Goal: Task Accomplishment & Management: Manage account settings

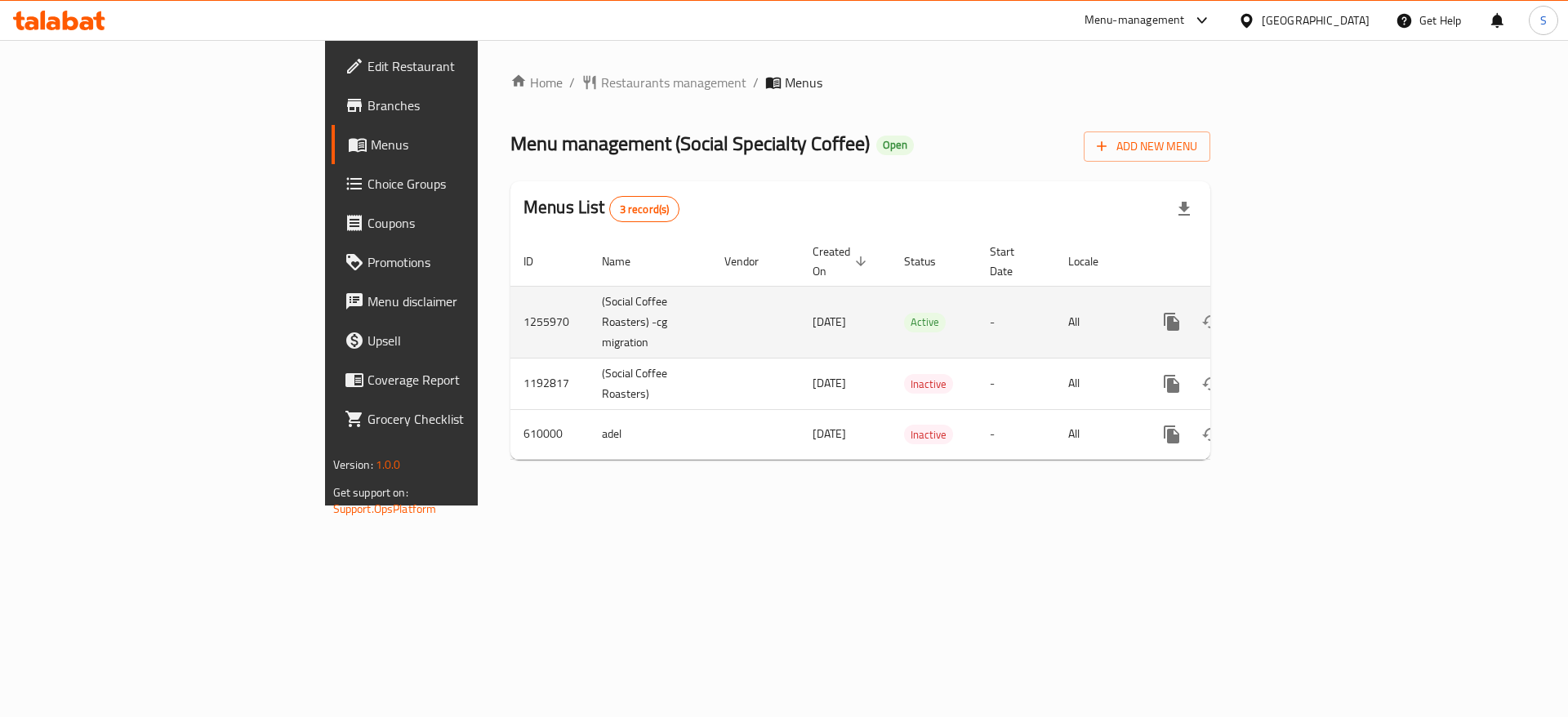
click at [1299, 312] on icon "enhanced table" at bounding box center [1289, 321] width 19 height 19
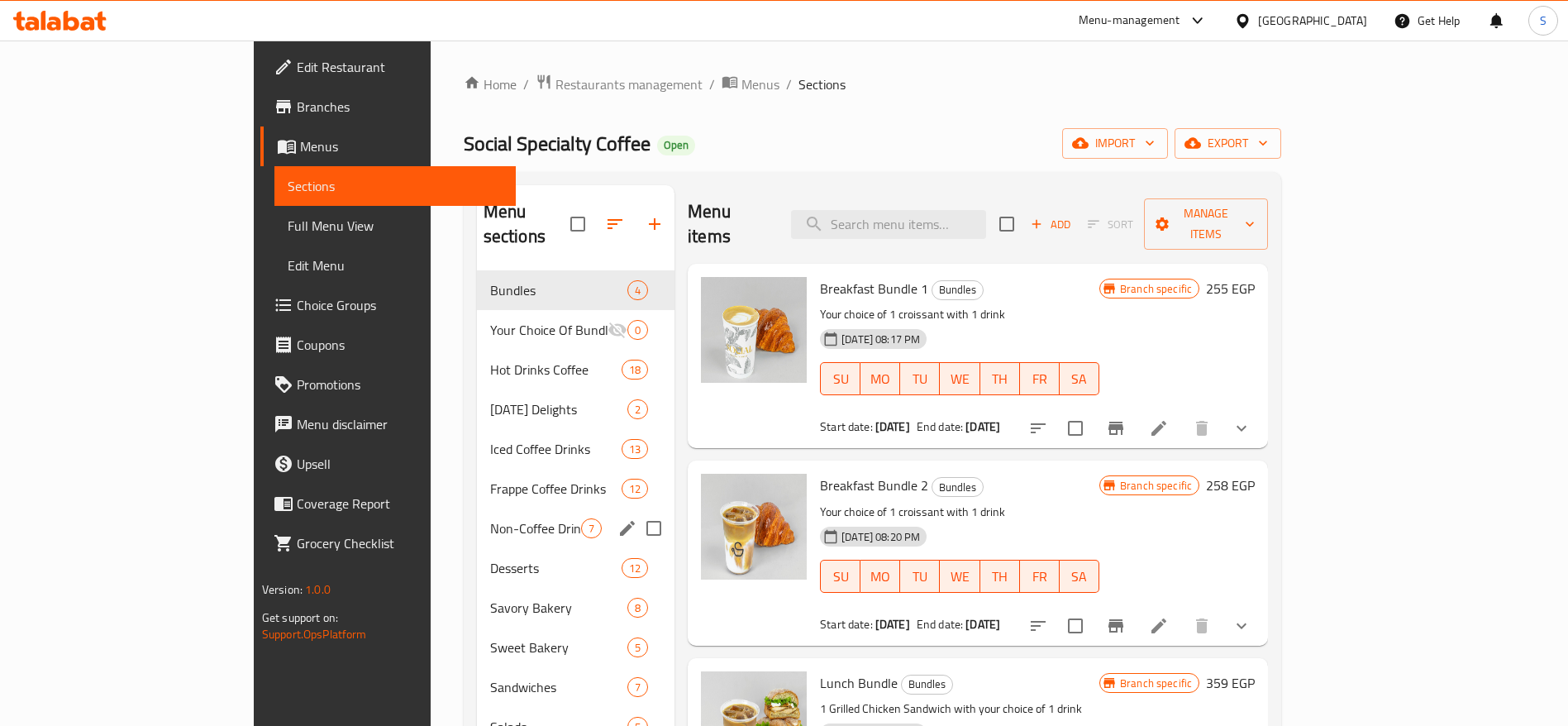
scroll to position [231, 0]
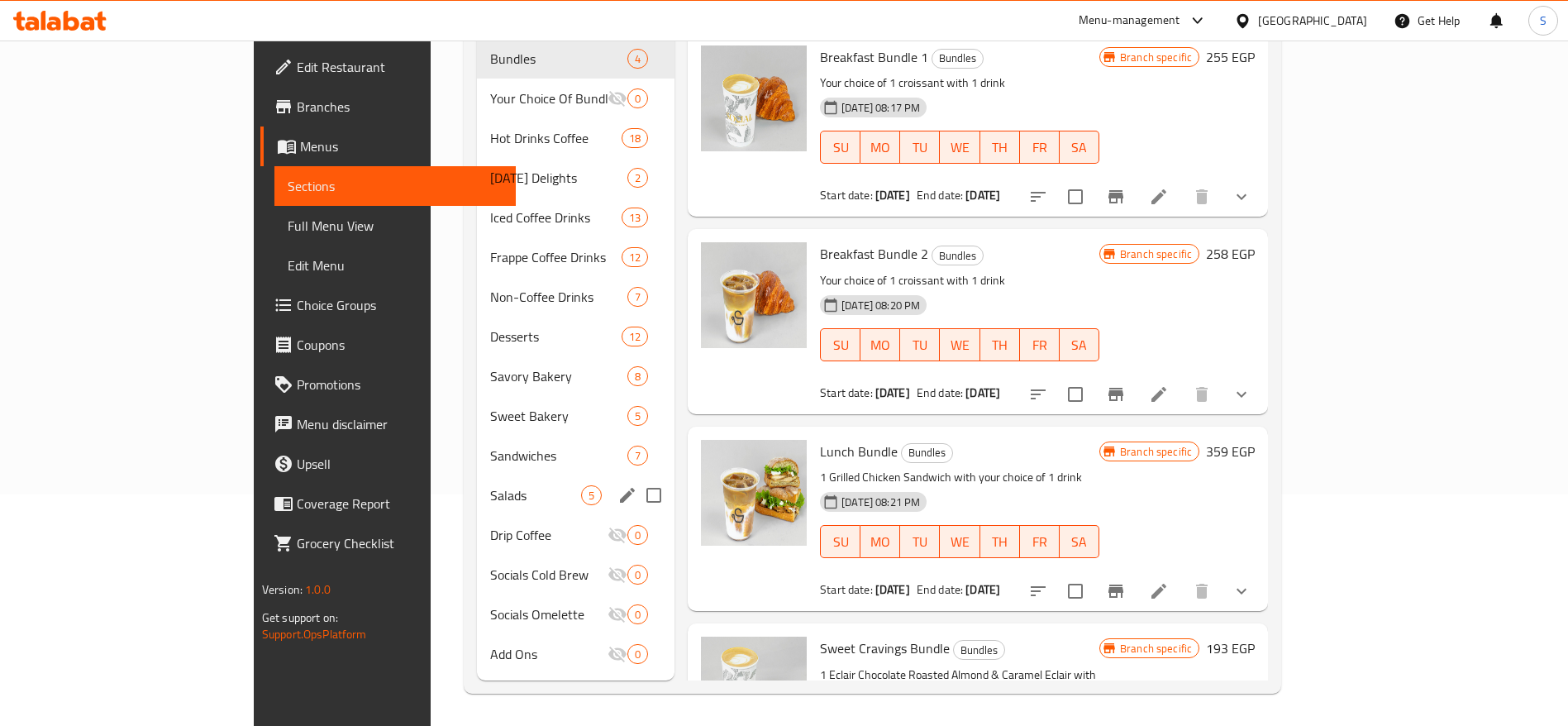
click at [477, 483] on div "Salads 5" at bounding box center [576, 495] width 198 height 40
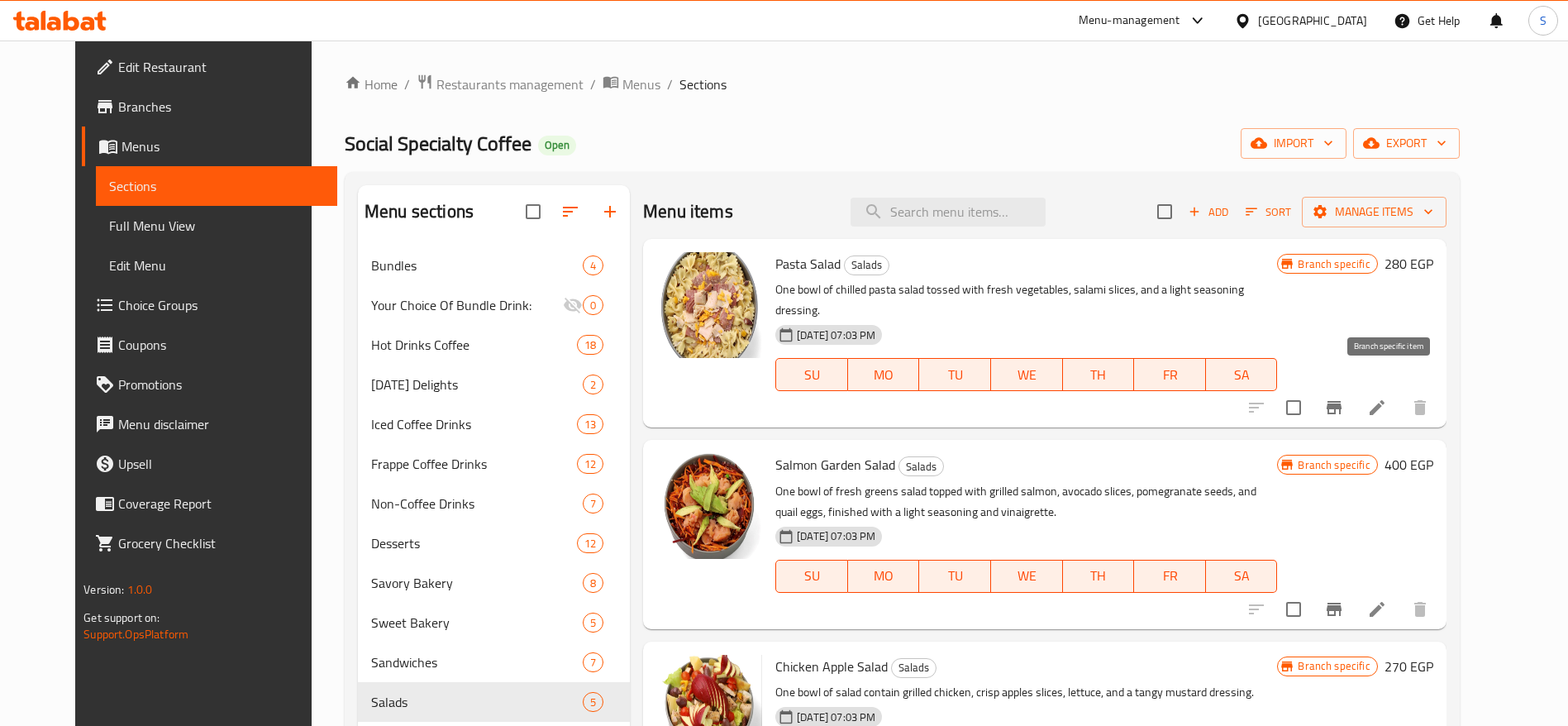
click at [1344, 398] on icon "Branch-specific-item" at bounding box center [1334, 408] width 19 height 19
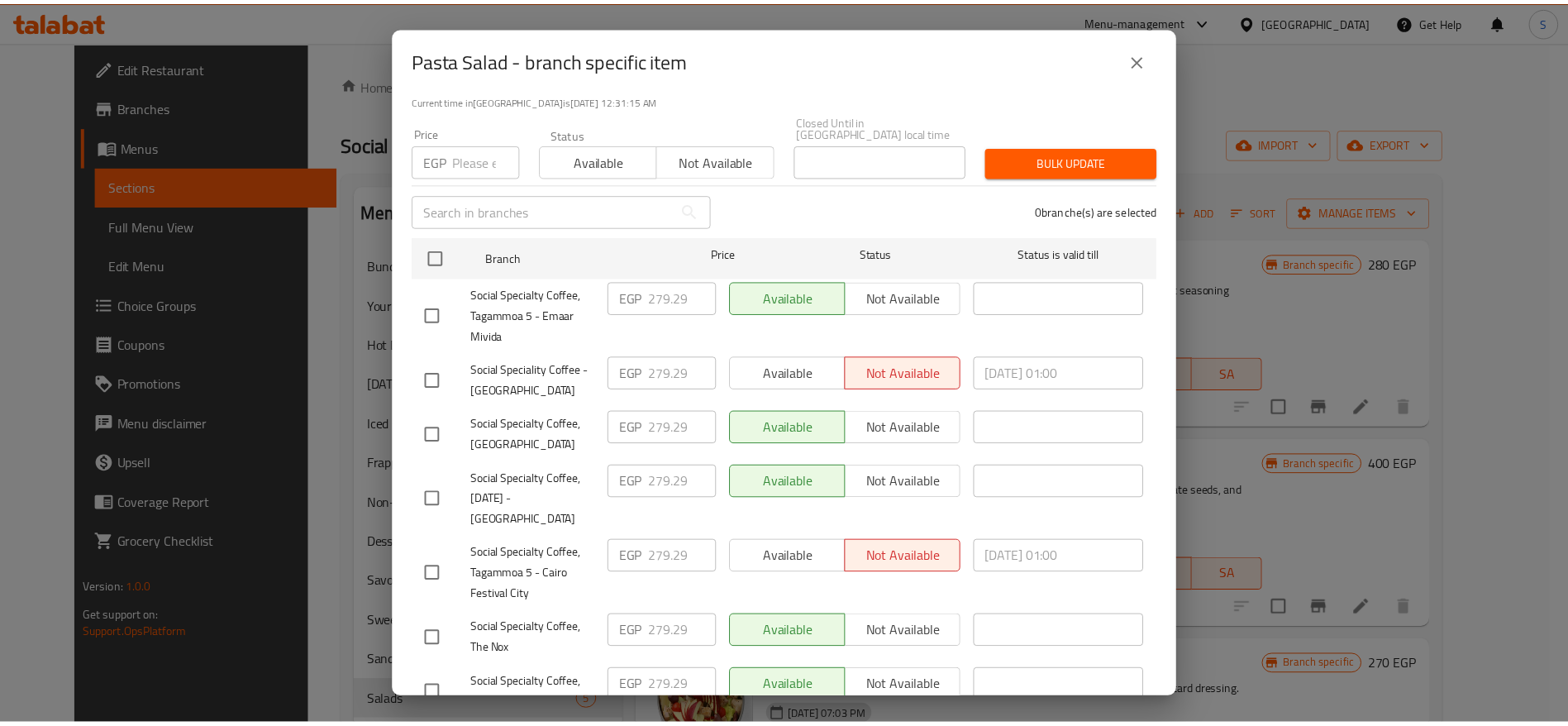
scroll to position [236, 0]
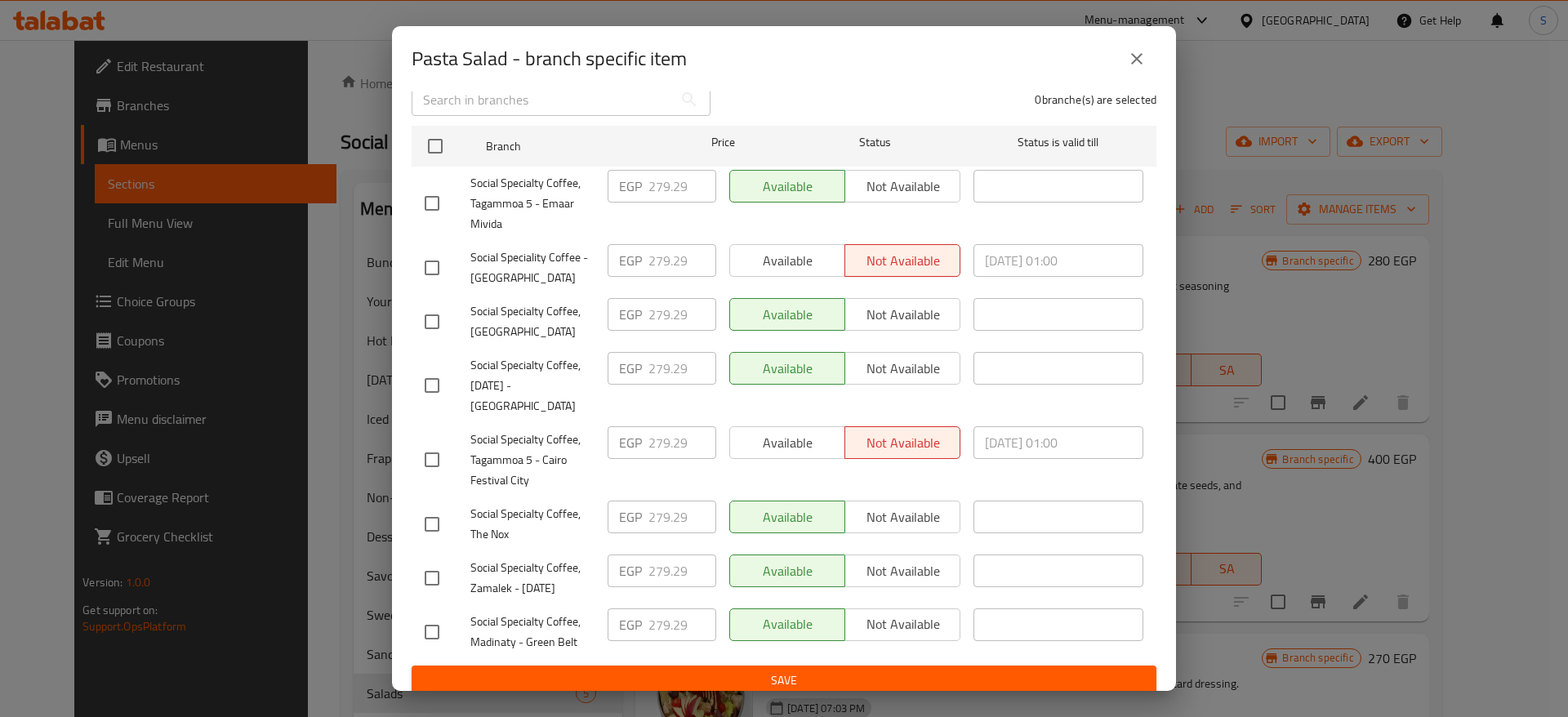
click at [1258, 416] on div "Pasta Salad - branch specific item Pasta Salad One bowl of chilled pasta salad …" at bounding box center [784, 358] width 1568 height 717
click at [1145, 42] on button "close" at bounding box center [1136, 58] width 39 height 39
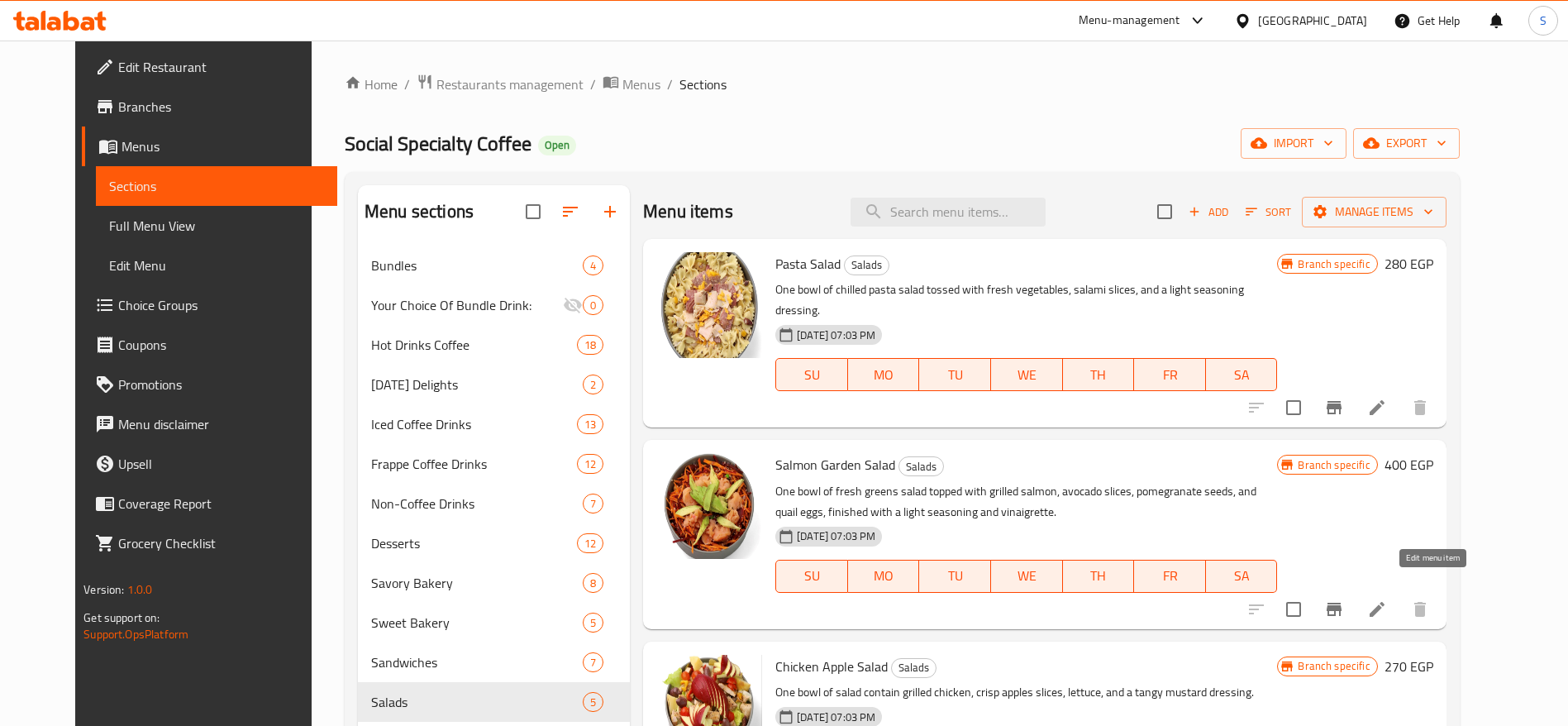
click at [1387, 600] on icon at bounding box center [1377, 610] width 19 height 19
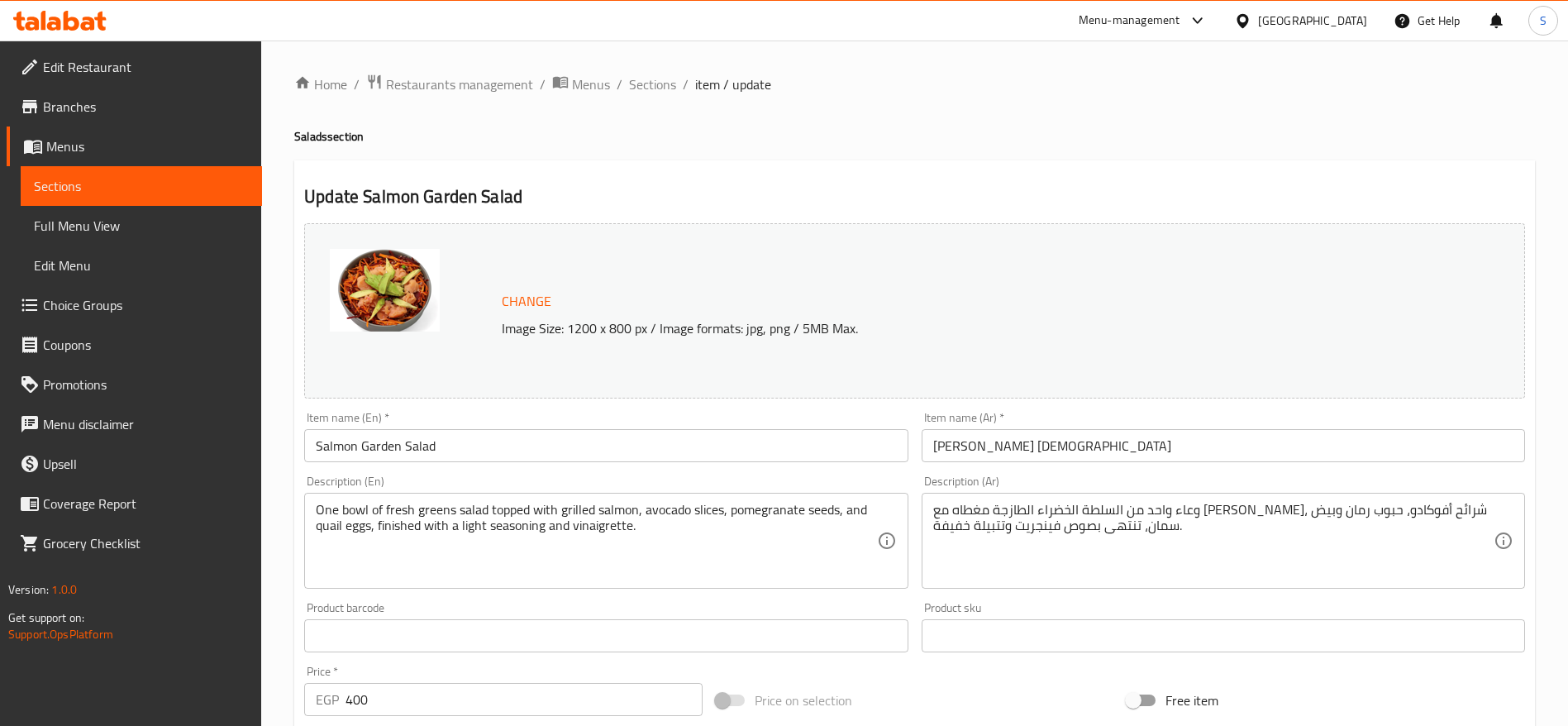
click at [168, 176] on span "Sections" at bounding box center [141, 186] width 215 height 19
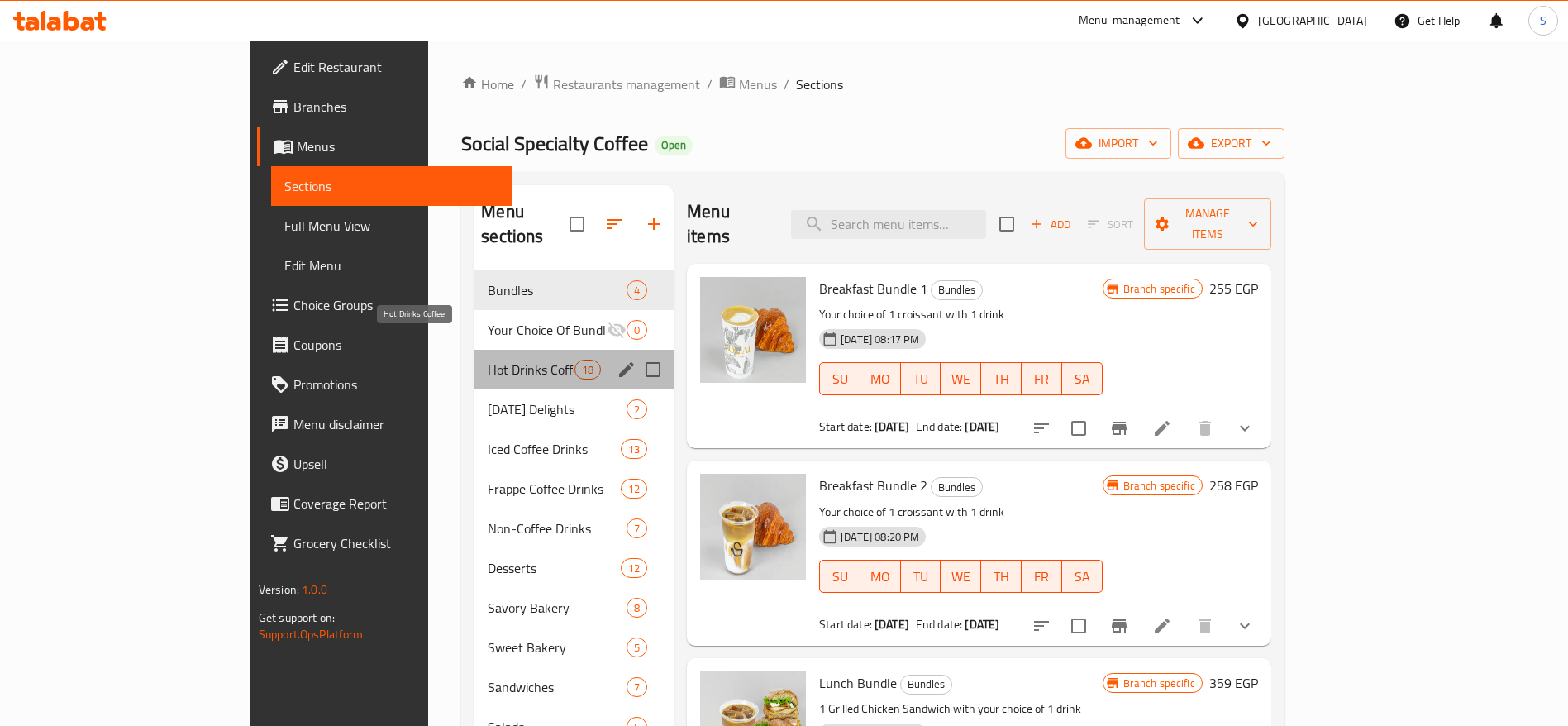
click at [488, 360] on span "Hot Drinks Coffee" at bounding box center [531, 370] width 86 height 19
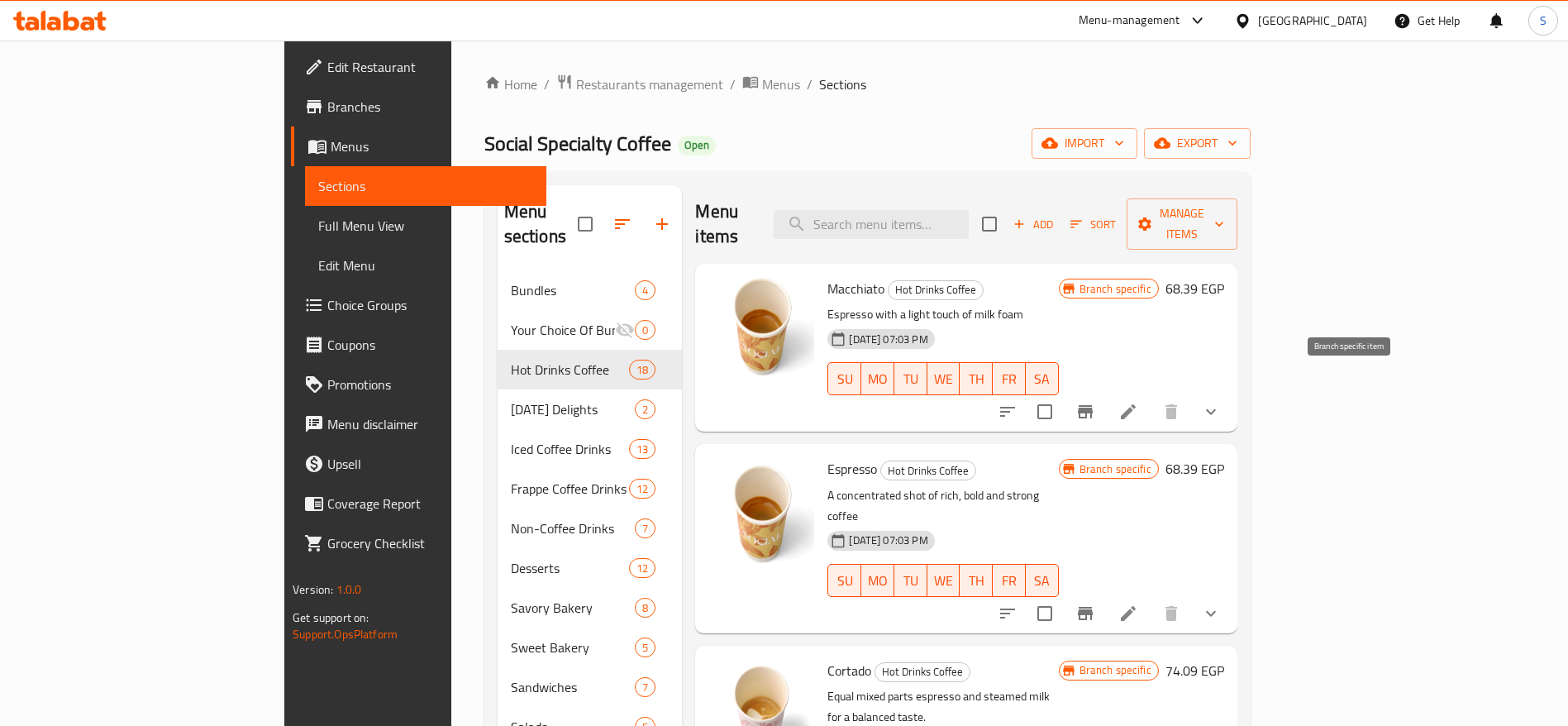
click at [1105, 396] on button "Branch-specific-item" at bounding box center [1085, 411] width 40 height 40
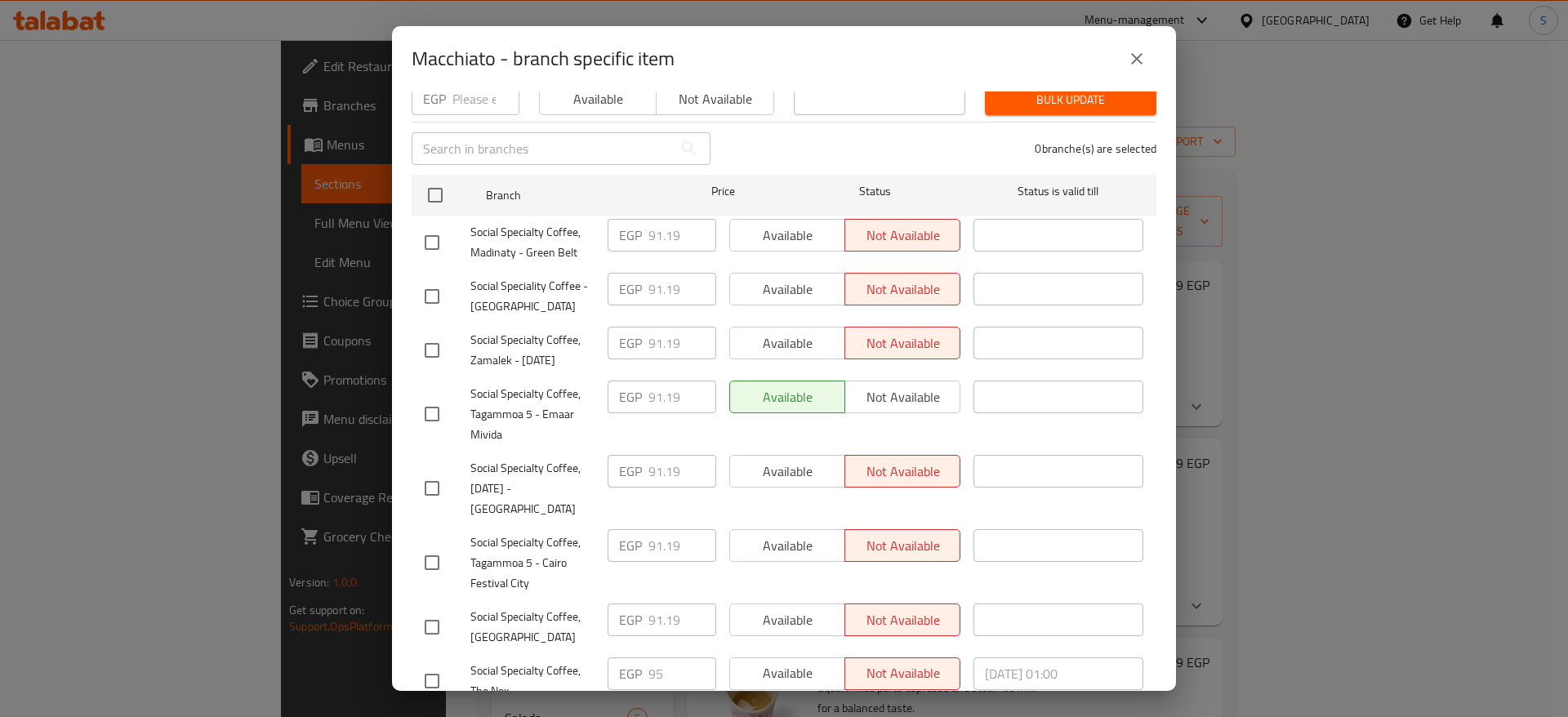
scroll to position [233, 0]
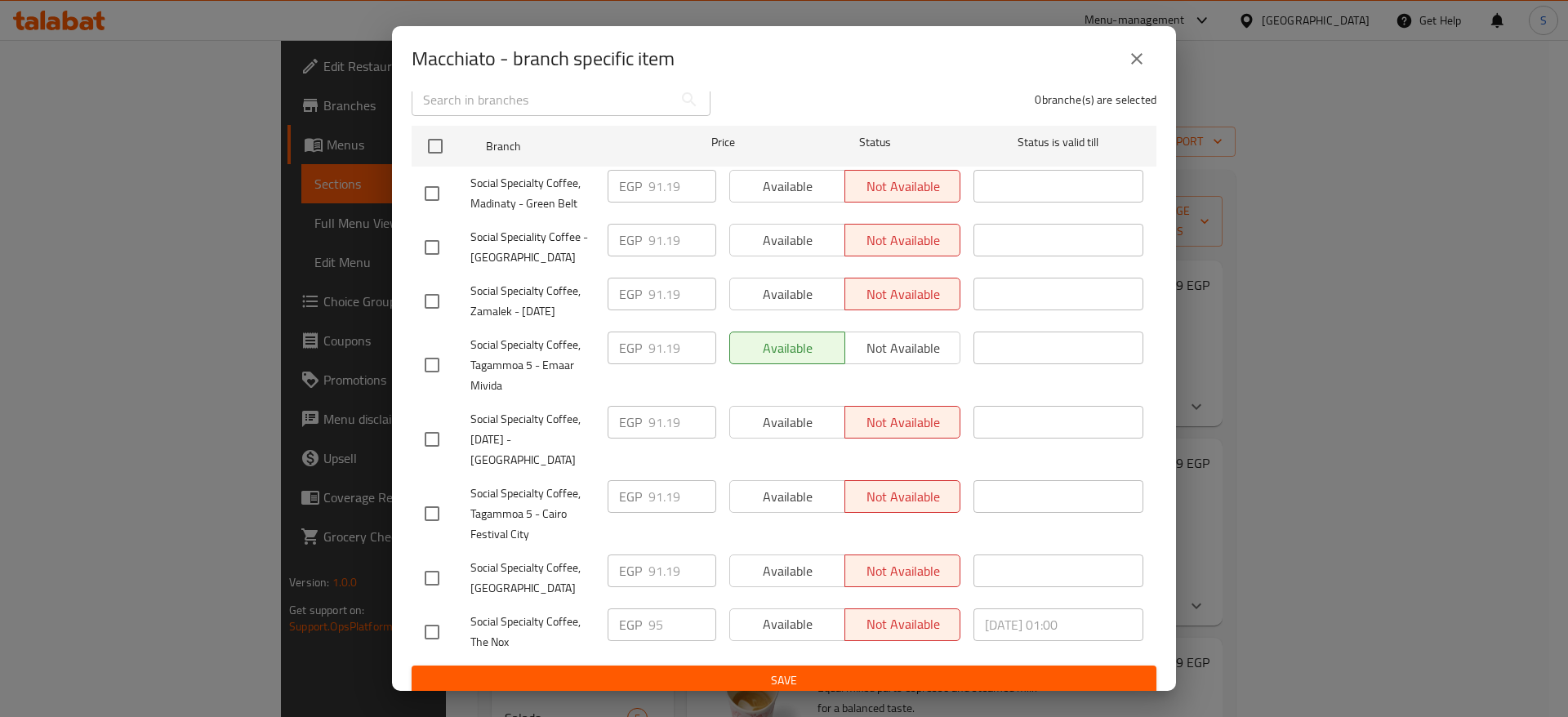
click at [643, 619] on div "EGP 95 ​" at bounding box center [661, 624] width 109 height 32
click at [429, 628] on input "checkbox" at bounding box center [431, 632] width 34 height 34
checkbox input "true"
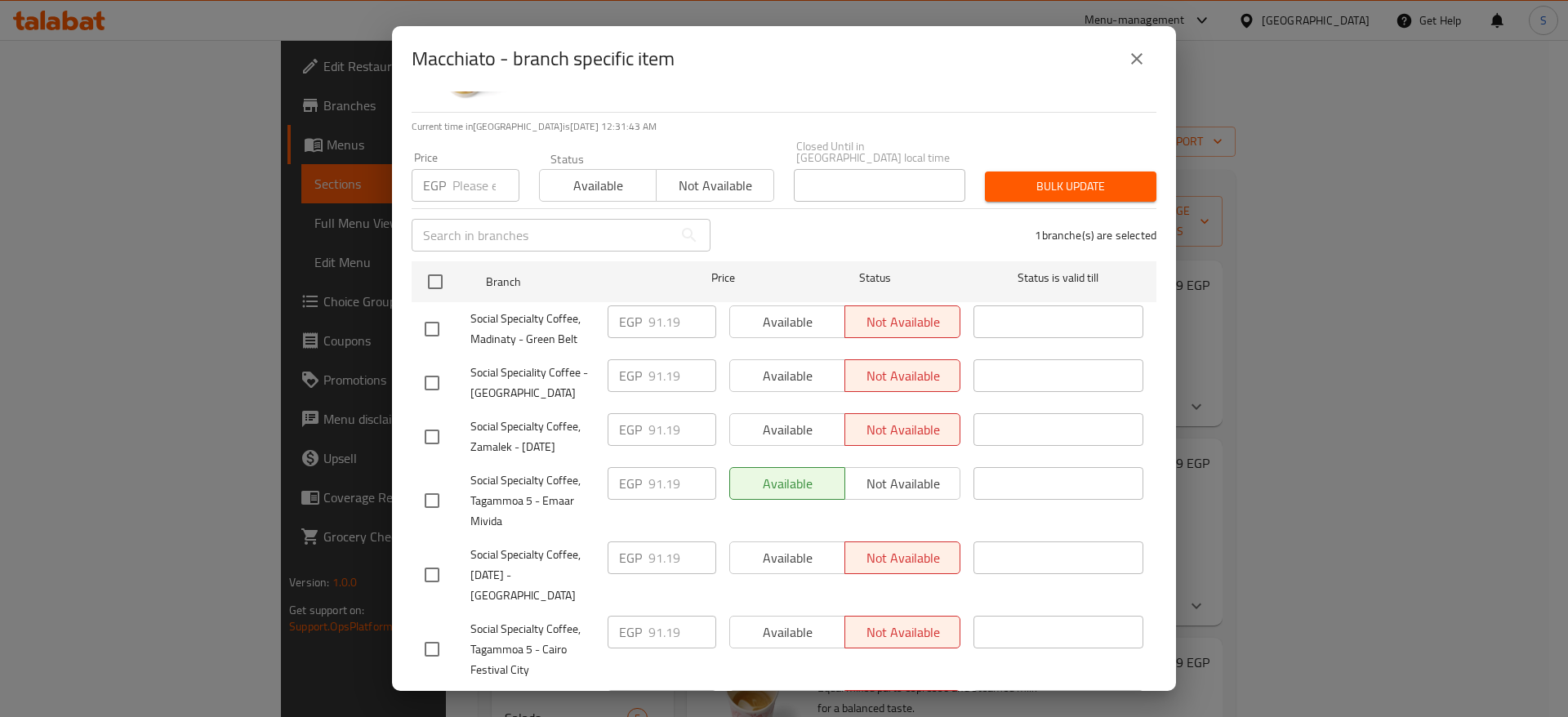
scroll to position [0, 0]
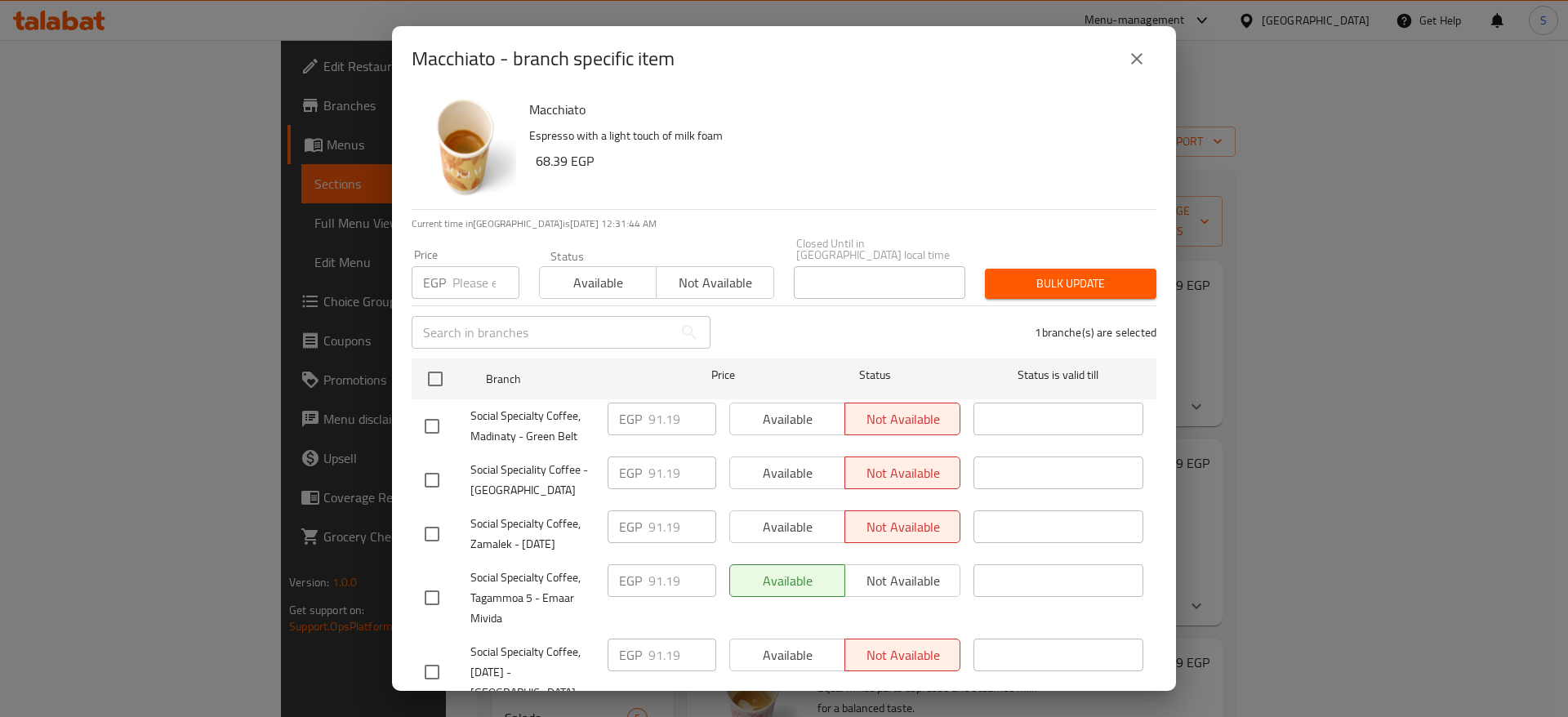
click at [1025, 285] on button "Bulk update" at bounding box center [1070, 283] width 172 height 30
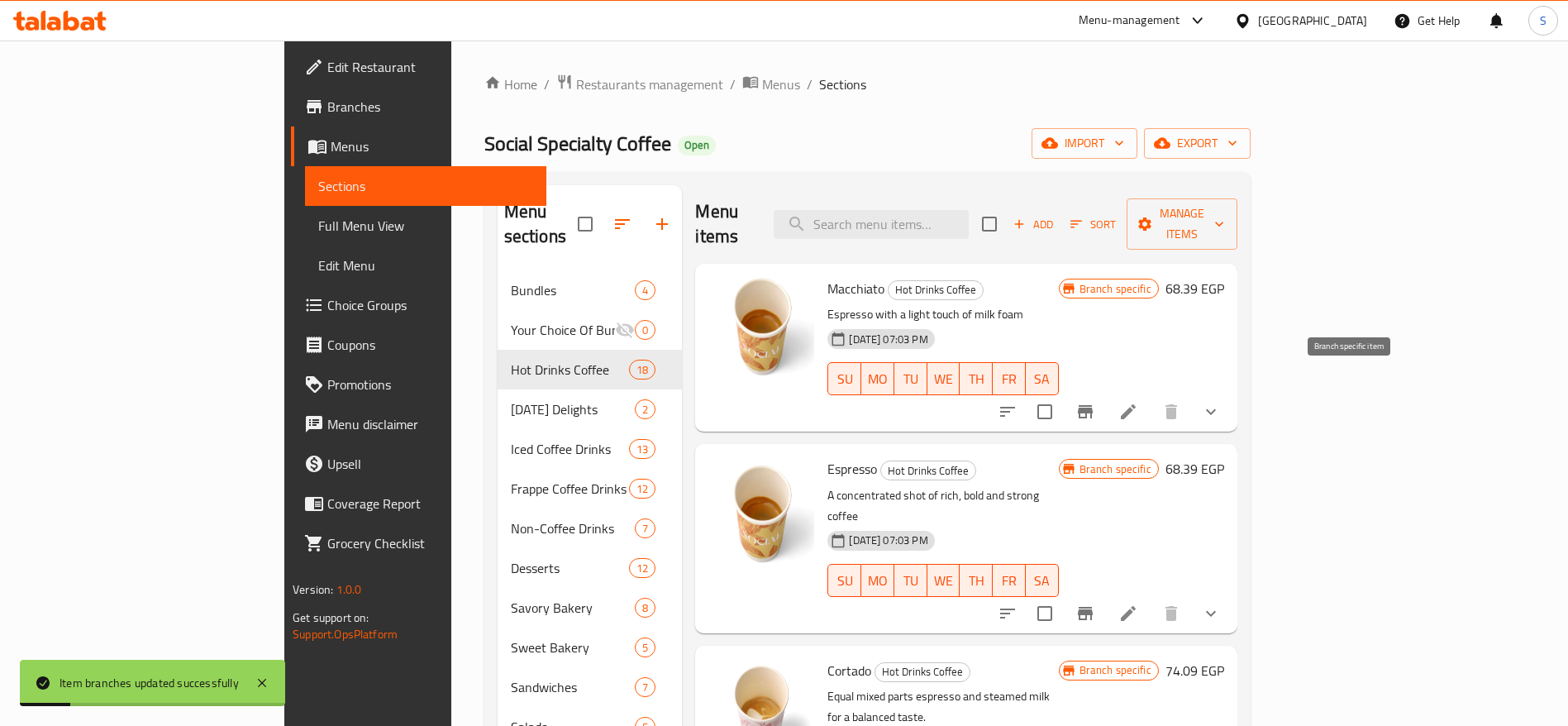
click at [1093, 405] on icon "Branch-specific-item" at bounding box center [1085, 411] width 15 height 13
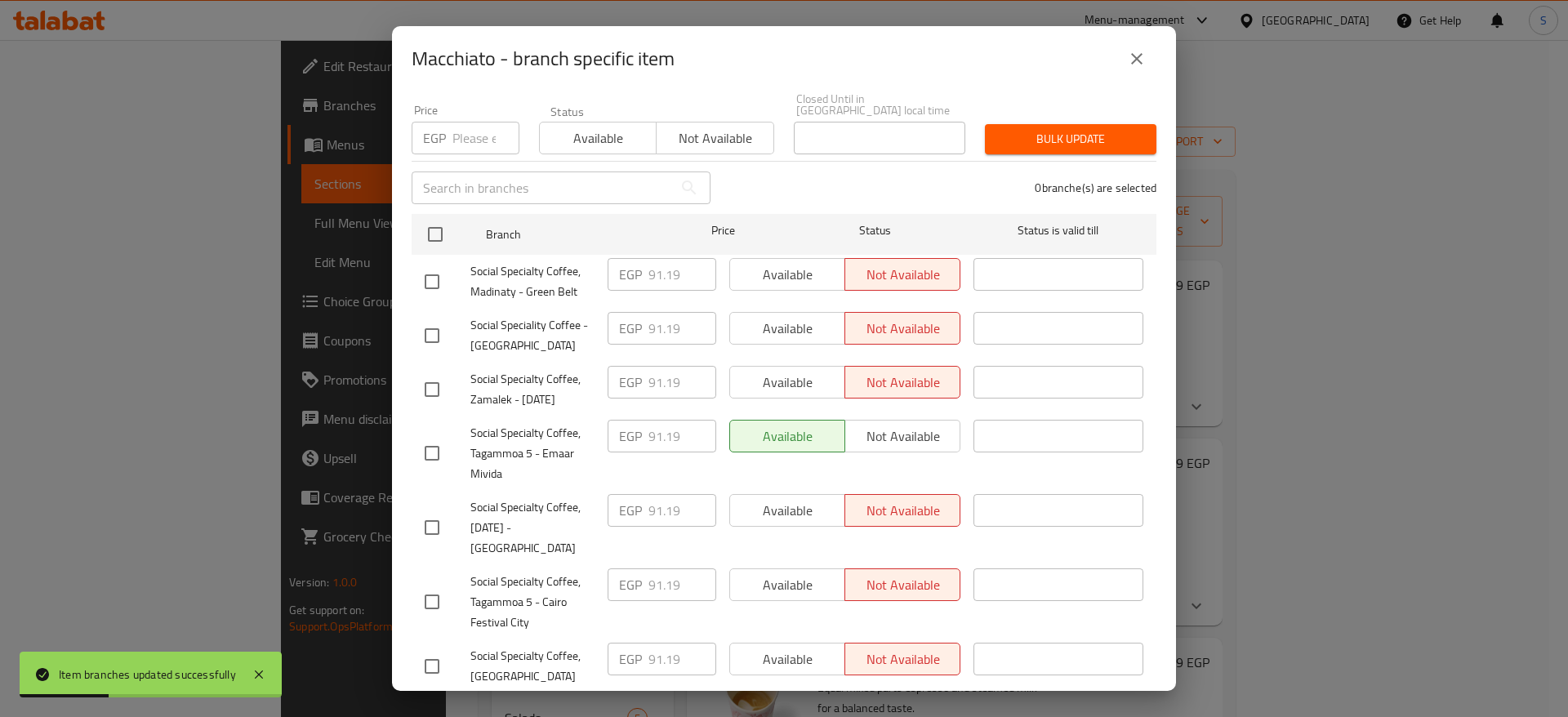
scroll to position [233, 0]
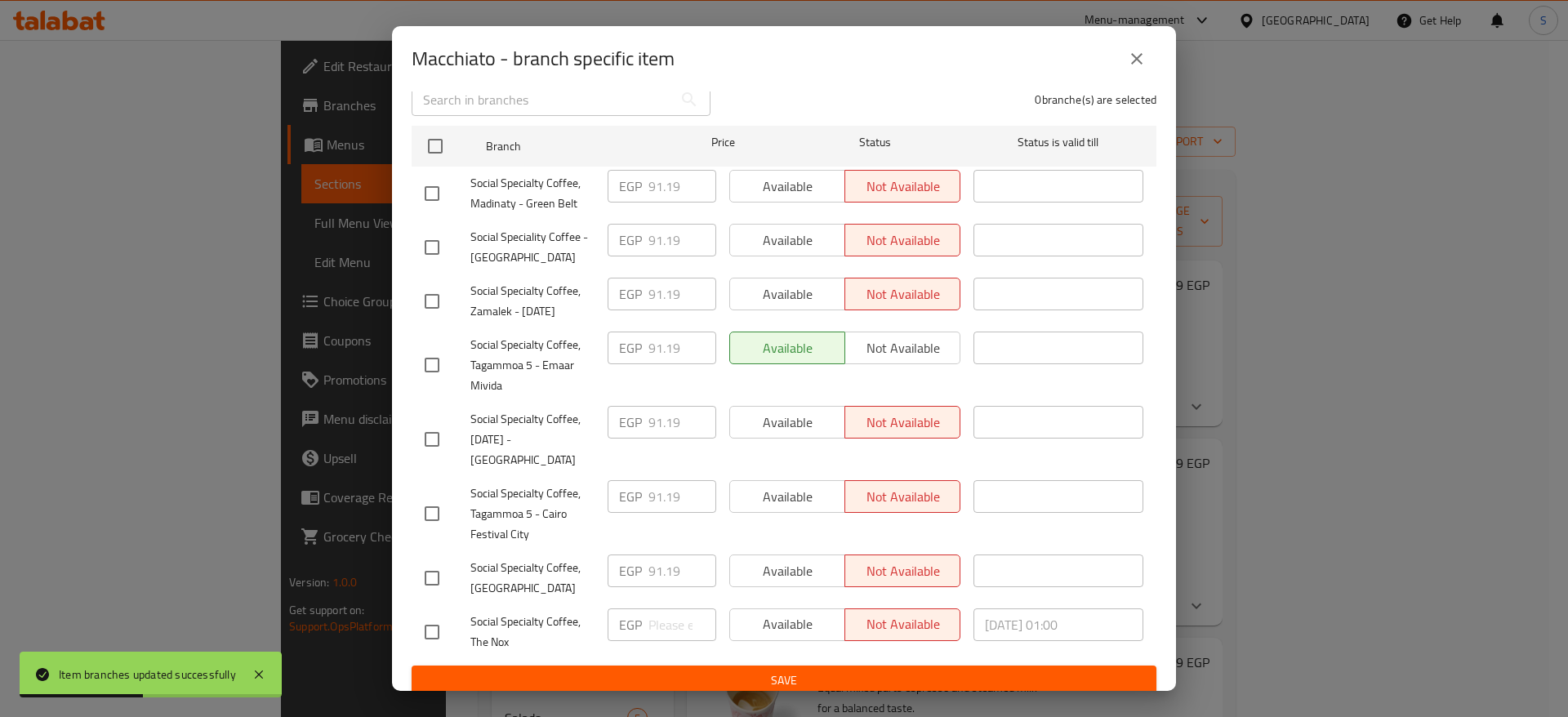
click at [670, 602] on div "EGP ​" at bounding box center [662, 632] width 122 height 60
click at [451, 625] on div at bounding box center [447, 632] width 45 height 34
click at [438, 624] on input "checkbox" at bounding box center [431, 632] width 34 height 34
checkbox input "true"
click at [651, 626] on input "number" at bounding box center [682, 624] width 68 height 32
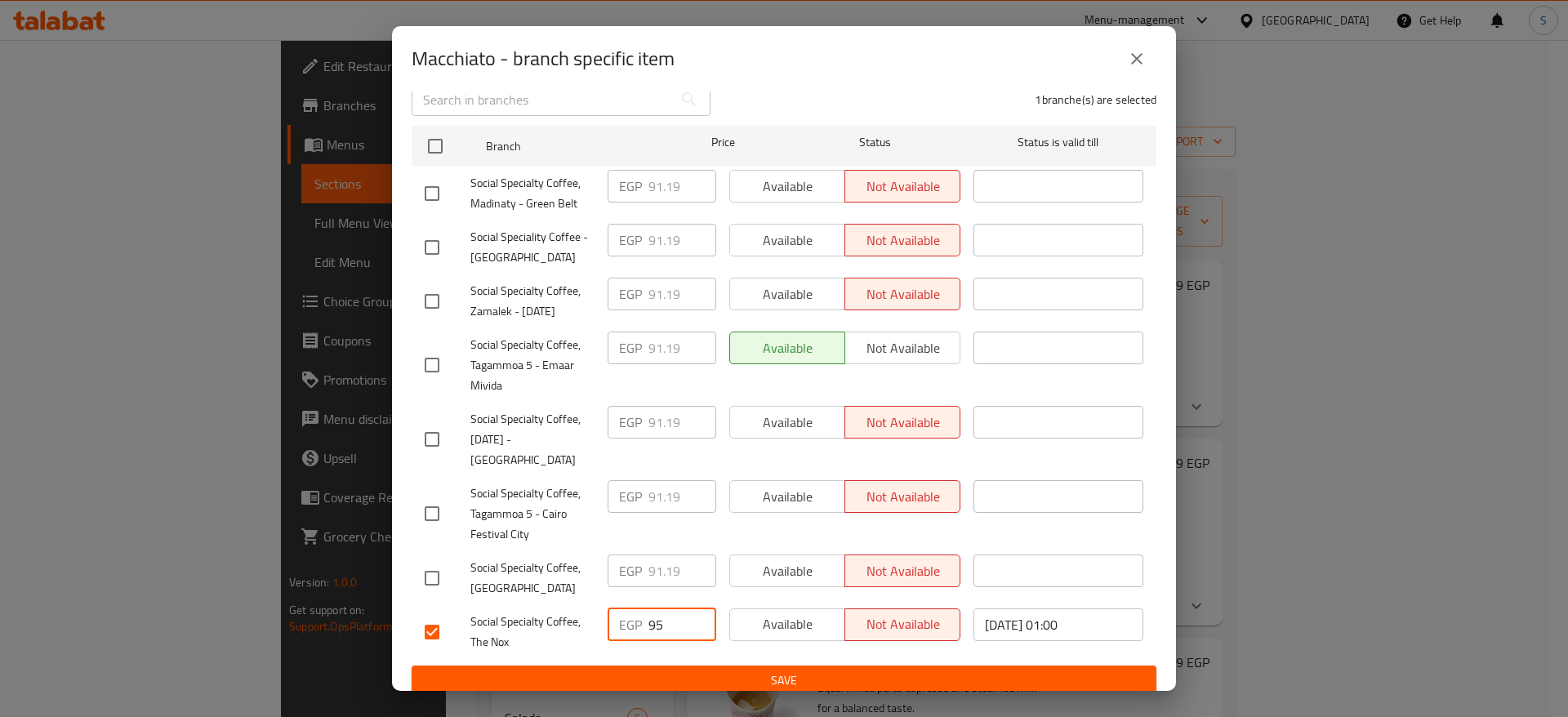
type input "95"
click at [693, 679] on span "Save" at bounding box center [783, 680] width 719 height 20
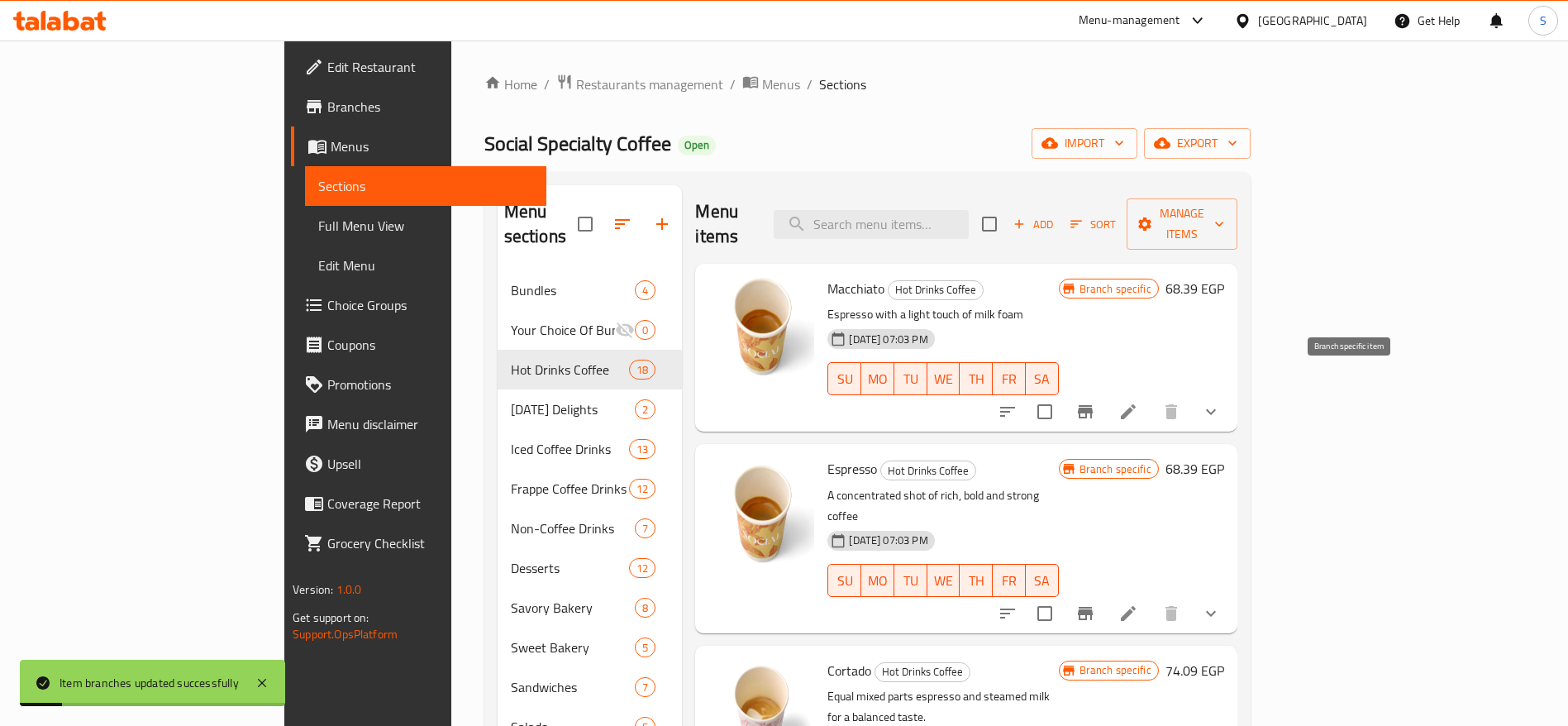
click at [1093, 405] on icon "Branch-specific-item" at bounding box center [1085, 411] width 15 height 13
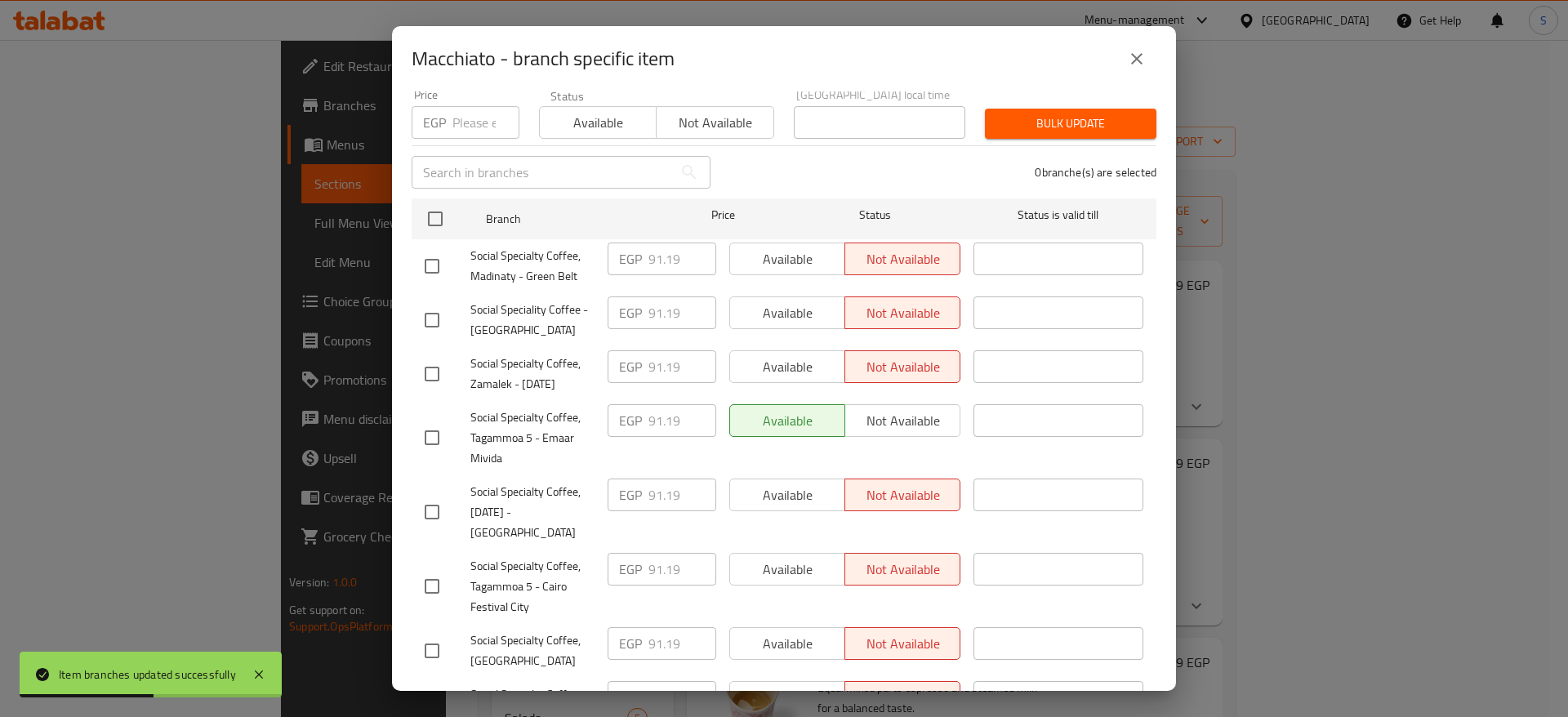
scroll to position [0, 0]
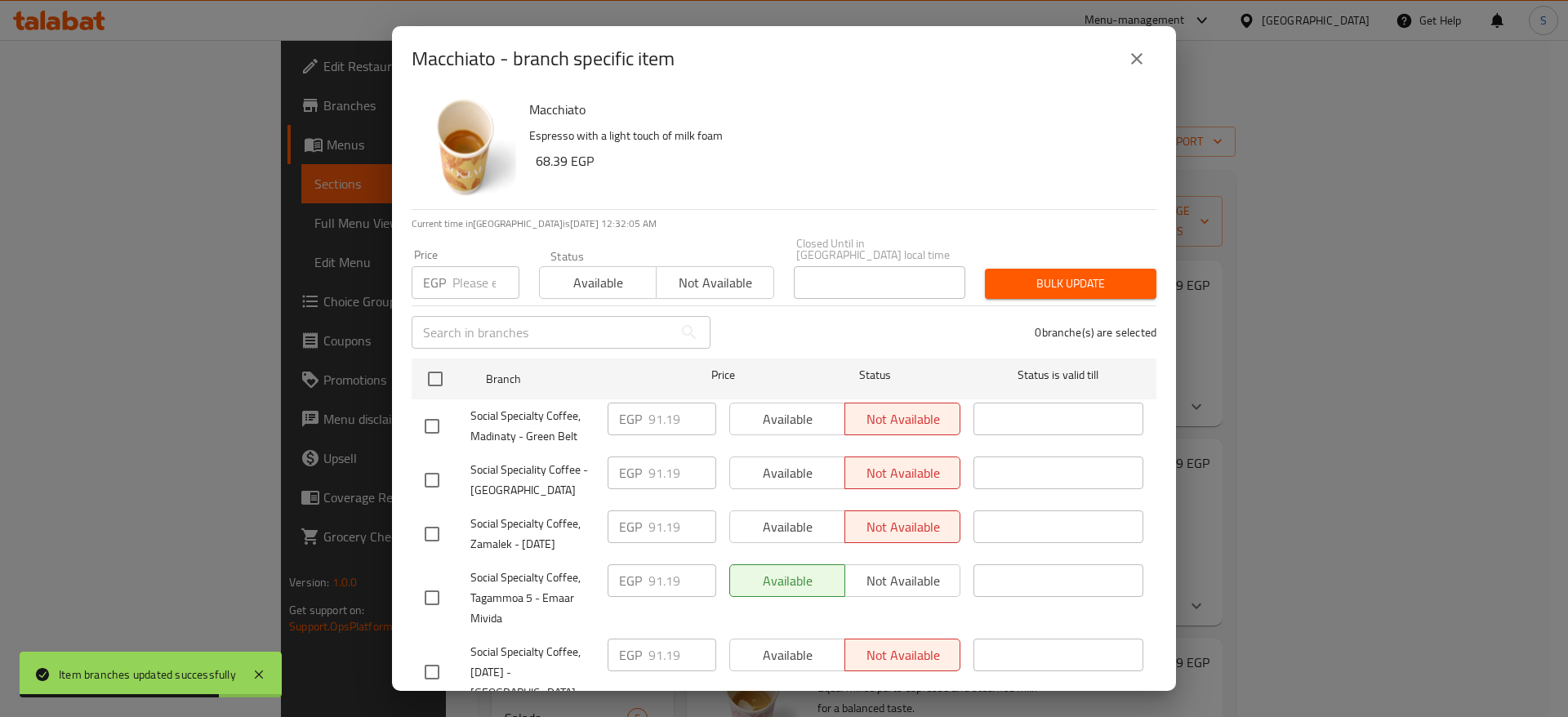
click at [1133, 60] on icon "close" at bounding box center [1137, 58] width 19 height 19
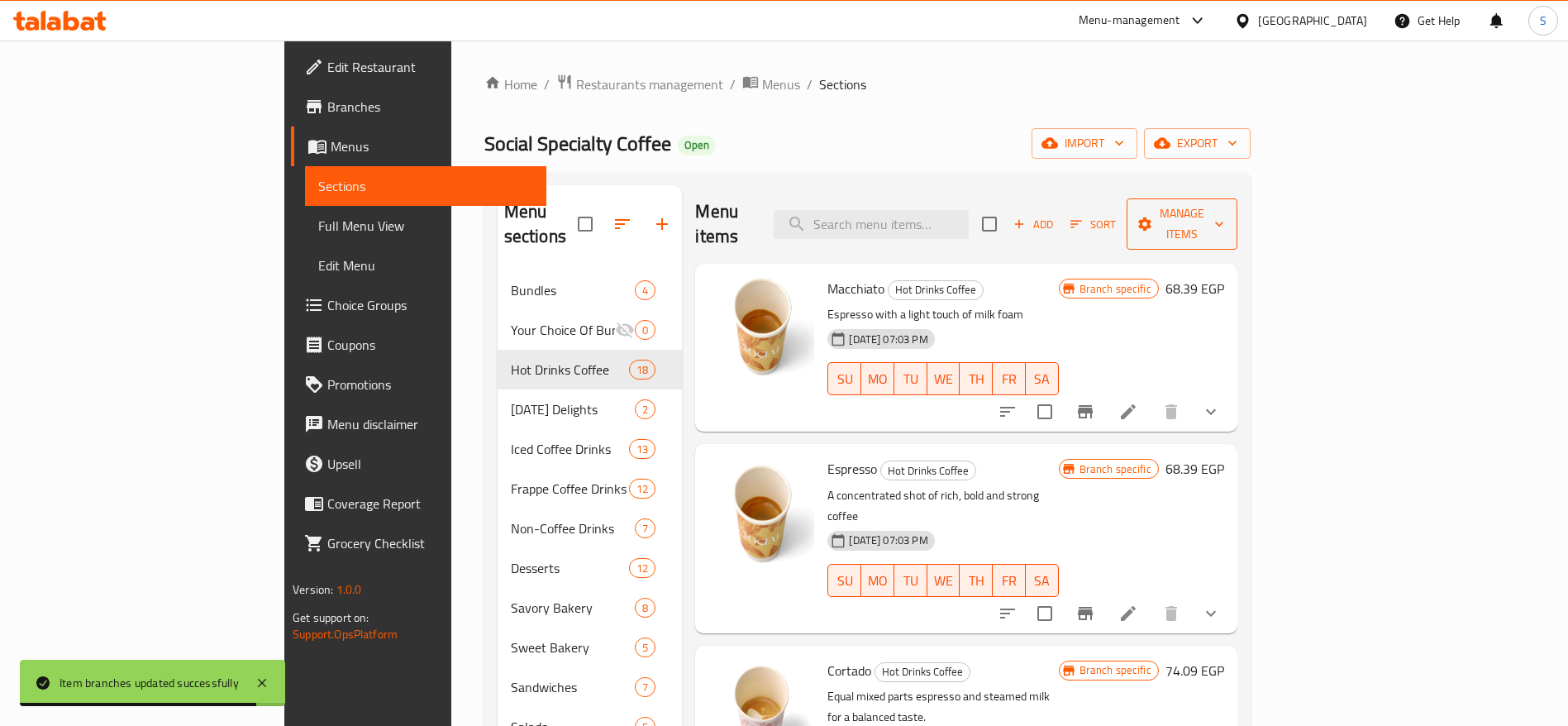
click at [1224, 213] on span "Manage items" at bounding box center [1183, 224] width 85 height 41
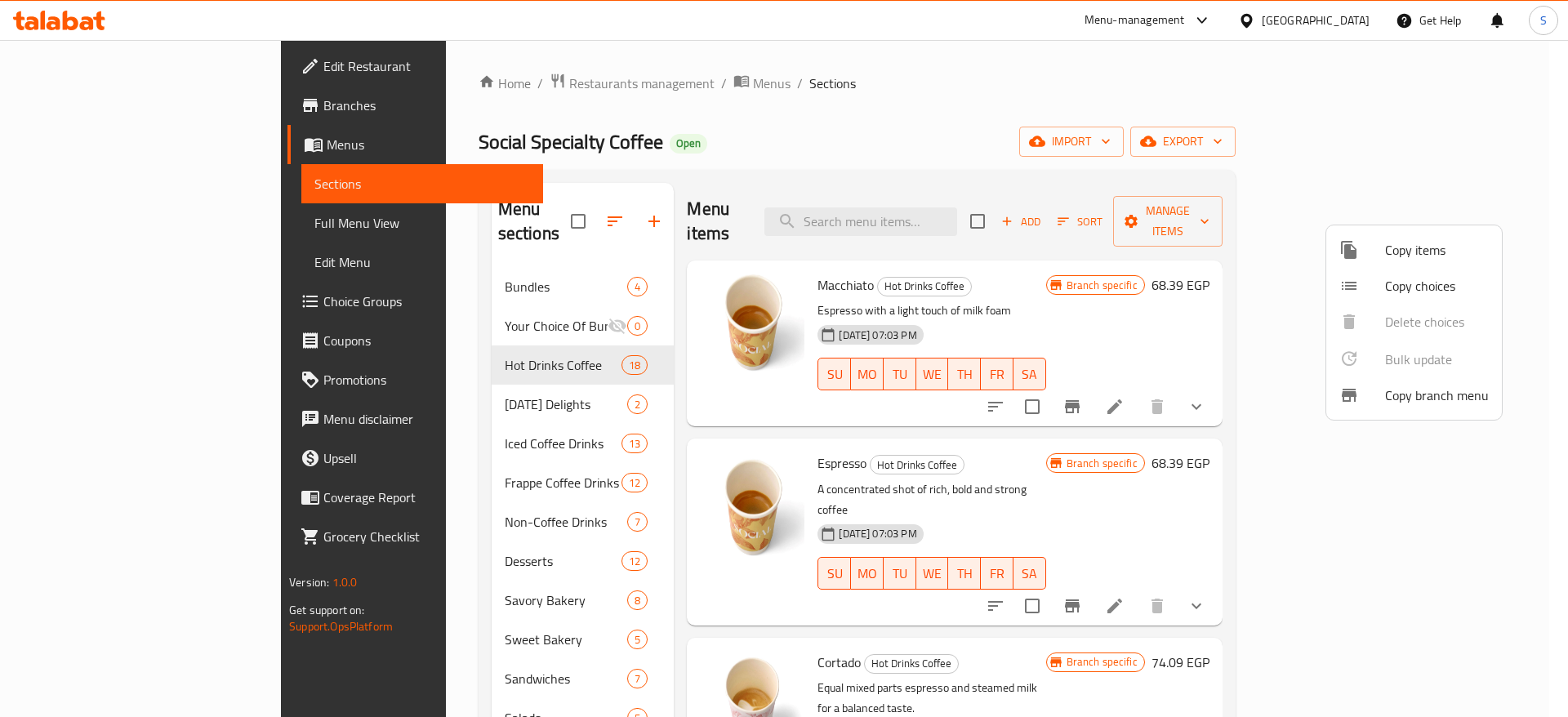
click at [1228, 260] on div at bounding box center [784, 358] width 1568 height 717
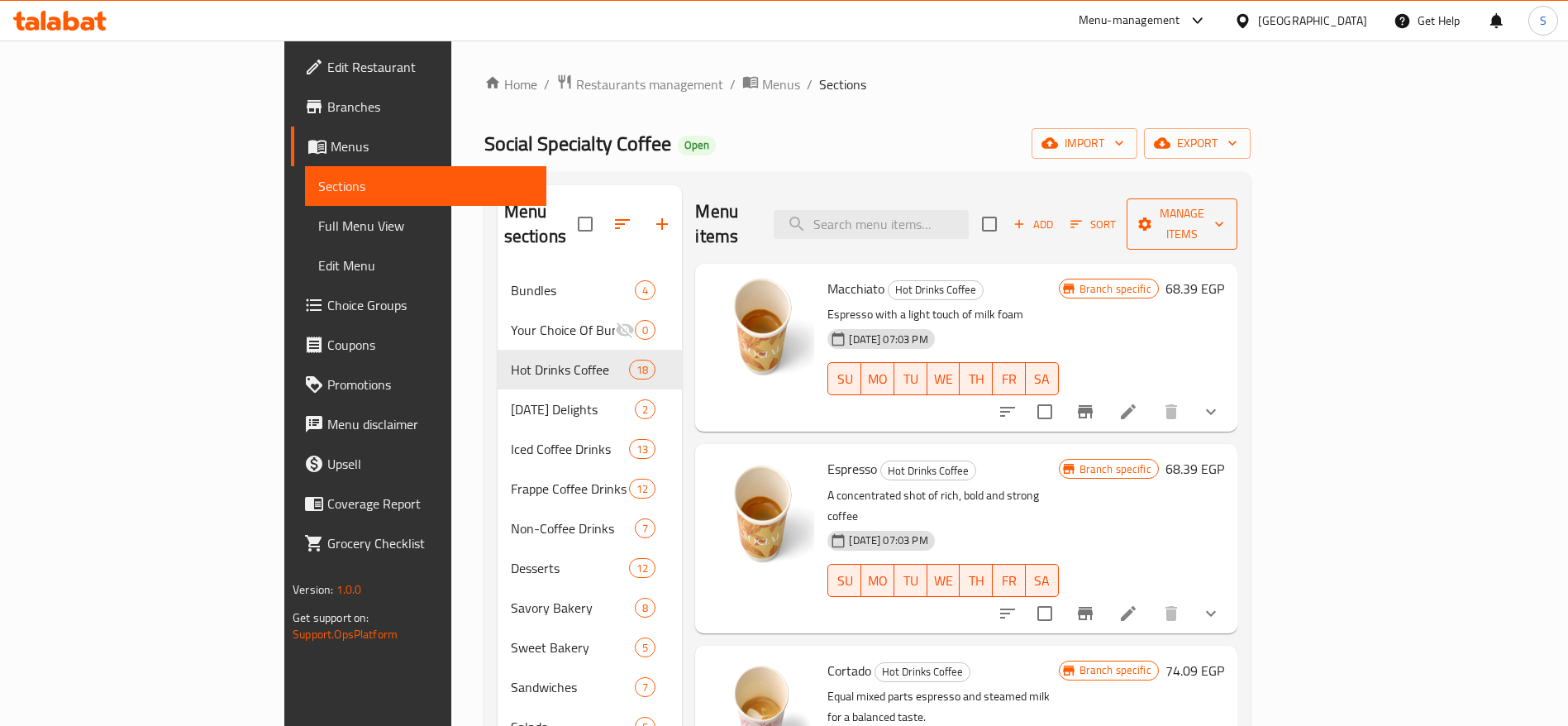
click at [1152, 218] on icon "button" at bounding box center [1145, 224] width 13 height 13
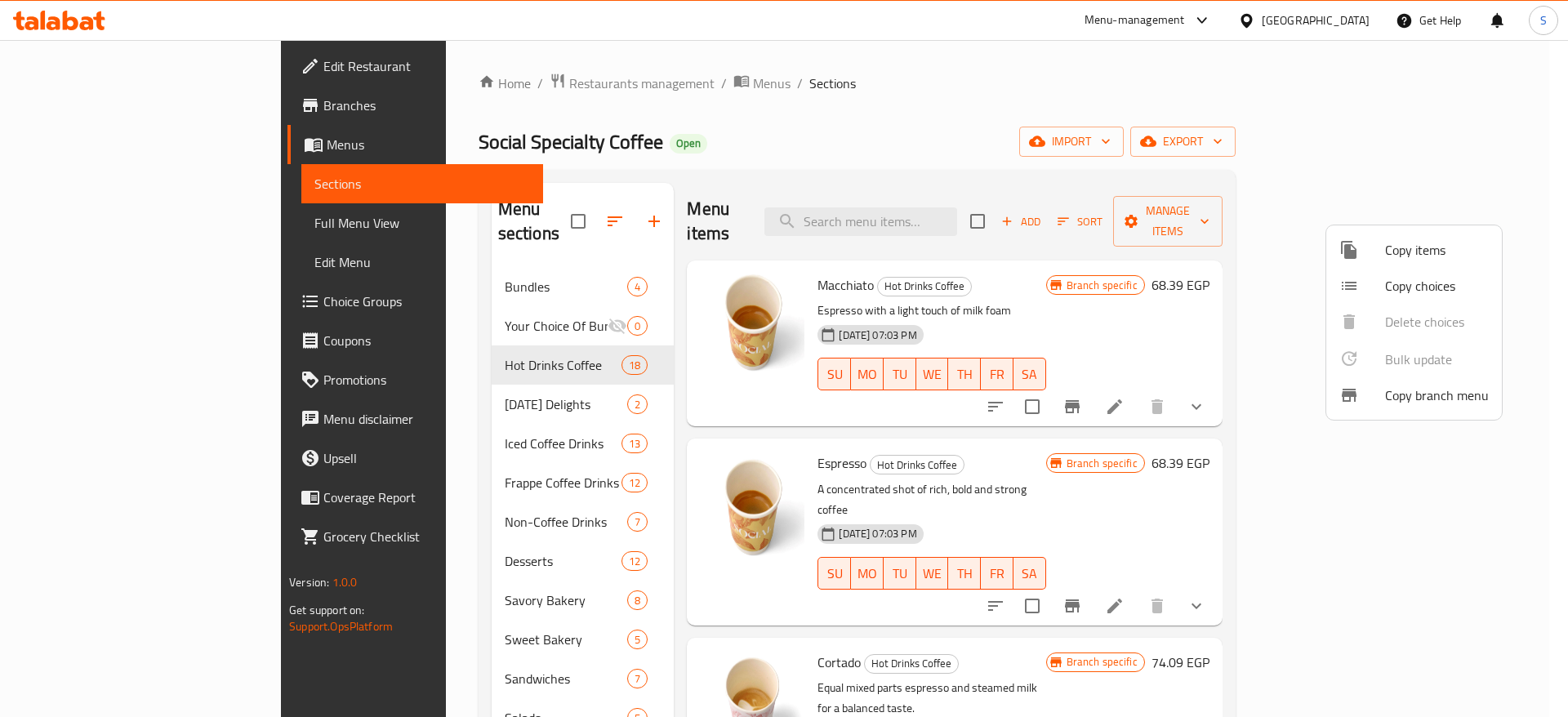
click at [1387, 398] on span "Copy branch menu" at bounding box center [1436, 395] width 104 height 19
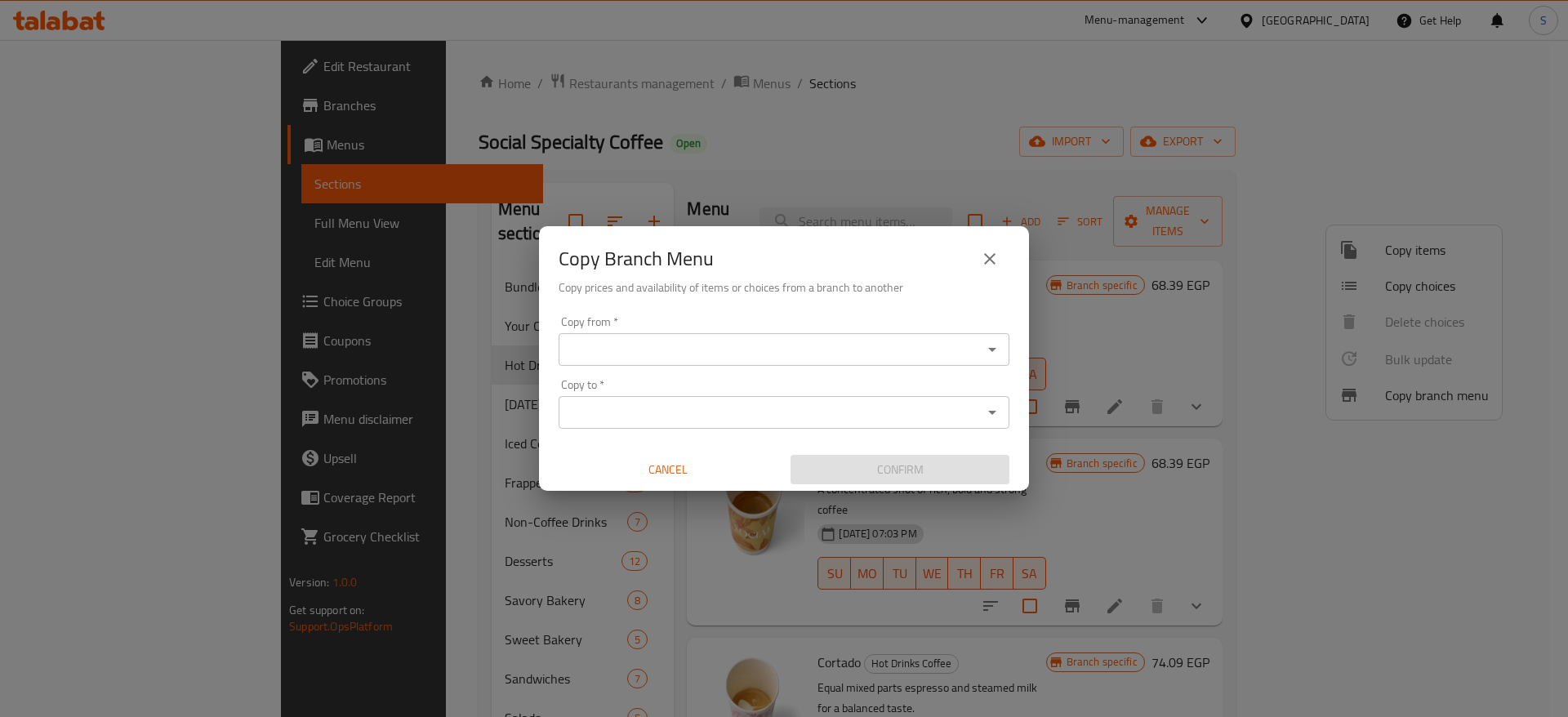
click at [786, 331] on div "Copy from   * Copy from *" at bounding box center [783, 341] width 450 height 50
click at [784, 342] on input "Copy from   *" at bounding box center [770, 349] width 414 height 23
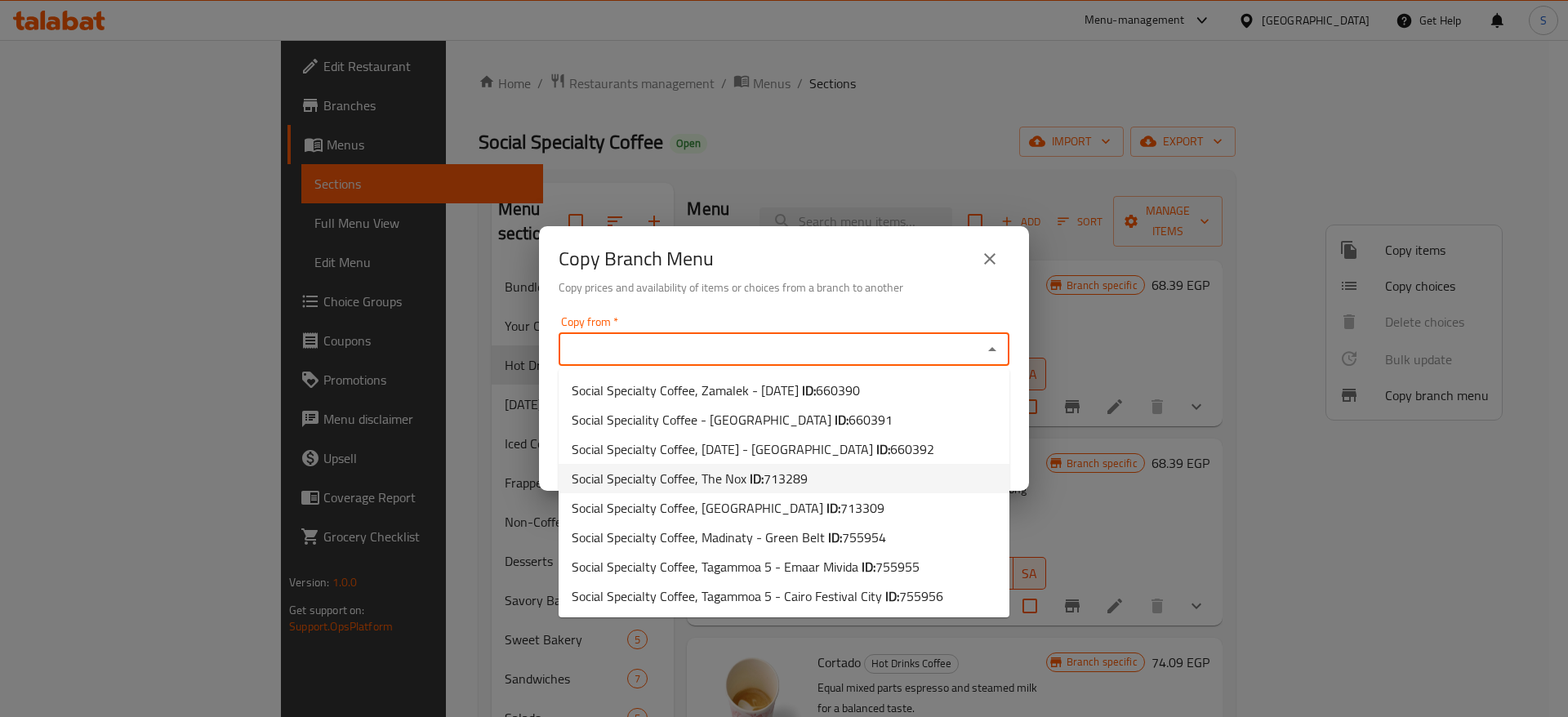
click at [829, 481] on li "Social Specialty Coffee, The Nox ID: 713289" at bounding box center [783, 478] width 450 height 30
type input "Social Specialty Coffee, The Nox"
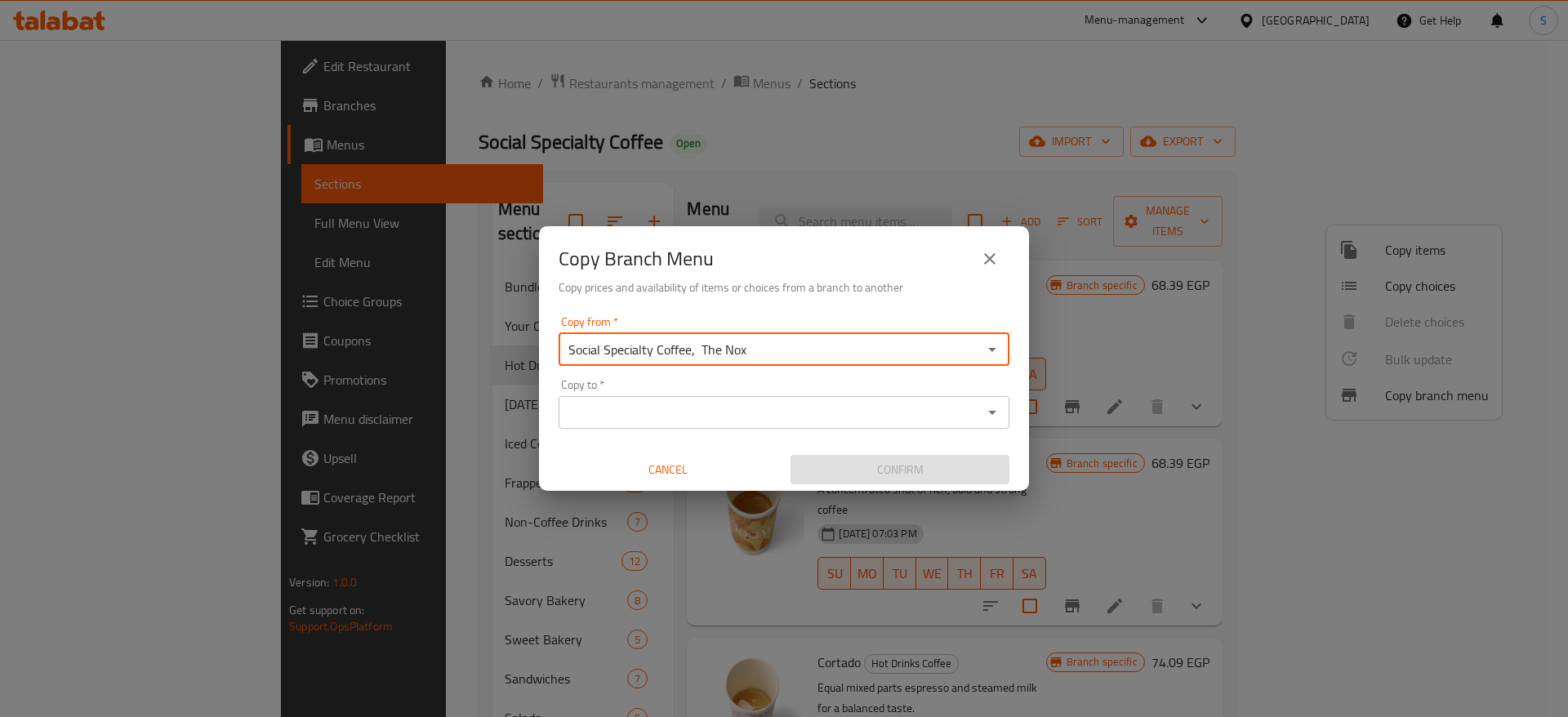
click at [855, 393] on div "Copy to   * Copy to *" at bounding box center [783, 403] width 450 height 50
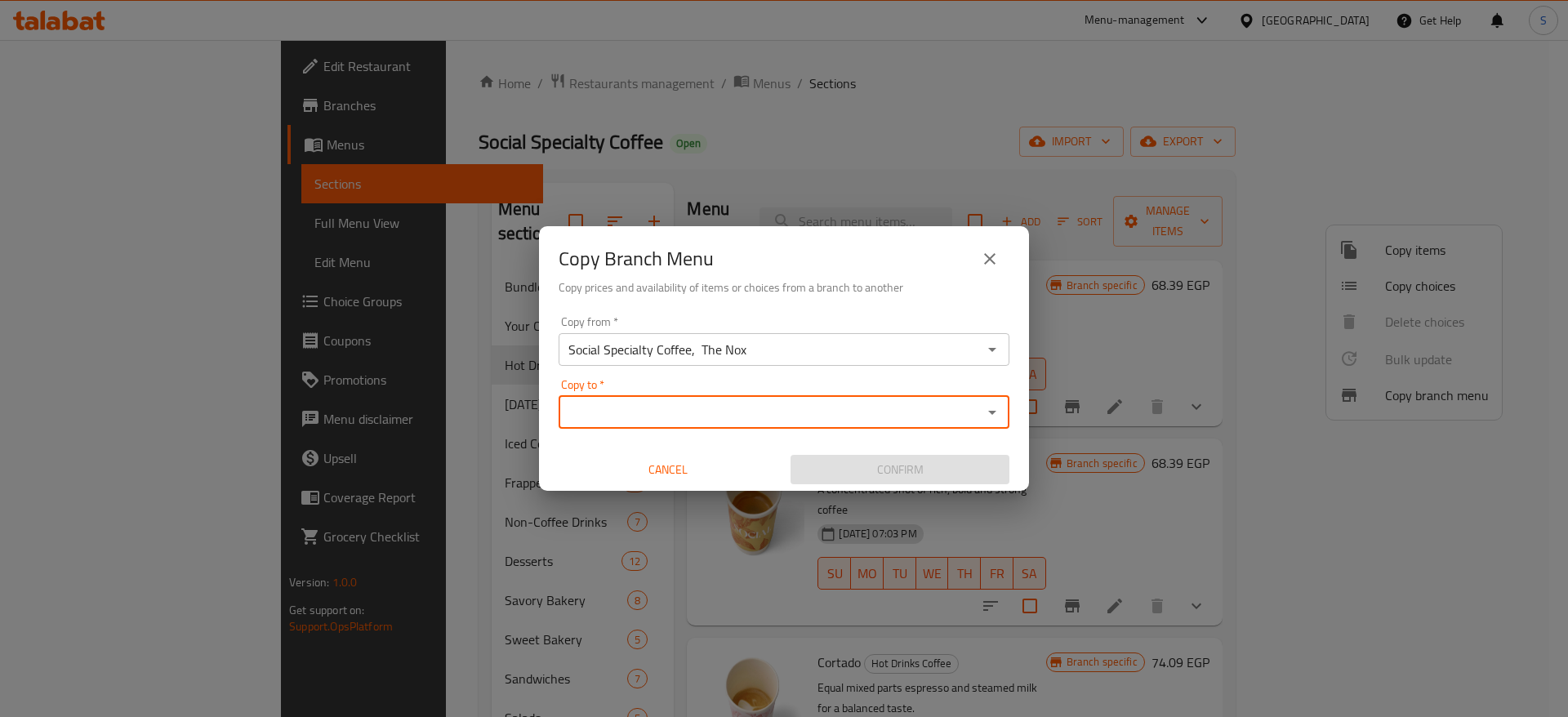
click at [857, 416] on input "Copy to   *" at bounding box center [770, 412] width 414 height 23
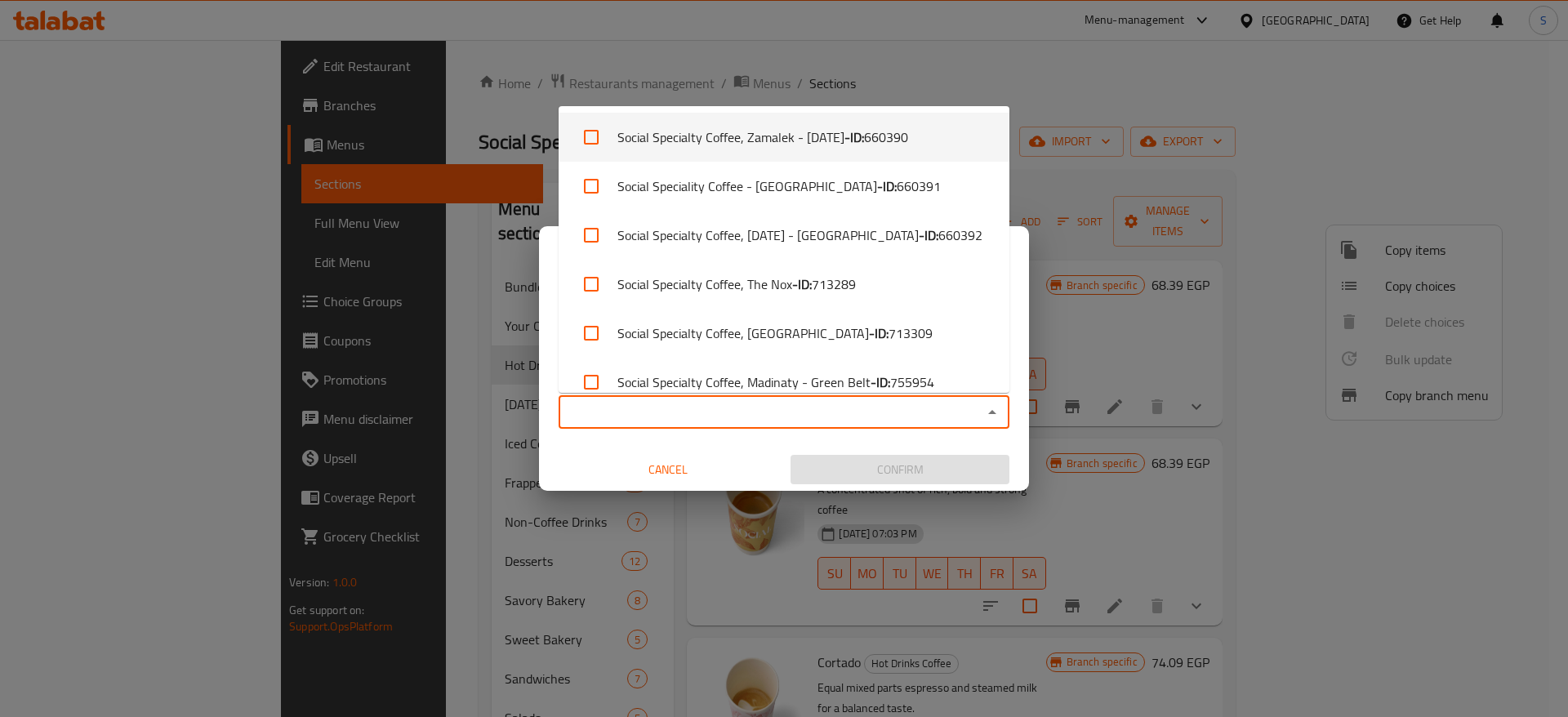
click at [593, 143] on input "checkbox" at bounding box center [591, 137] width 39 height 39
checkbox input "true"
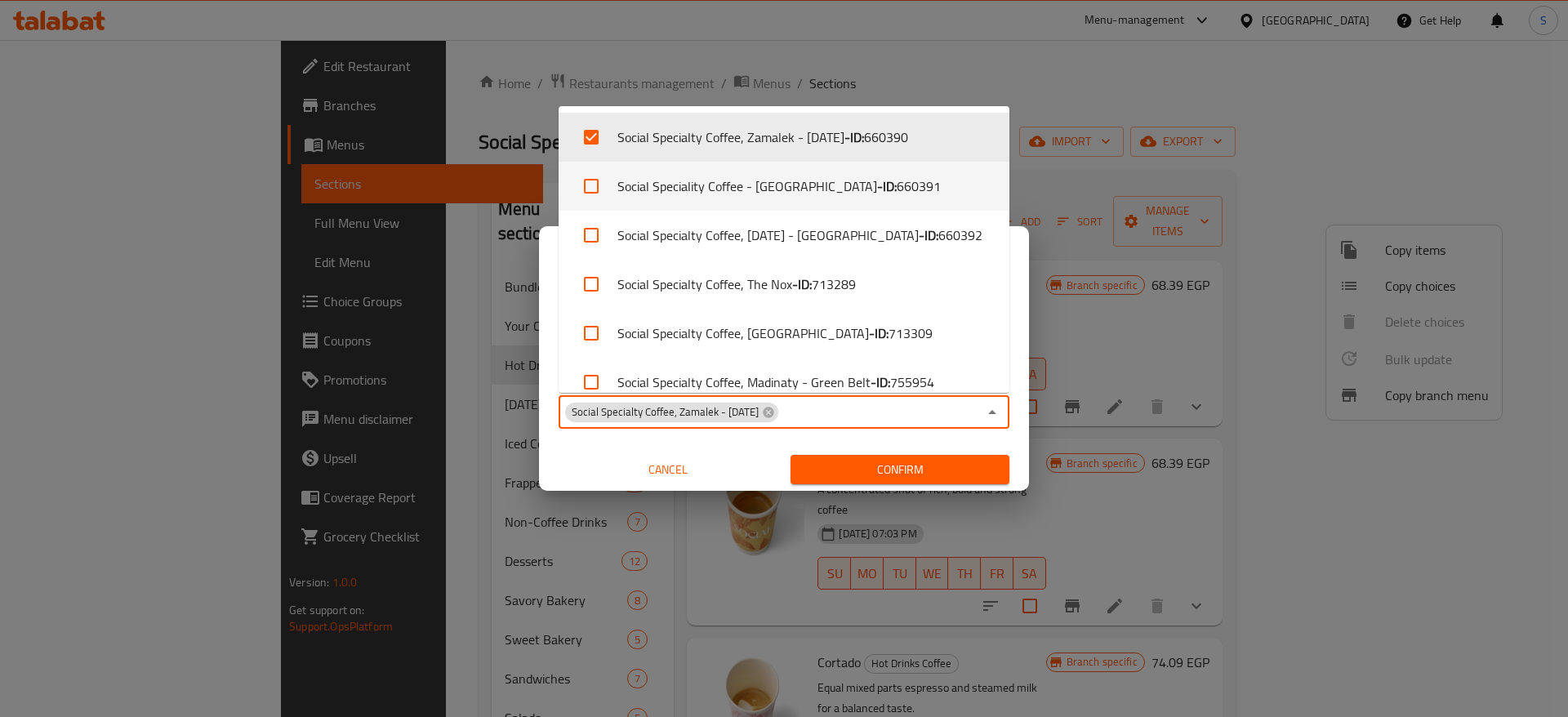
click at [594, 193] on input "checkbox" at bounding box center [591, 186] width 39 height 39
checkbox input "true"
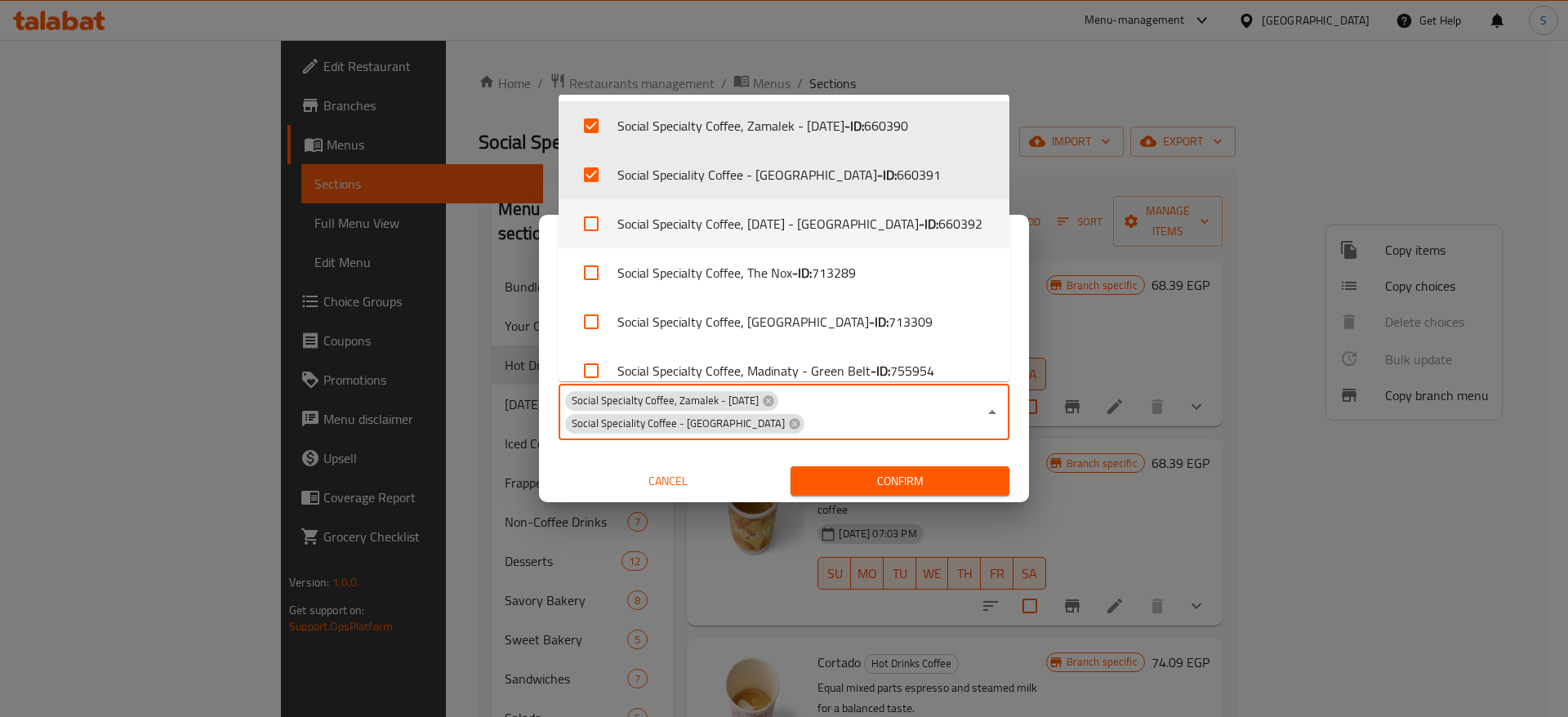
click at [587, 232] on input "checkbox" at bounding box center [591, 223] width 39 height 39
checkbox input "true"
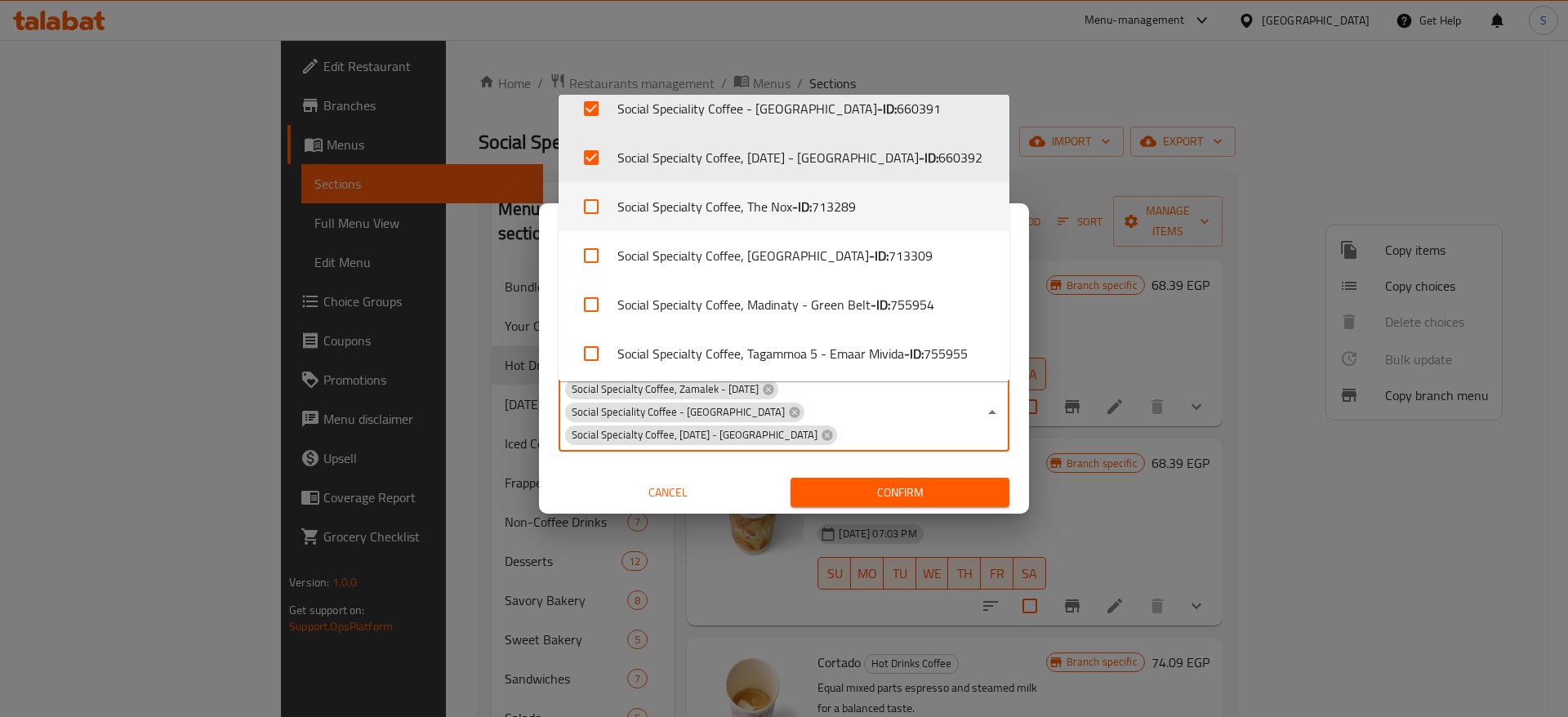
scroll to position [118, 0]
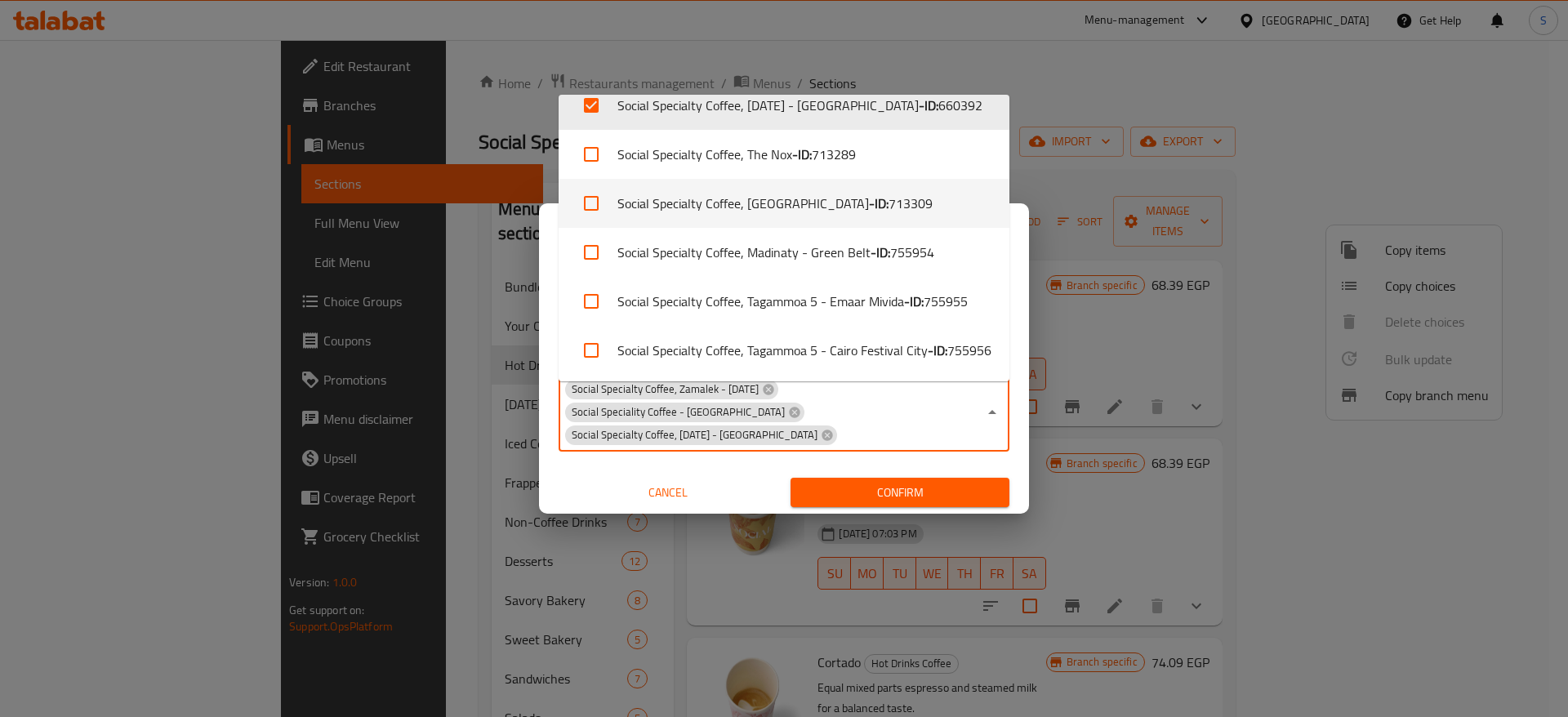
click at [586, 214] on input "checkbox" at bounding box center [591, 203] width 39 height 39
checkbox input "true"
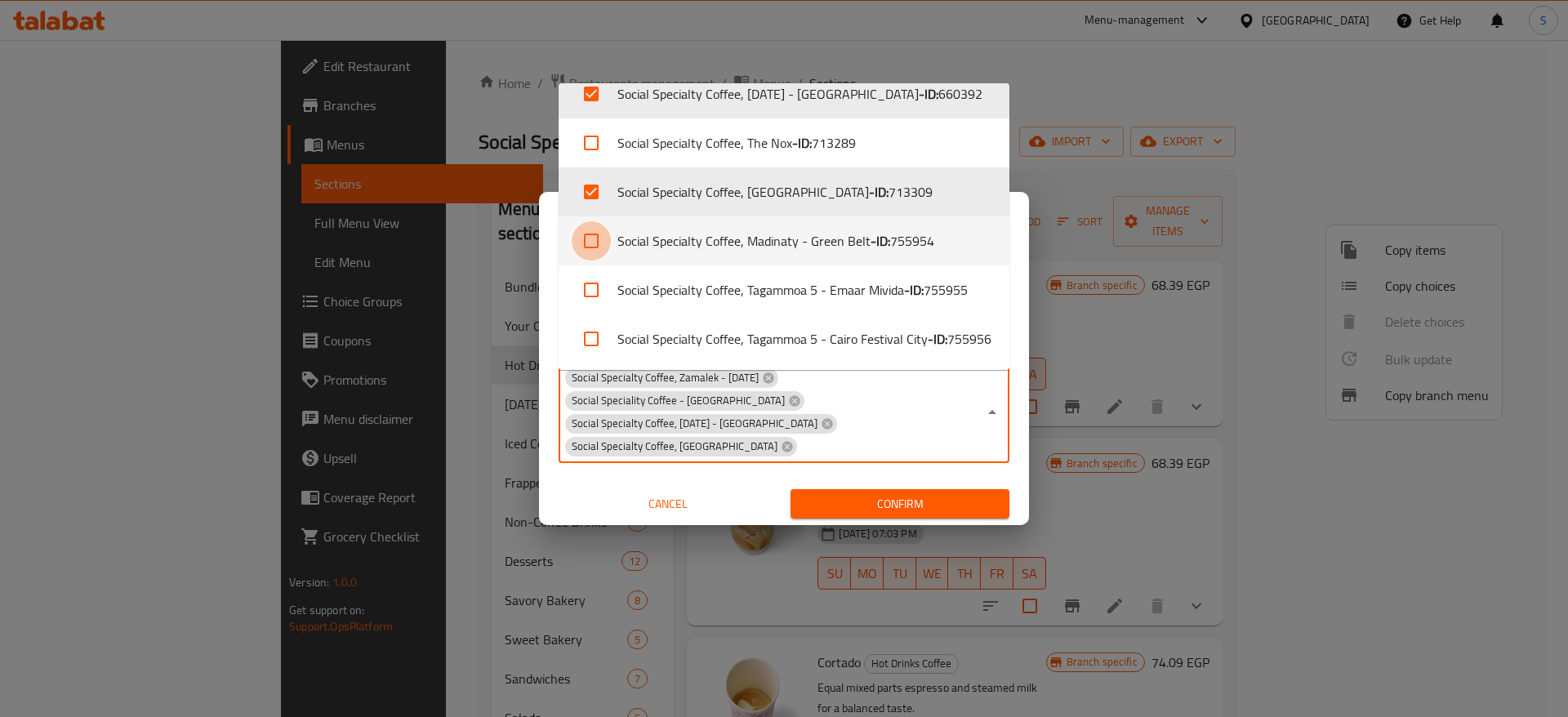
click at [585, 241] on input "checkbox" at bounding box center [591, 240] width 39 height 39
checkbox input "true"
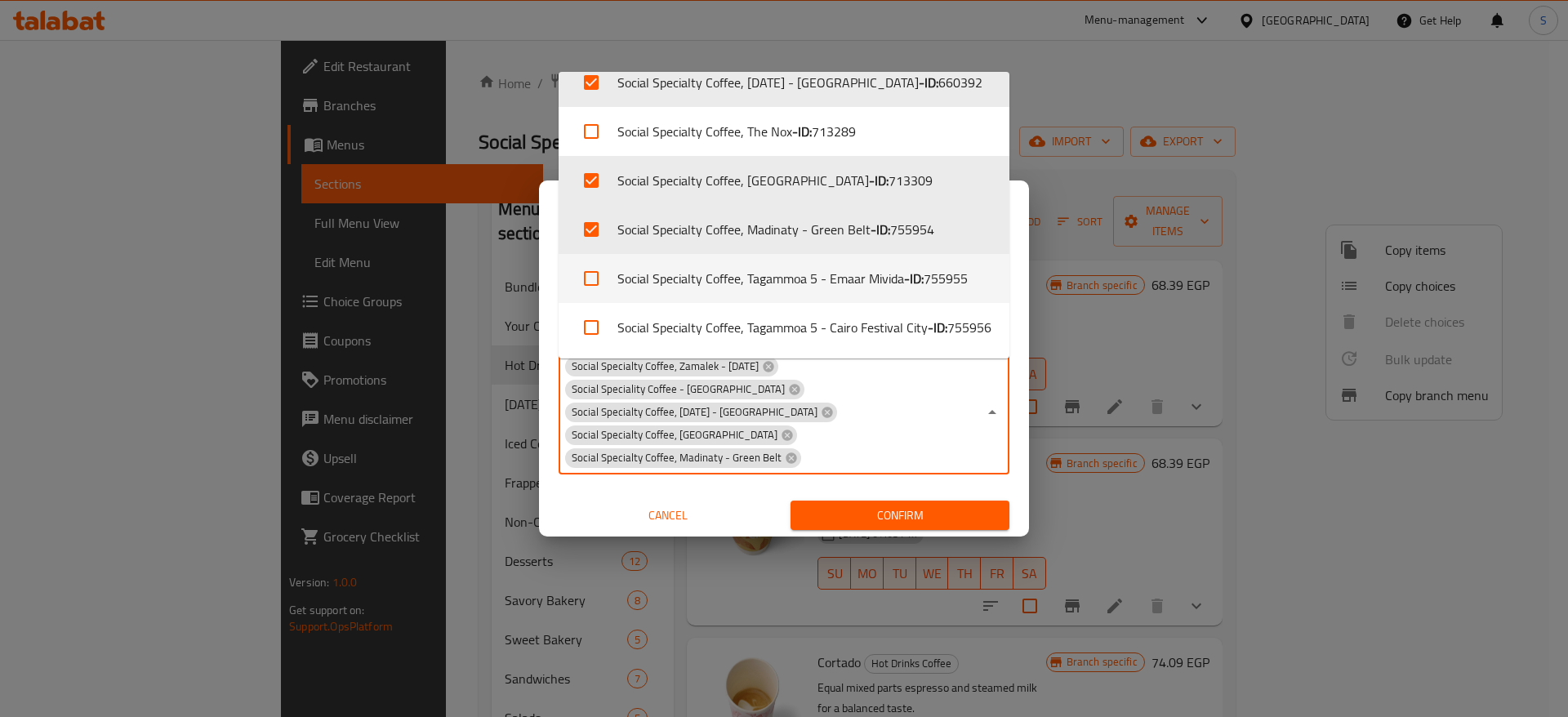
click at [596, 277] on input "checkbox" at bounding box center [591, 278] width 39 height 39
checkbox input "true"
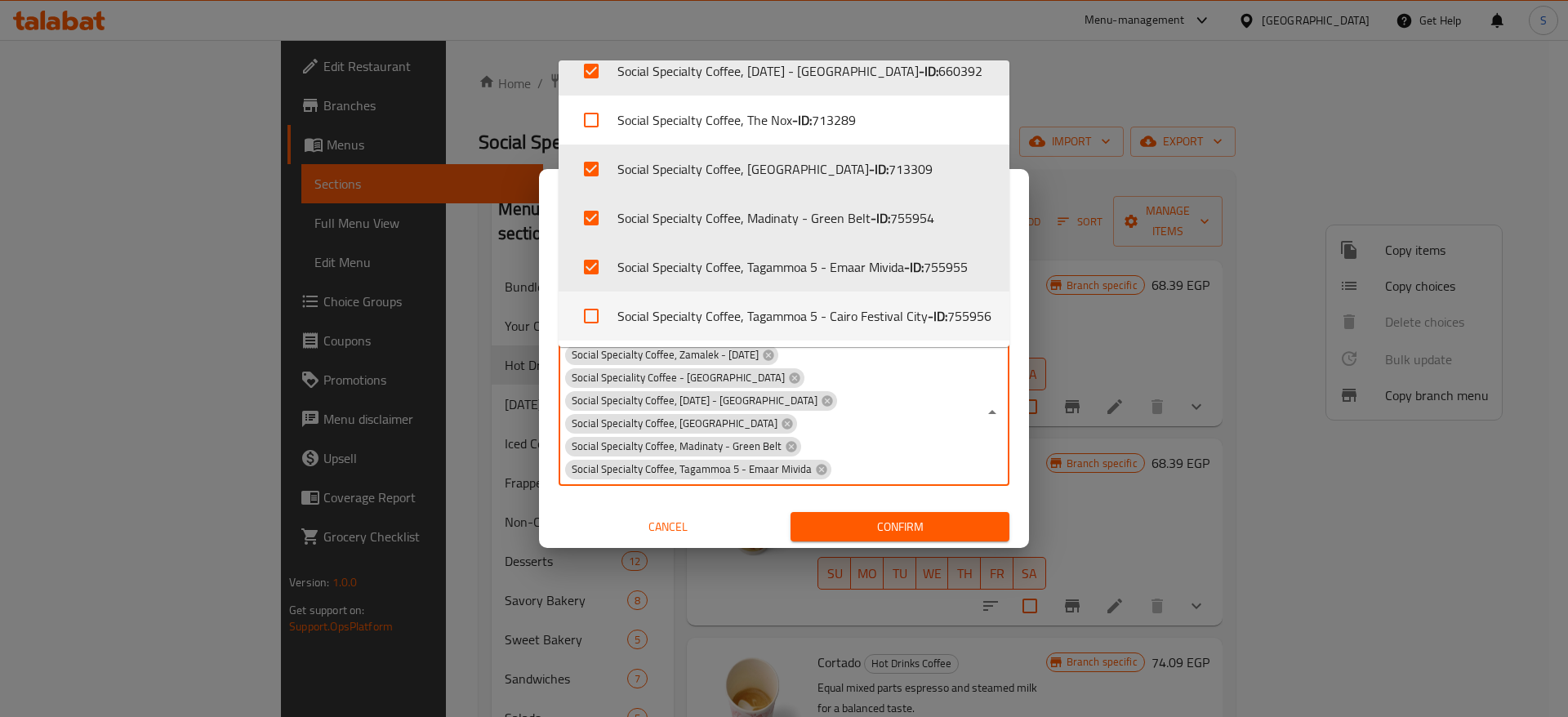
click at [591, 315] on input "checkbox" at bounding box center [591, 315] width 39 height 39
checkbox input "true"
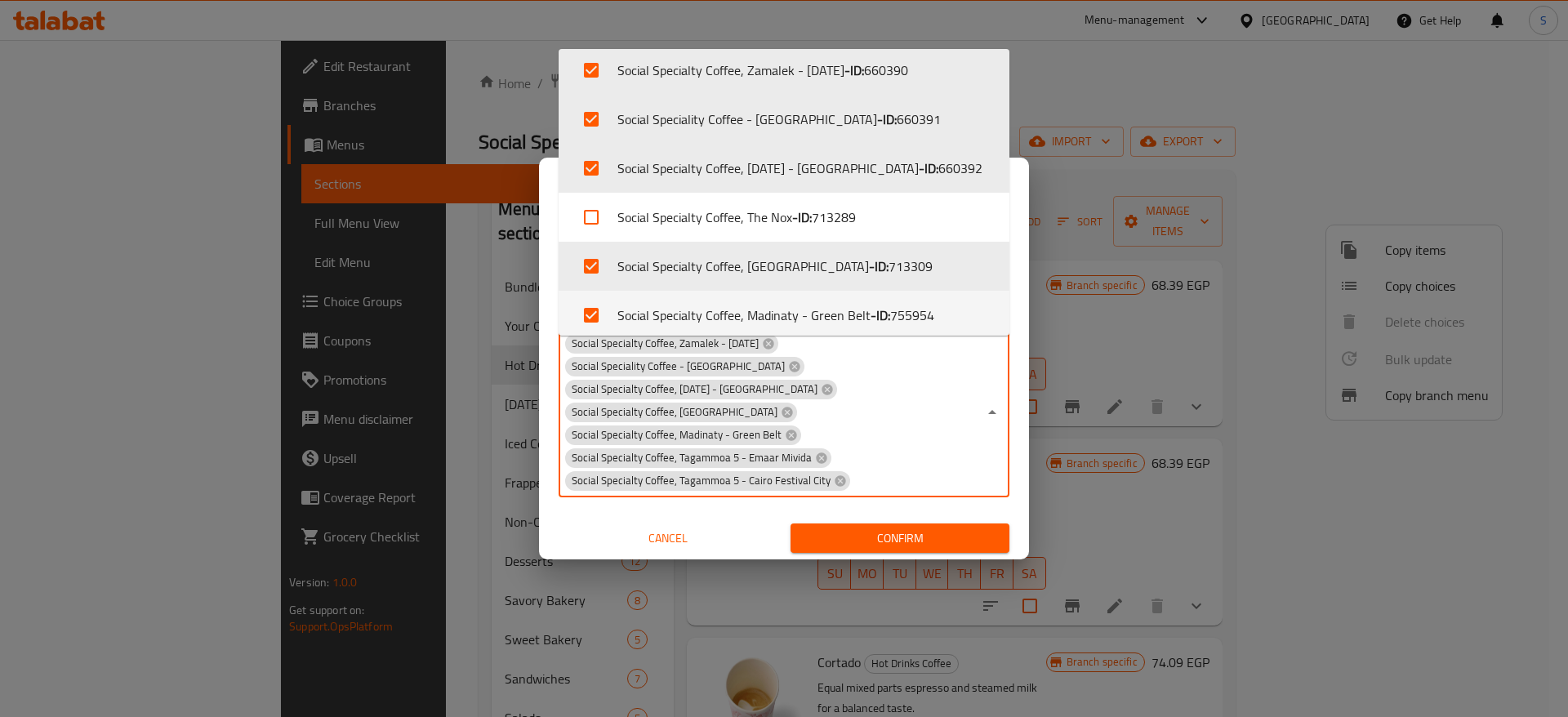
click at [963, 518] on div "Copy Branch Menu Copy prices and availability of items or choices from a branch…" at bounding box center [784, 358] width 1568 height 717
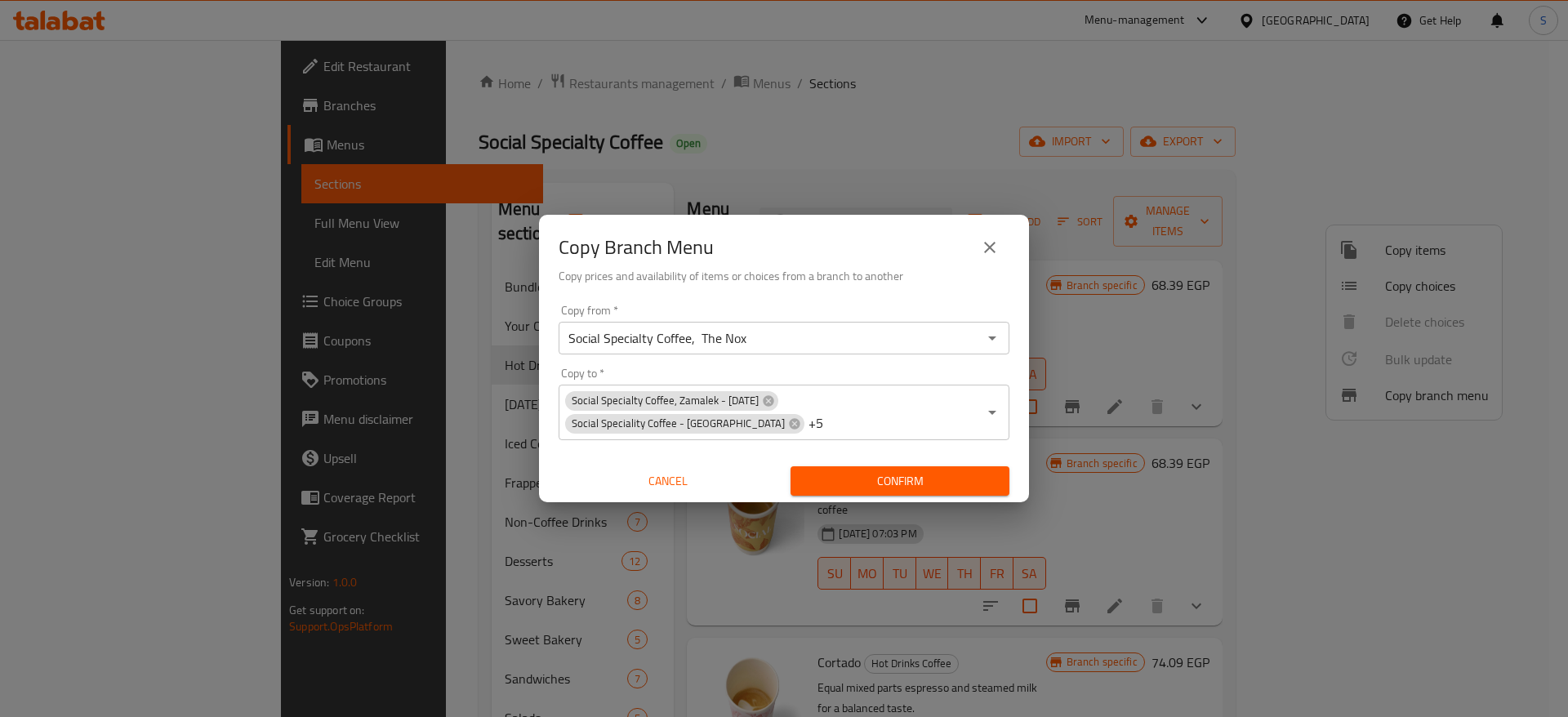
click at [946, 489] on span "Confirm" at bounding box center [899, 481] width 193 height 20
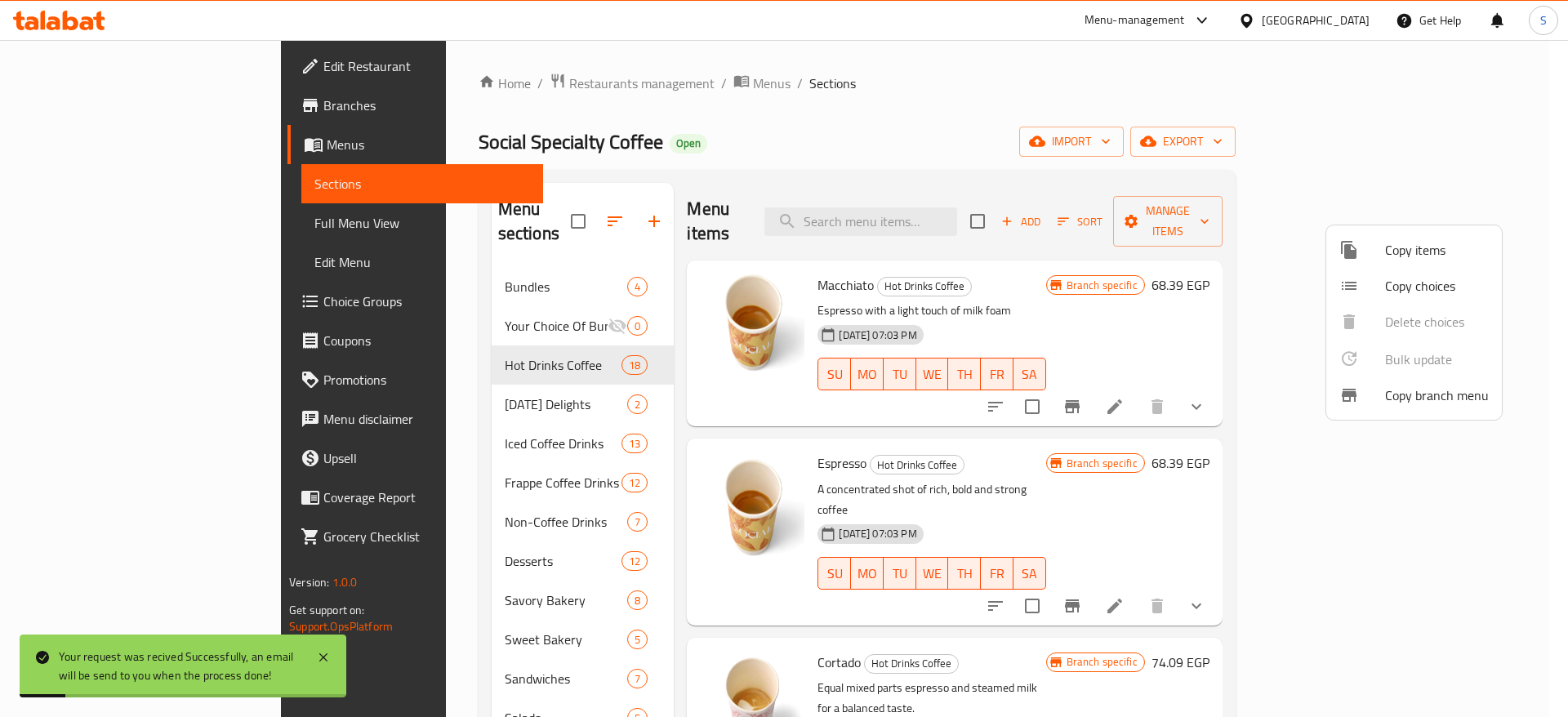
click at [1209, 273] on div at bounding box center [784, 358] width 1568 height 717
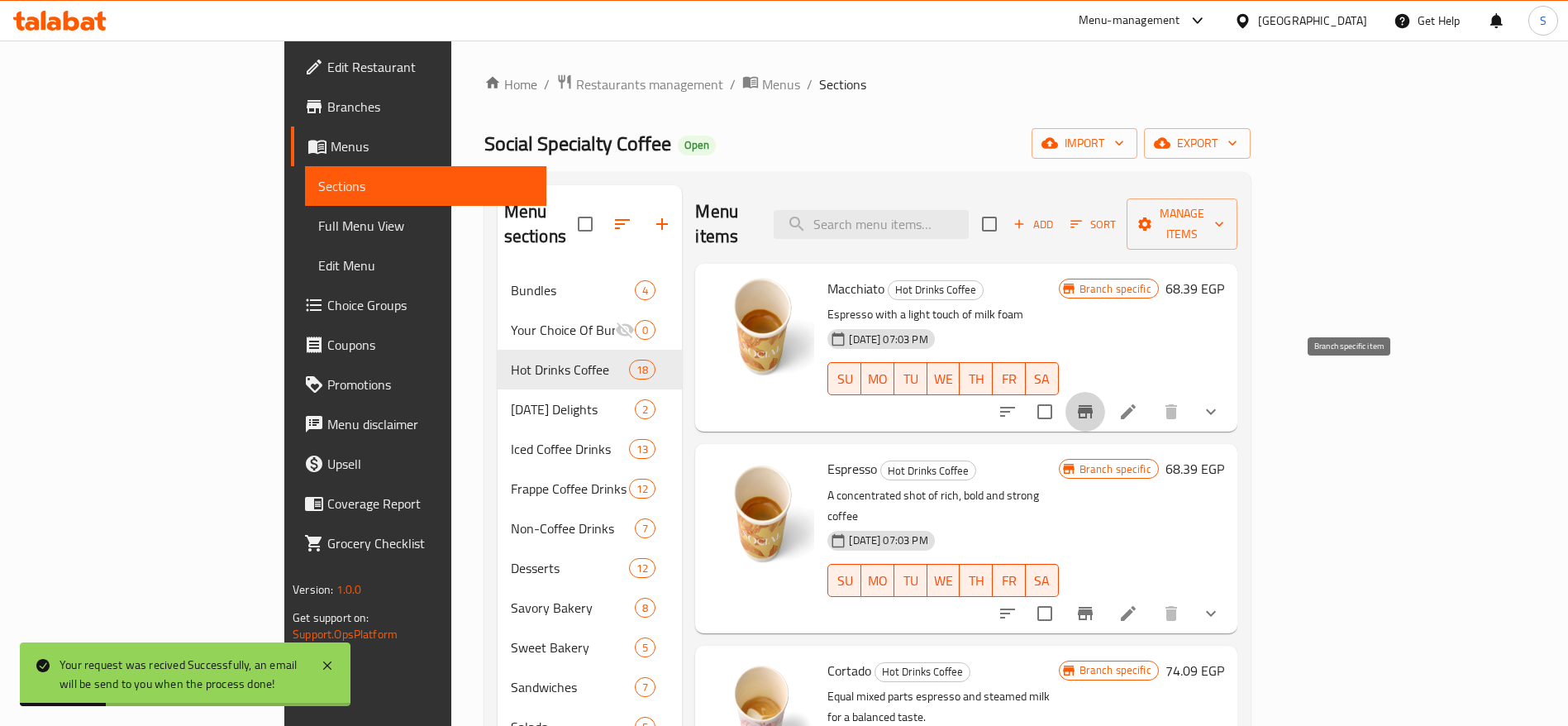
click at [1095, 402] on icon "Branch-specific-item" at bounding box center [1086, 412] width 19 height 19
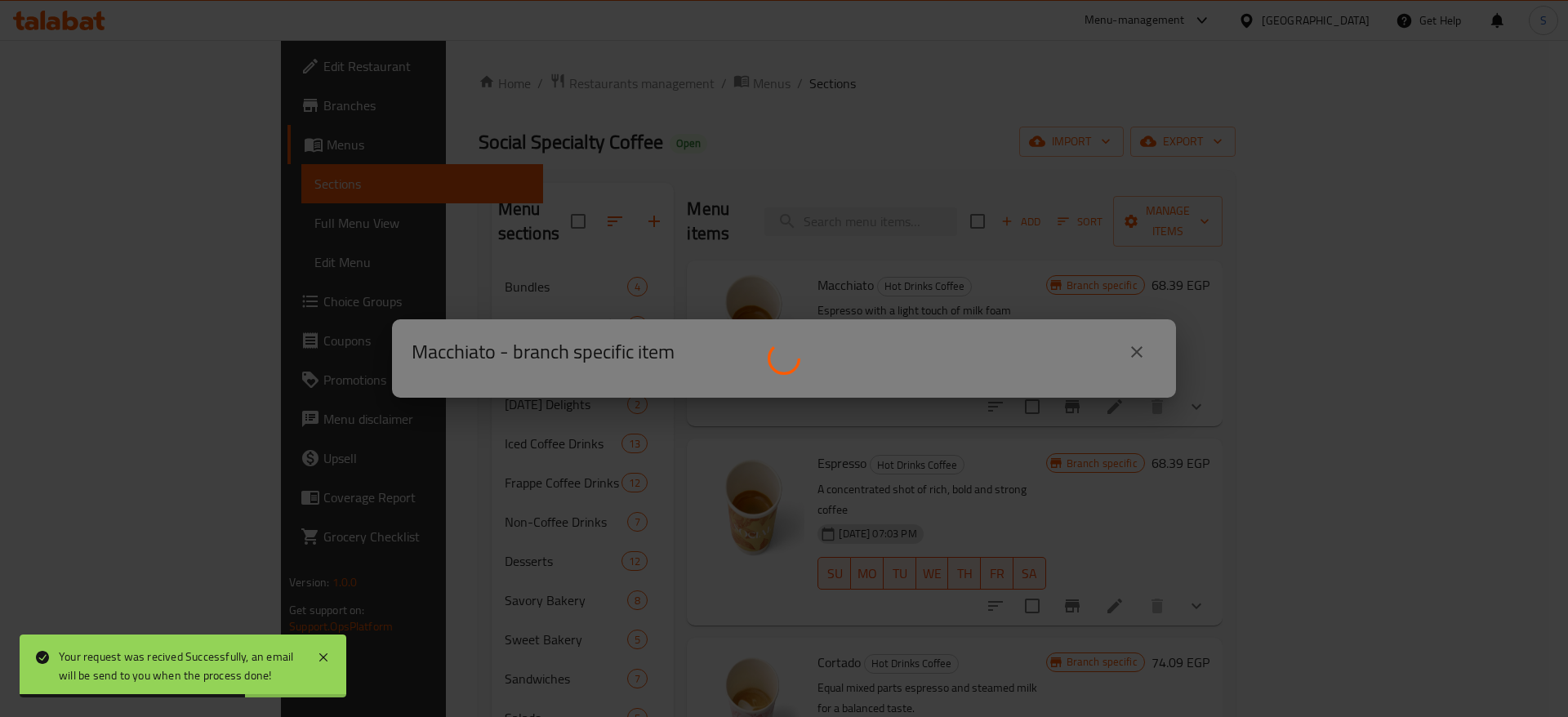
click at [704, 483] on div at bounding box center [784, 358] width 1568 height 717
click at [1145, 353] on div at bounding box center [784, 358] width 1568 height 717
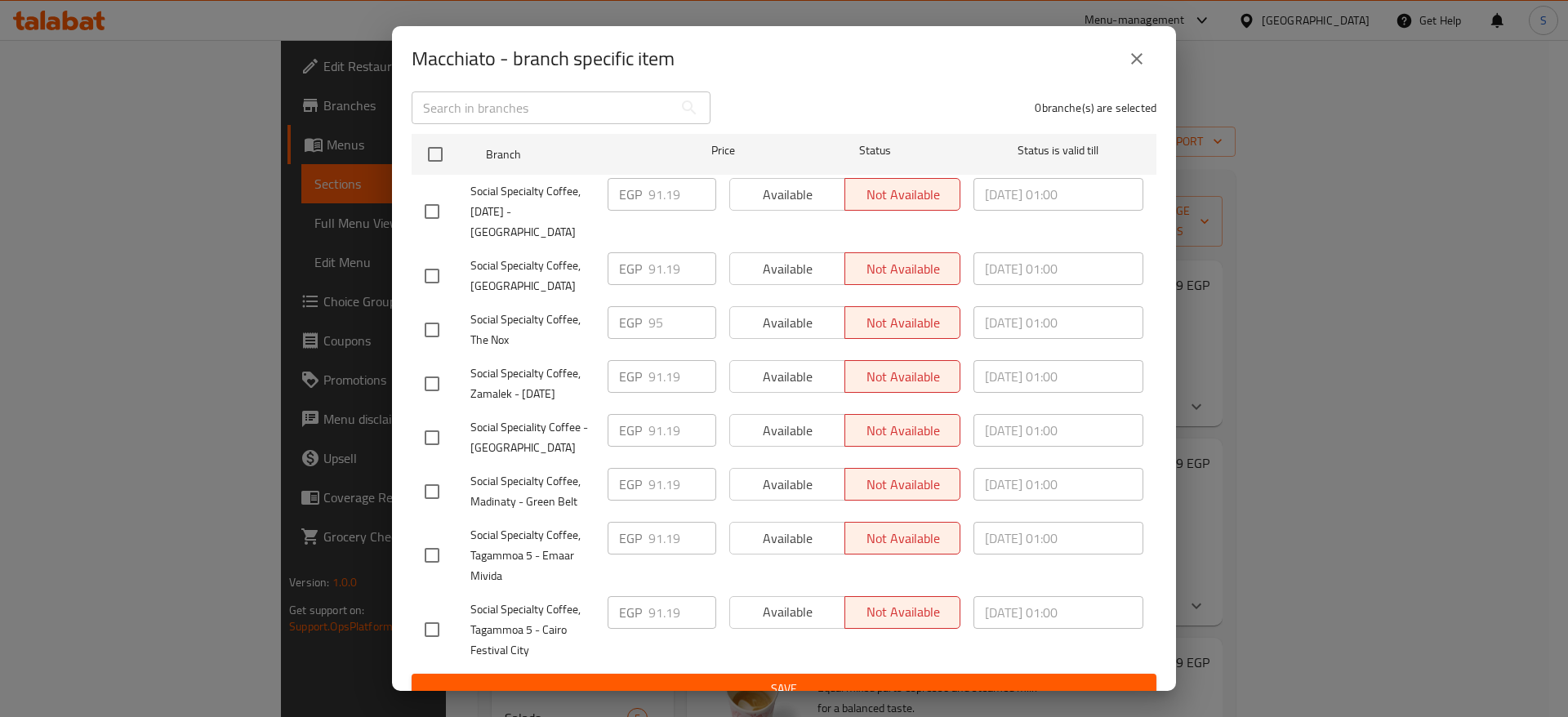
scroll to position [233, 0]
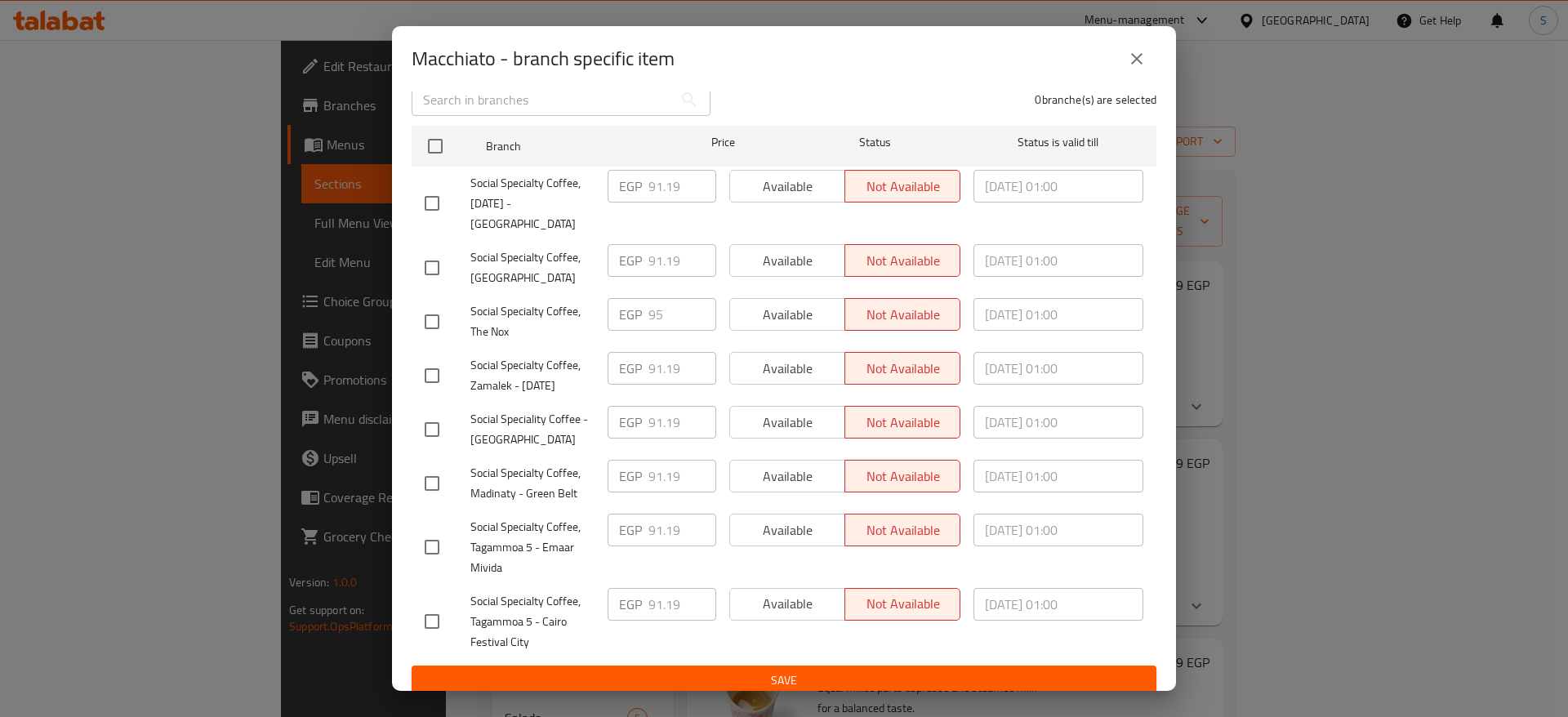
click at [1214, 252] on div "Macchiato - branch specific item Macchiato Espresso with a light touch of milk …" at bounding box center [784, 358] width 1568 height 717
click at [1140, 58] on icon "close" at bounding box center [1137, 58] width 19 height 19
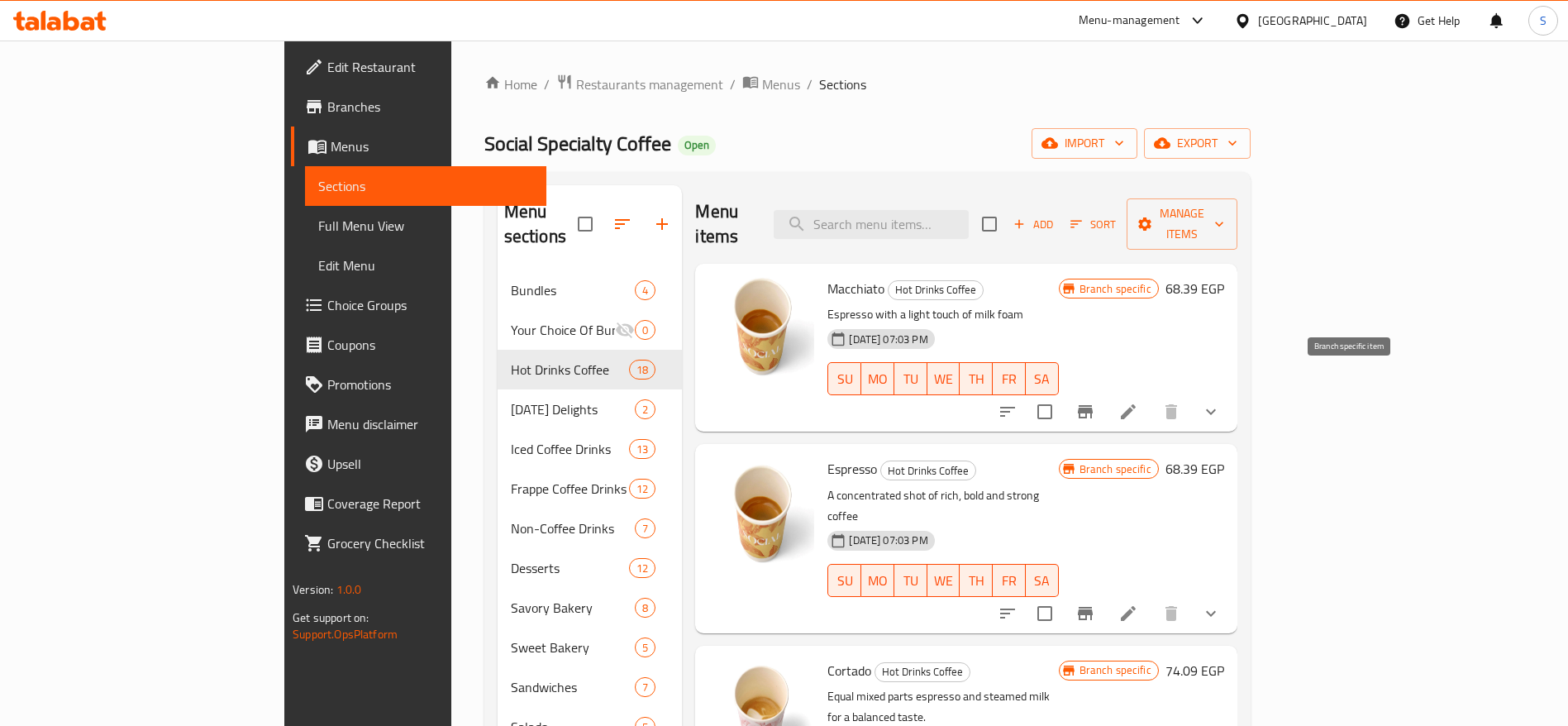
click at [1105, 392] on button "Branch-specific-item" at bounding box center [1085, 411] width 40 height 40
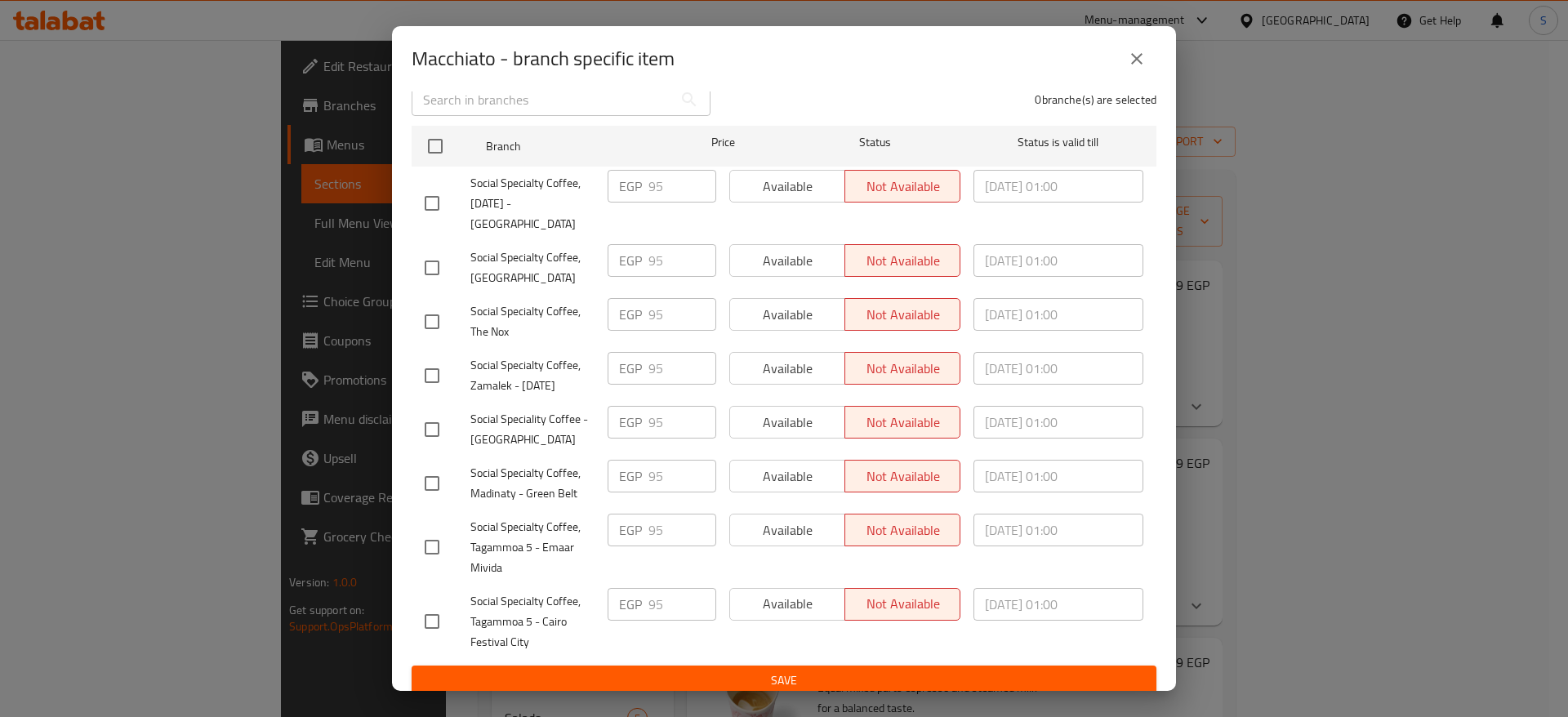
click at [1234, 289] on div "Macchiato - branch specific item Macchiato Espresso with a light touch of milk …" at bounding box center [784, 358] width 1568 height 717
click at [1139, 53] on icon "close" at bounding box center [1137, 58] width 19 height 19
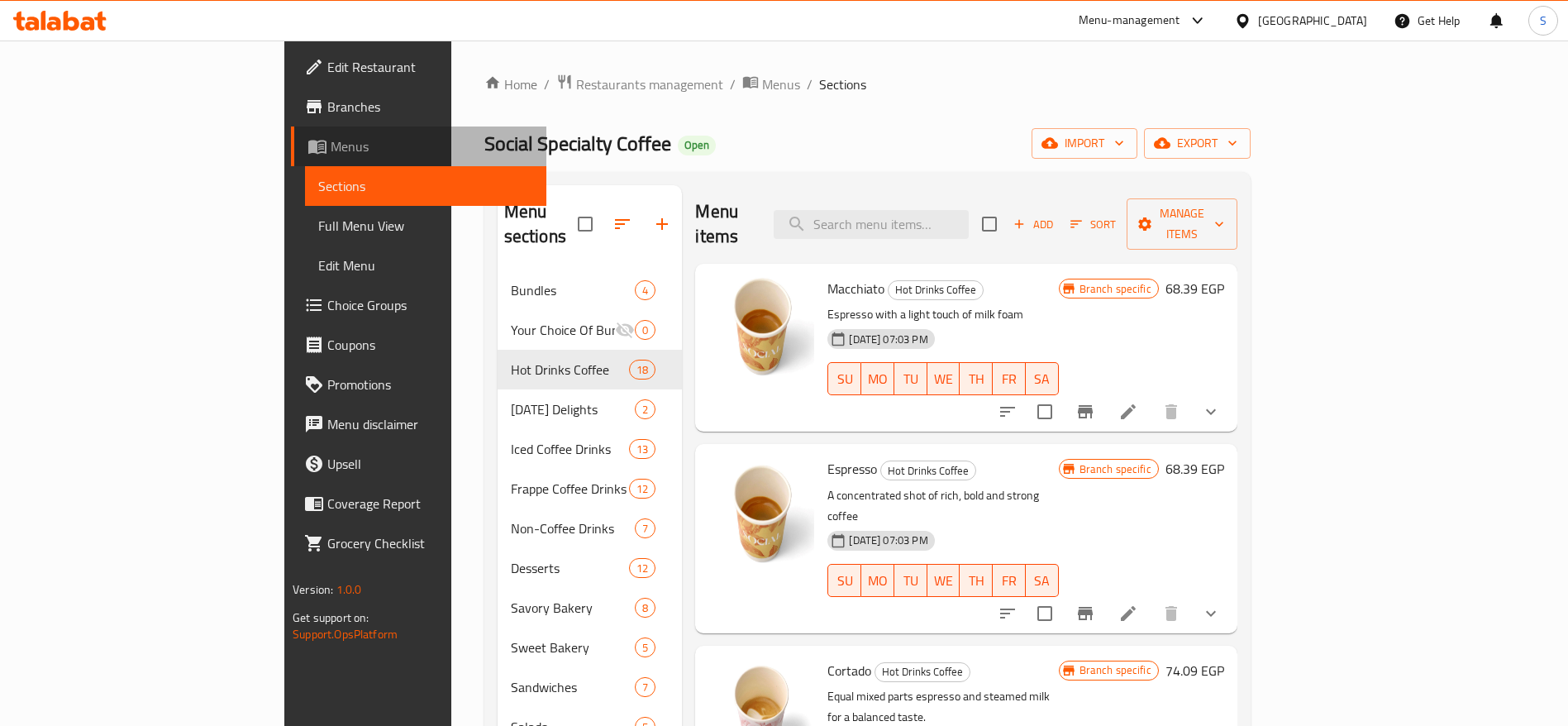
click at [331, 154] on span "Menus" at bounding box center [432, 146] width 203 height 19
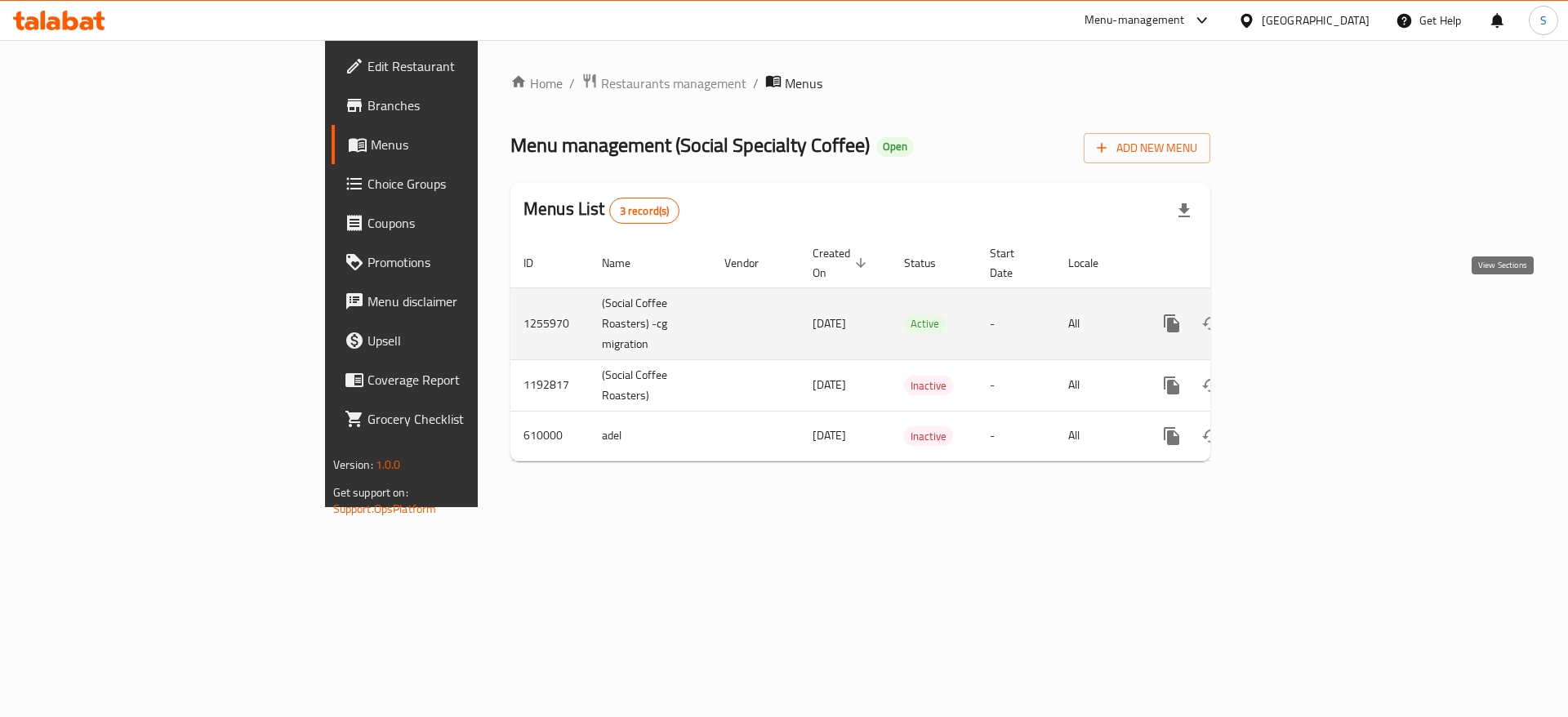
click at [1299, 314] on icon "enhanced table" at bounding box center [1289, 323] width 19 height 19
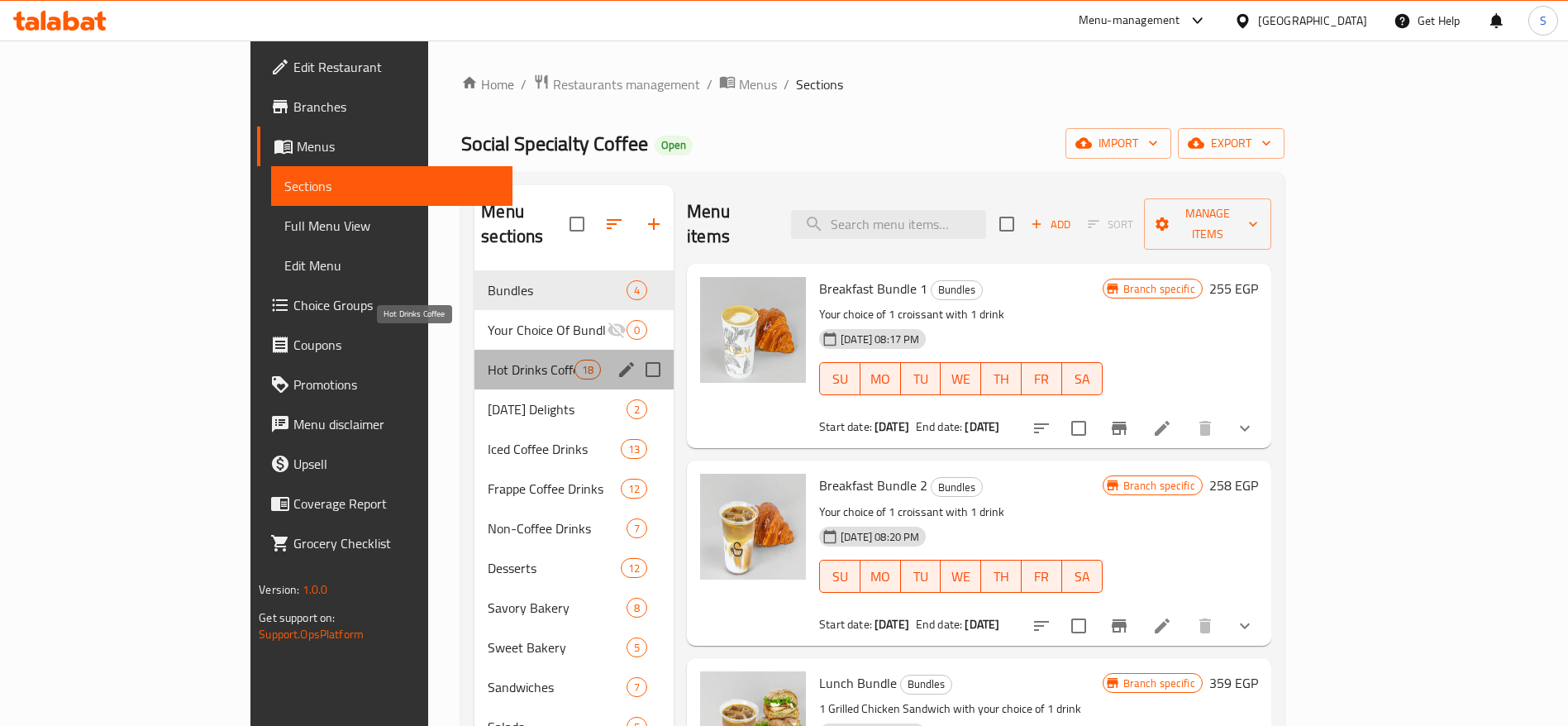
click at [488, 360] on span "Hot Drinks Coffee" at bounding box center [531, 370] width 86 height 19
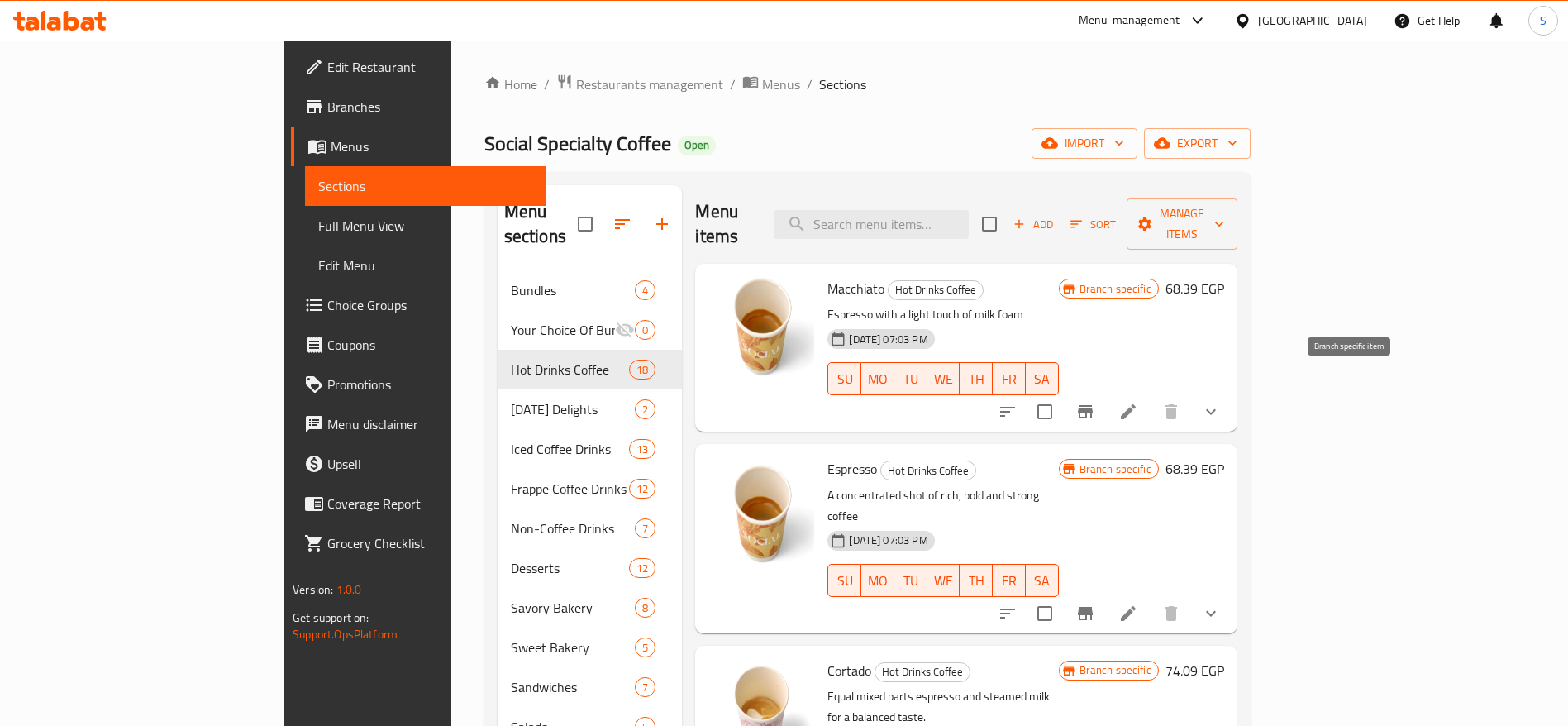
click at [1105, 392] on button "Branch-specific-item" at bounding box center [1085, 411] width 40 height 40
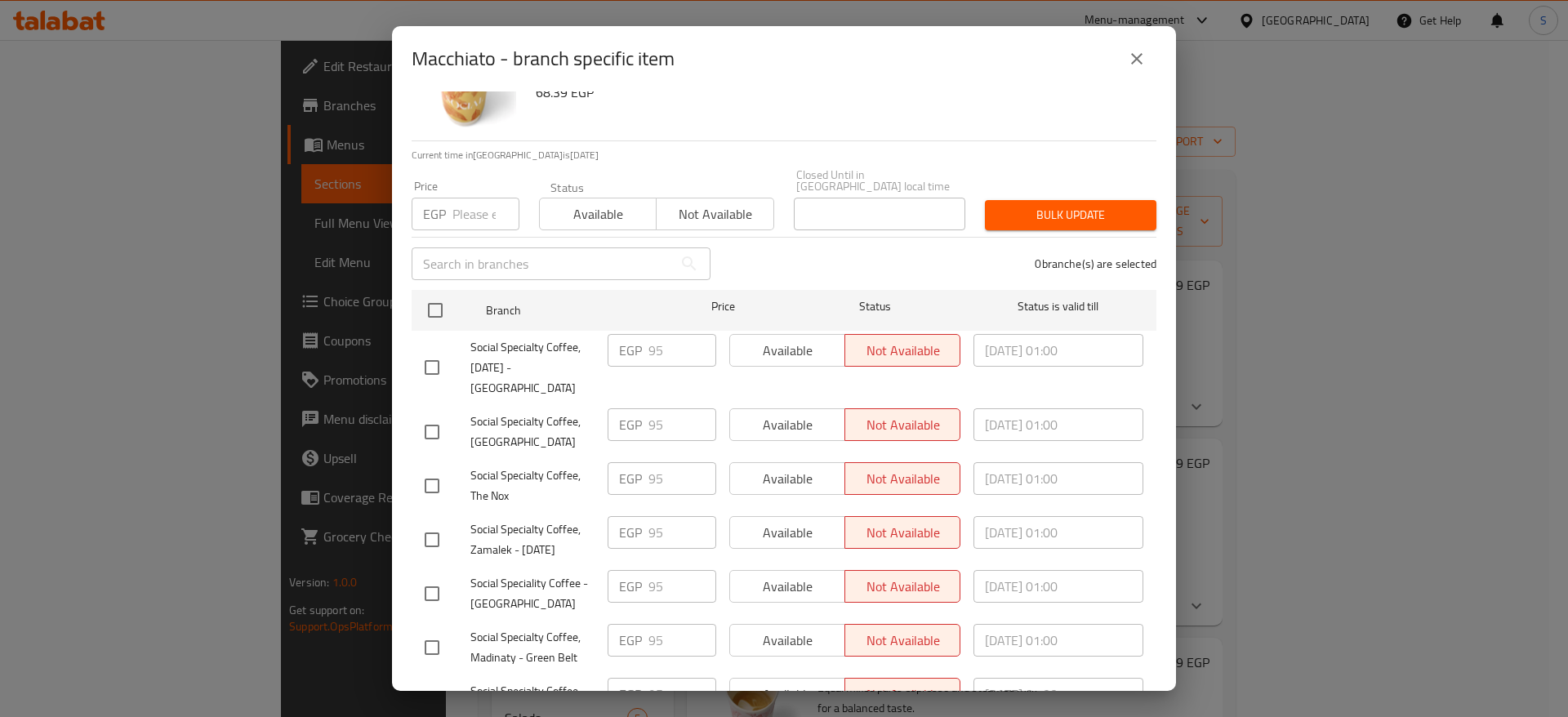
scroll to position [233, 0]
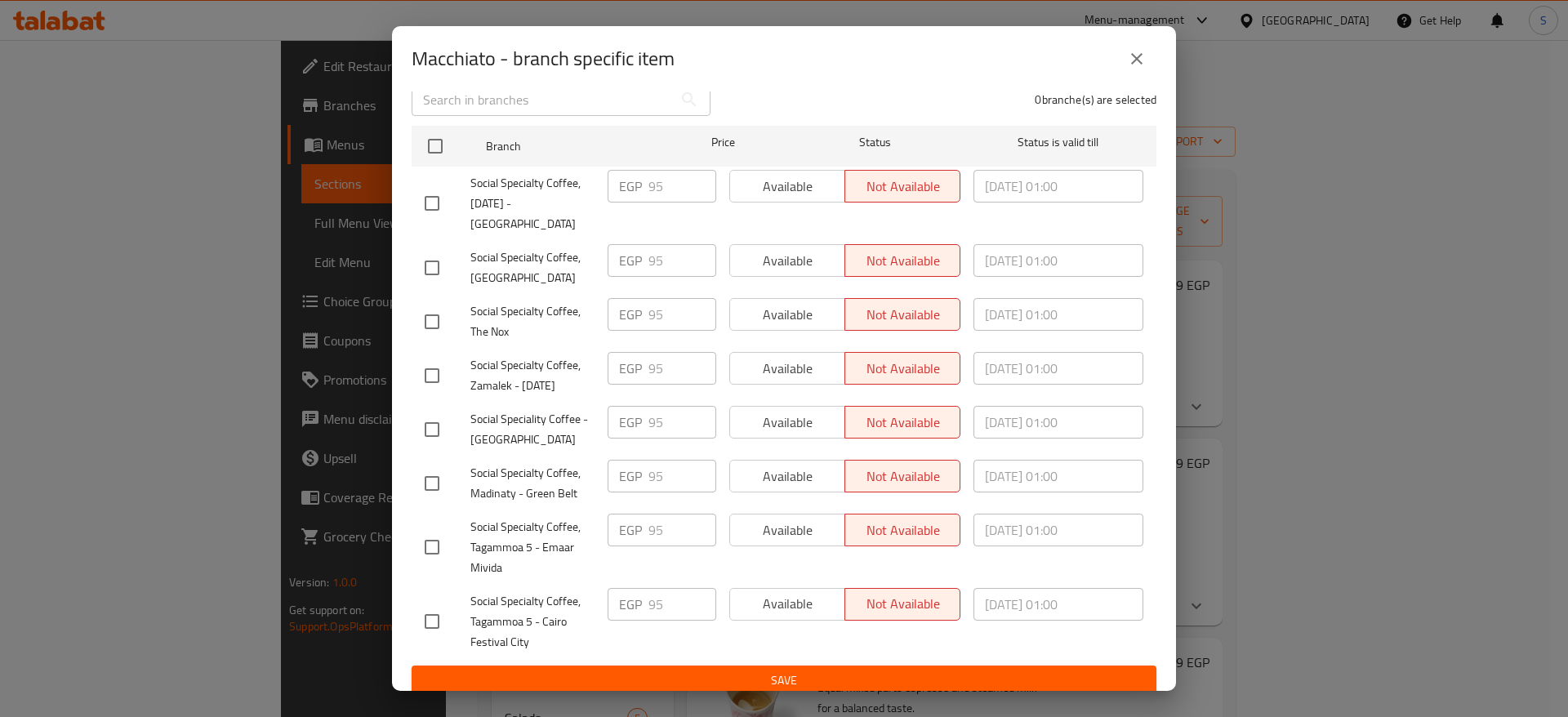
click at [1342, 406] on div "Macchiato - branch specific item Macchiato Espresso with a light touch of milk …" at bounding box center [784, 358] width 1568 height 717
click at [1132, 66] on icon "close" at bounding box center [1137, 58] width 19 height 19
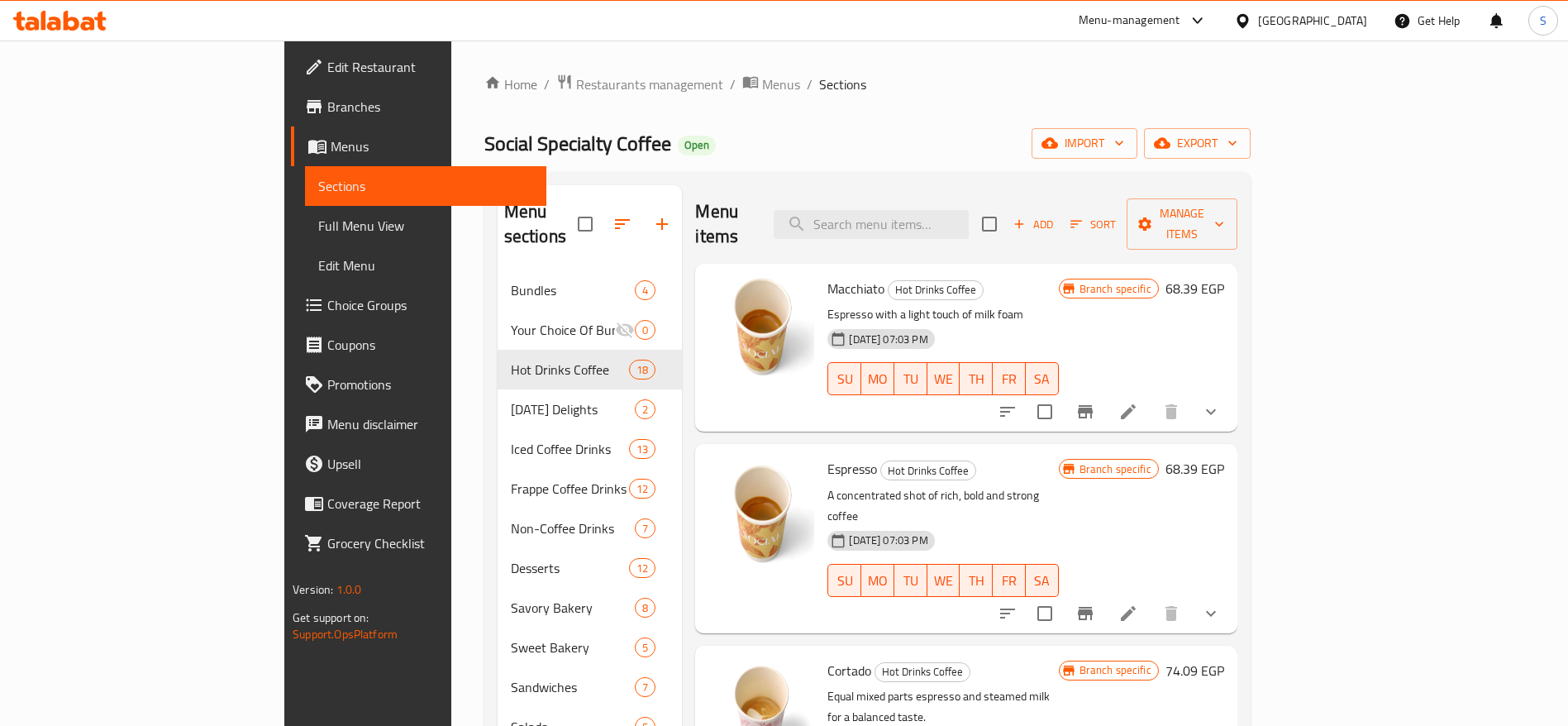
click at [1105, 594] on button "Branch-specific-item" at bounding box center [1085, 613] width 40 height 40
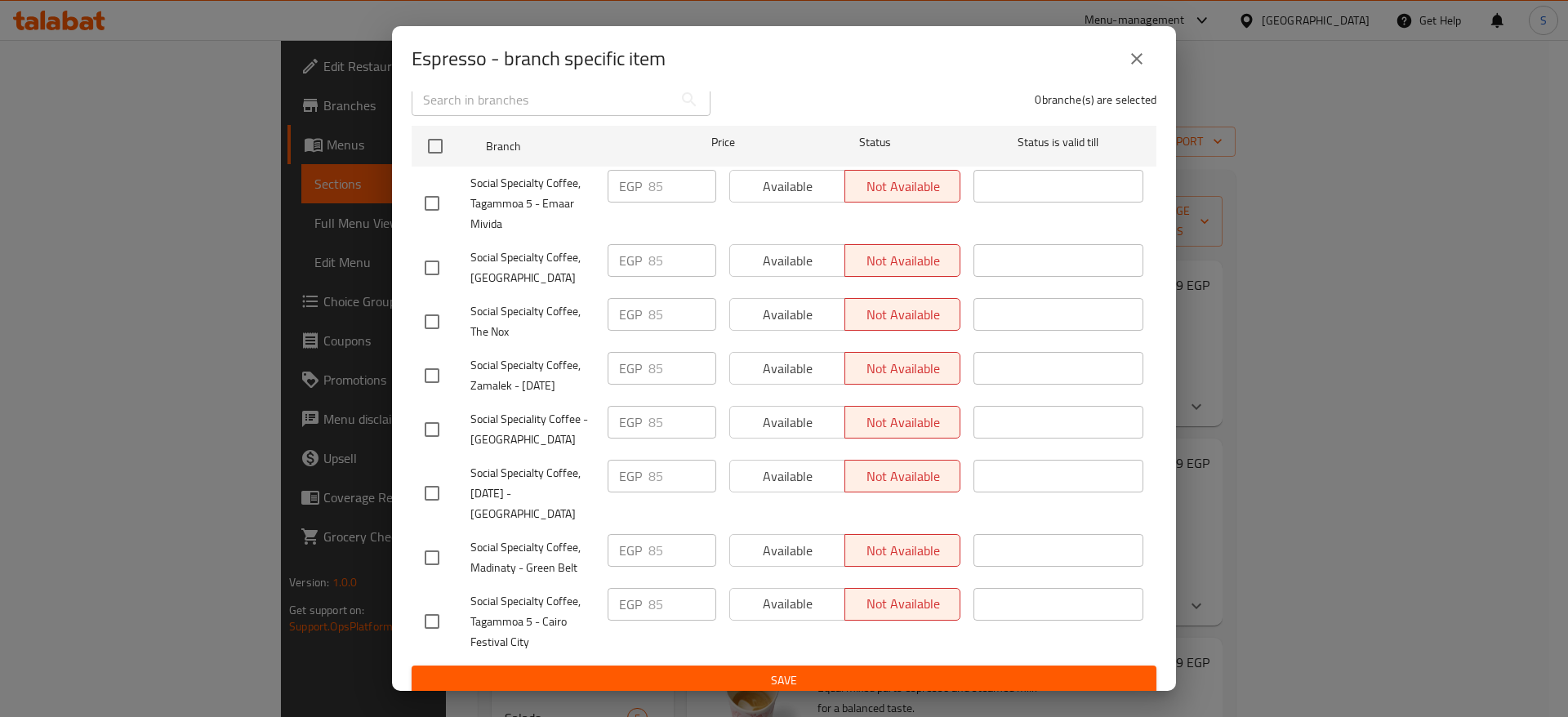
click at [1141, 70] on button "close" at bounding box center [1136, 58] width 39 height 39
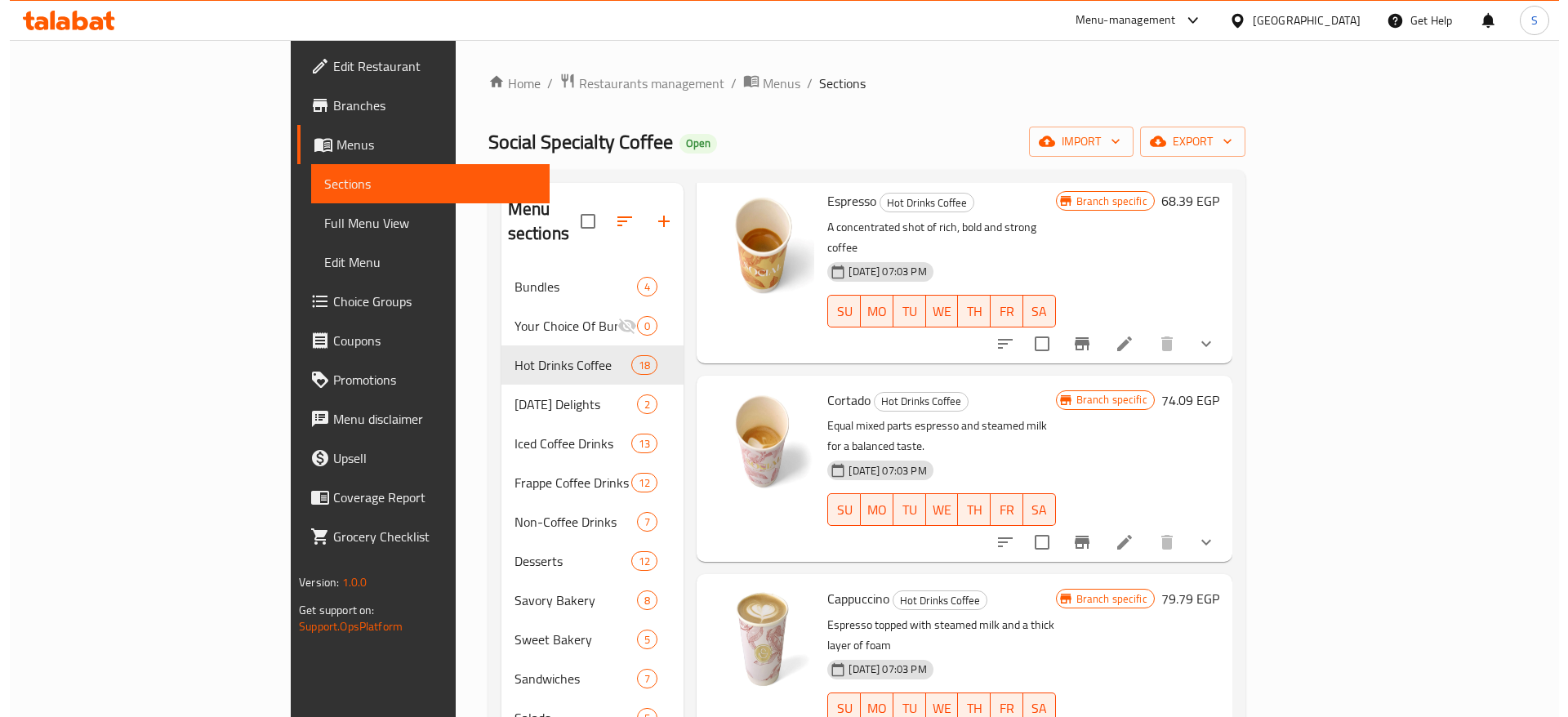
scroll to position [368, 0]
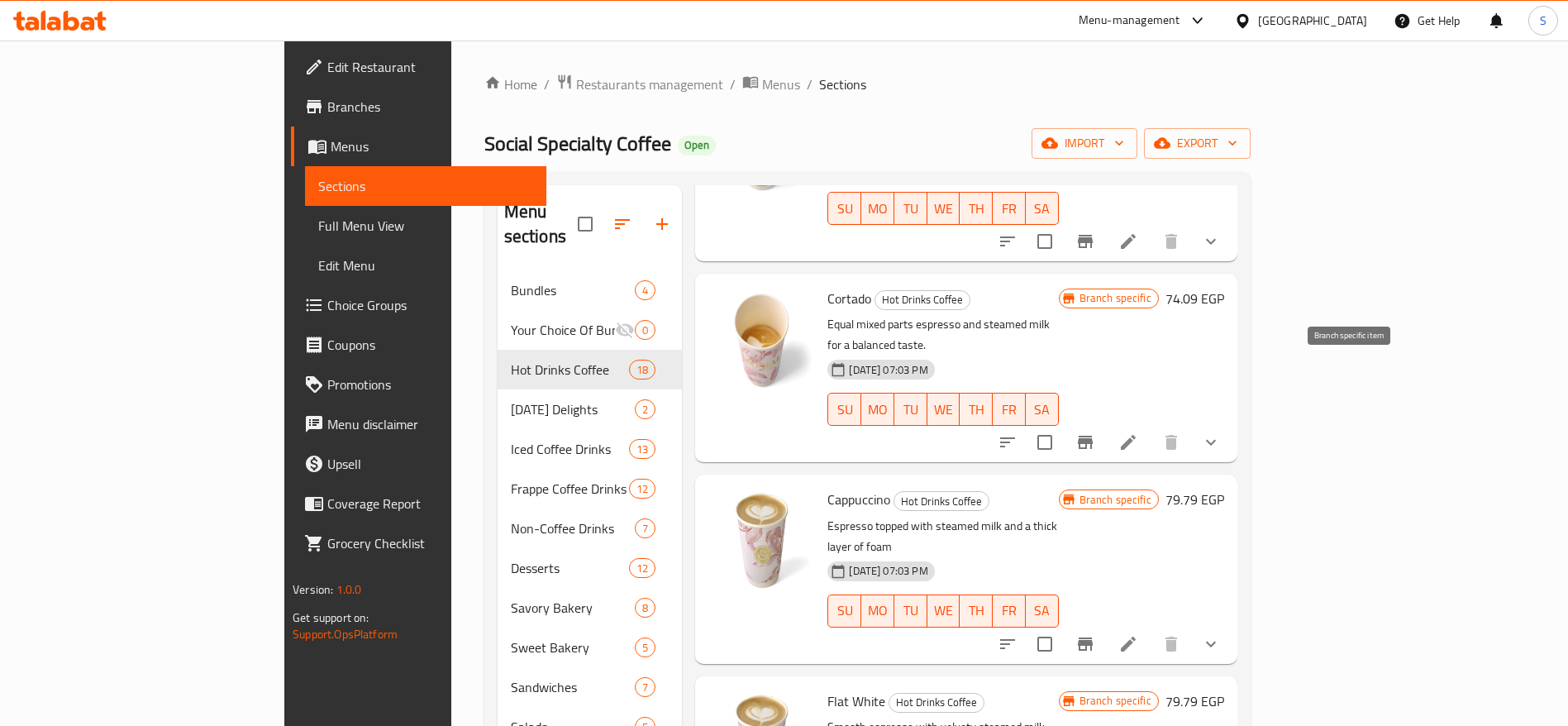
click at [1093, 436] on icon "Branch-specific-item" at bounding box center [1085, 442] width 15 height 13
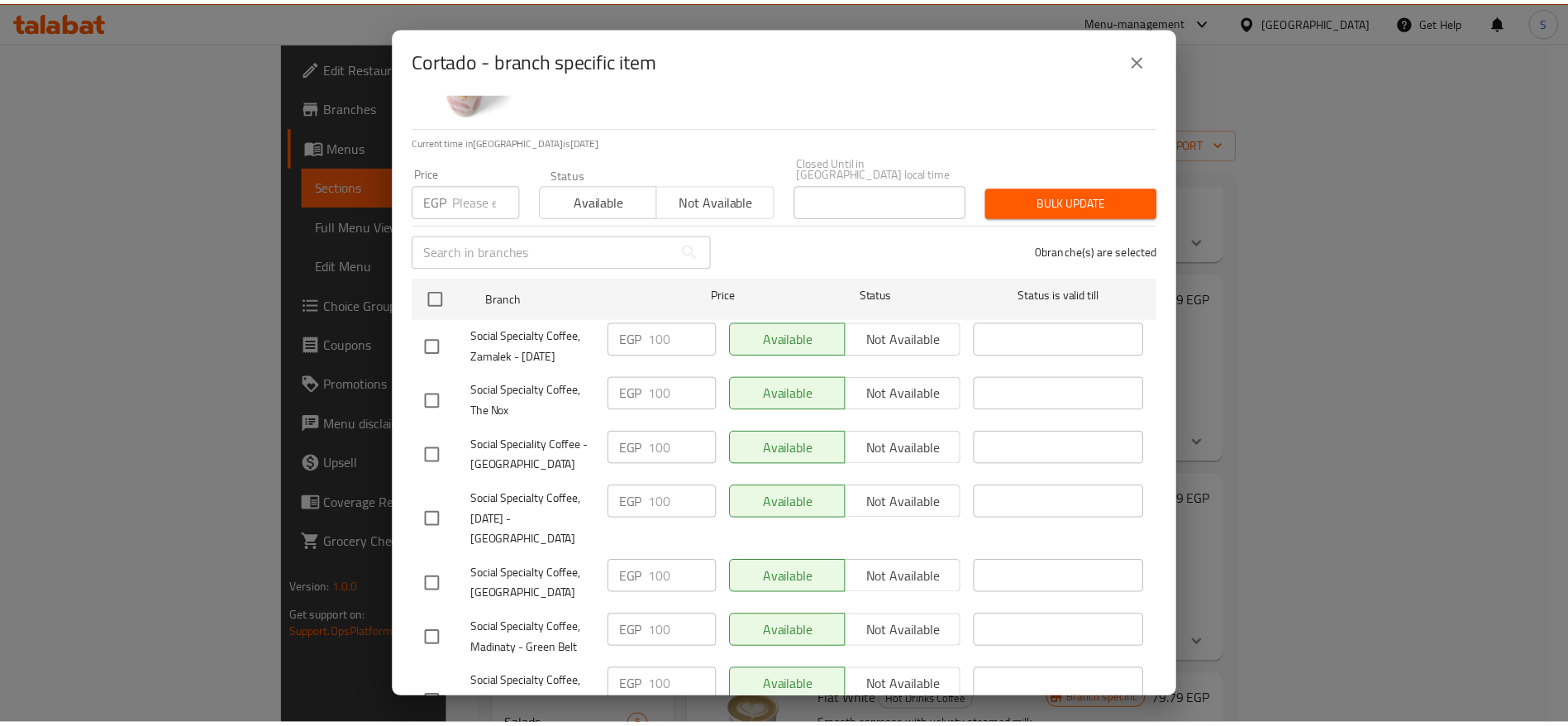
scroll to position [124, 0]
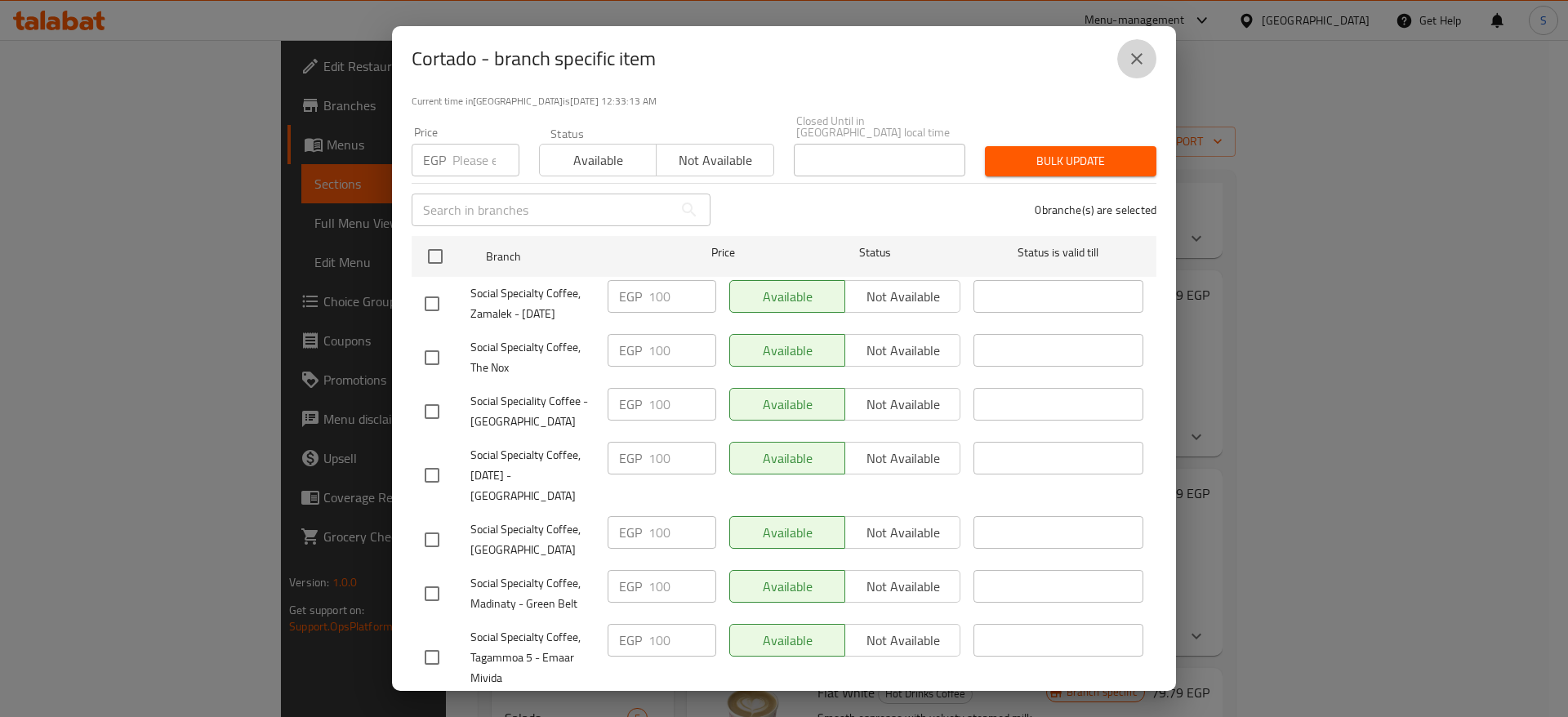
click at [1146, 57] on button "close" at bounding box center [1136, 58] width 39 height 39
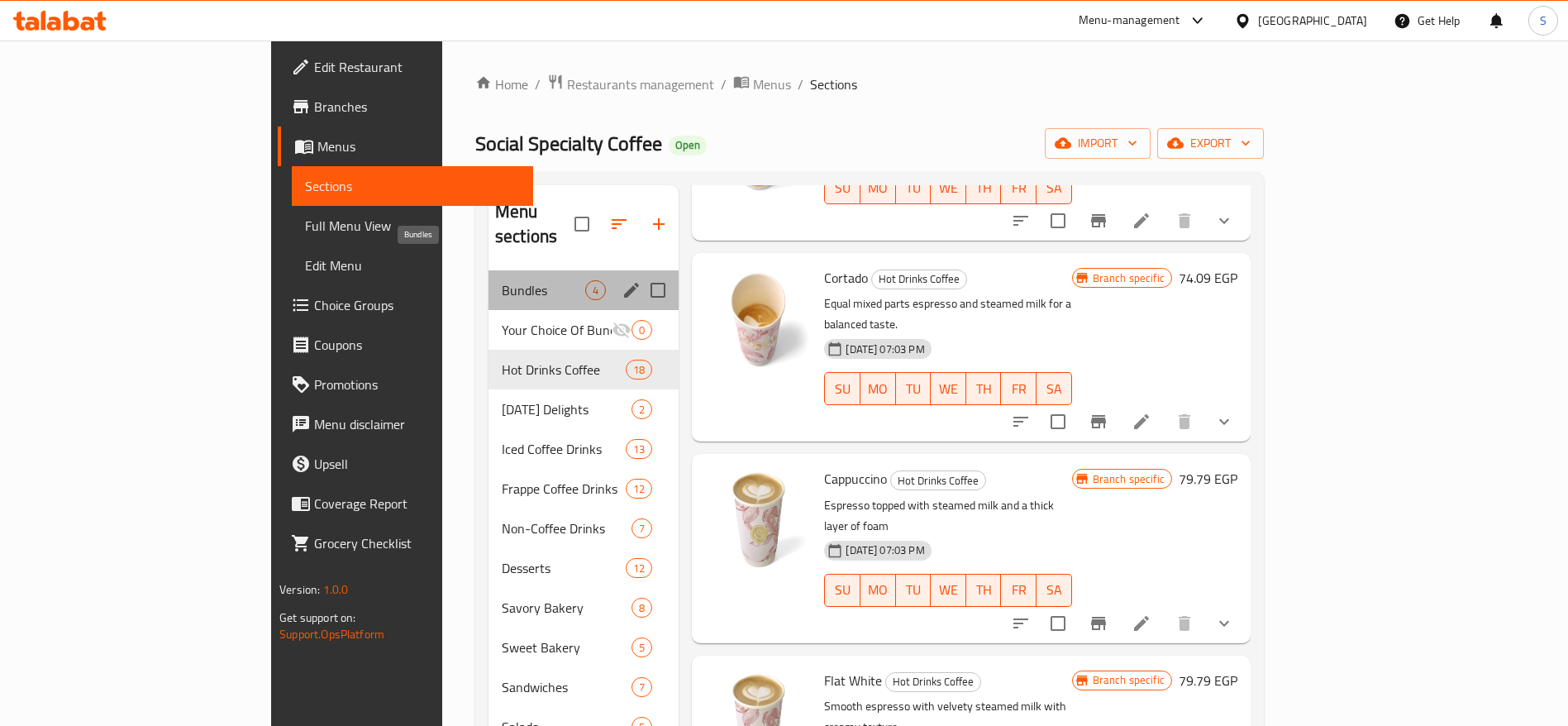
click at [502, 281] on span "Bundles" at bounding box center [543, 290] width 84 height 19
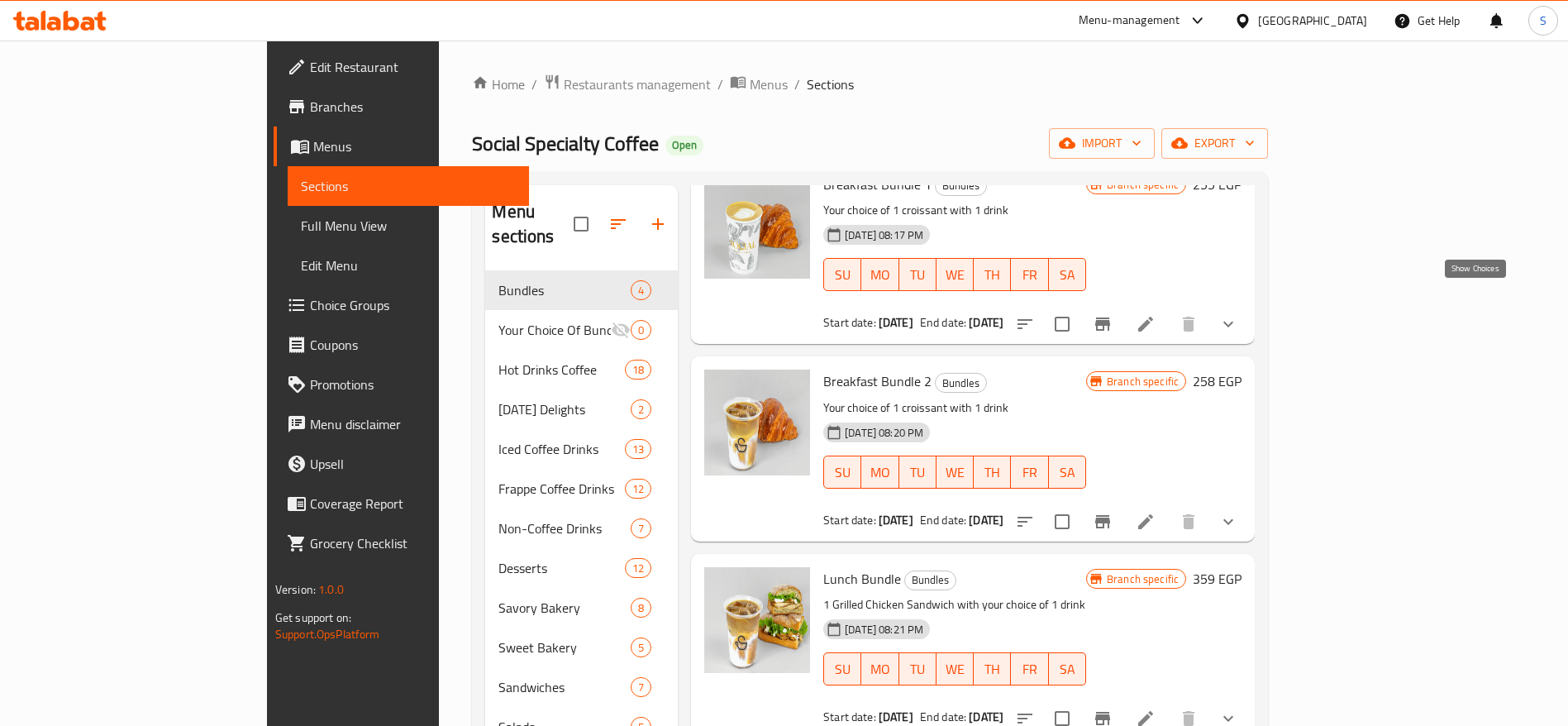
click at [1234, 322] on icon "show more" at bounding box center [1228, 325] width 10 height 6
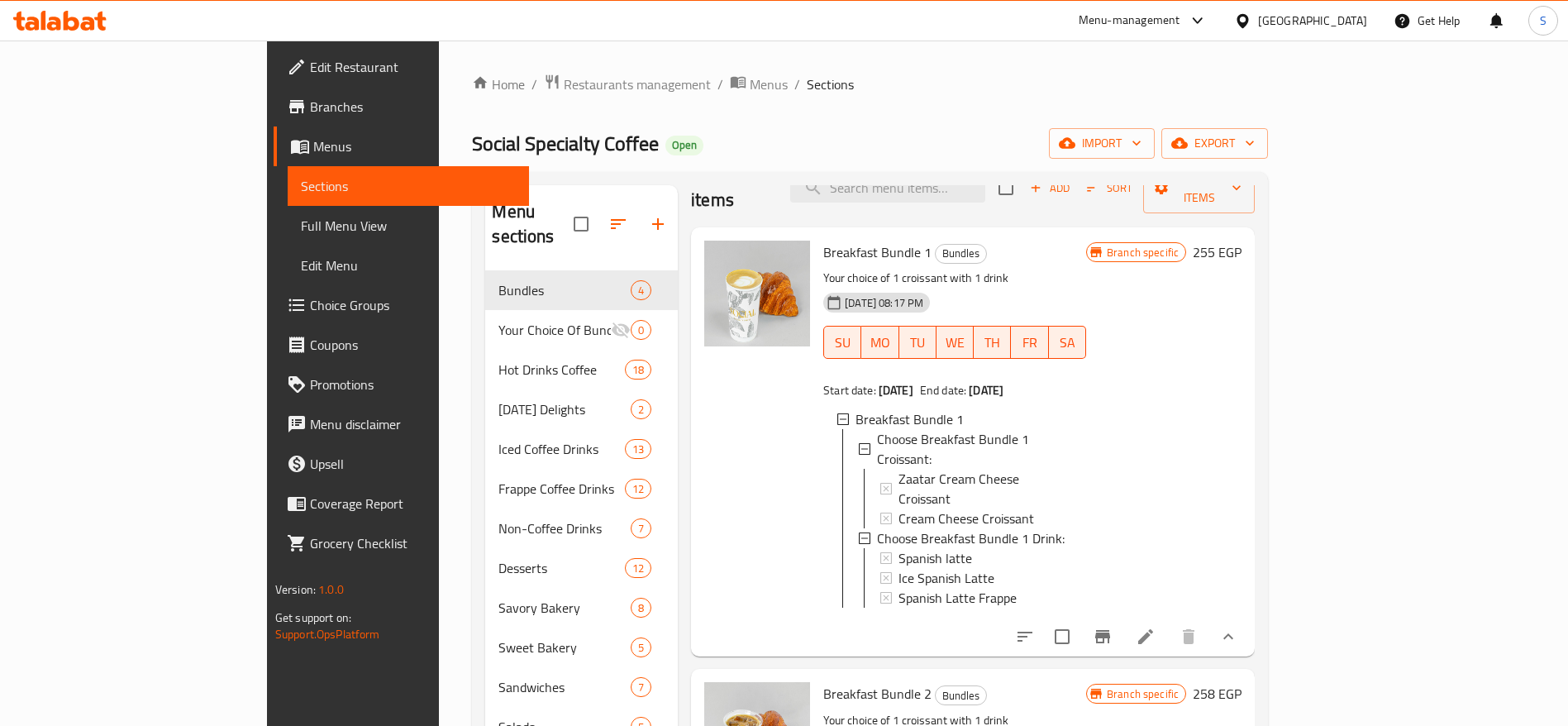
scroll to position [0, 0]
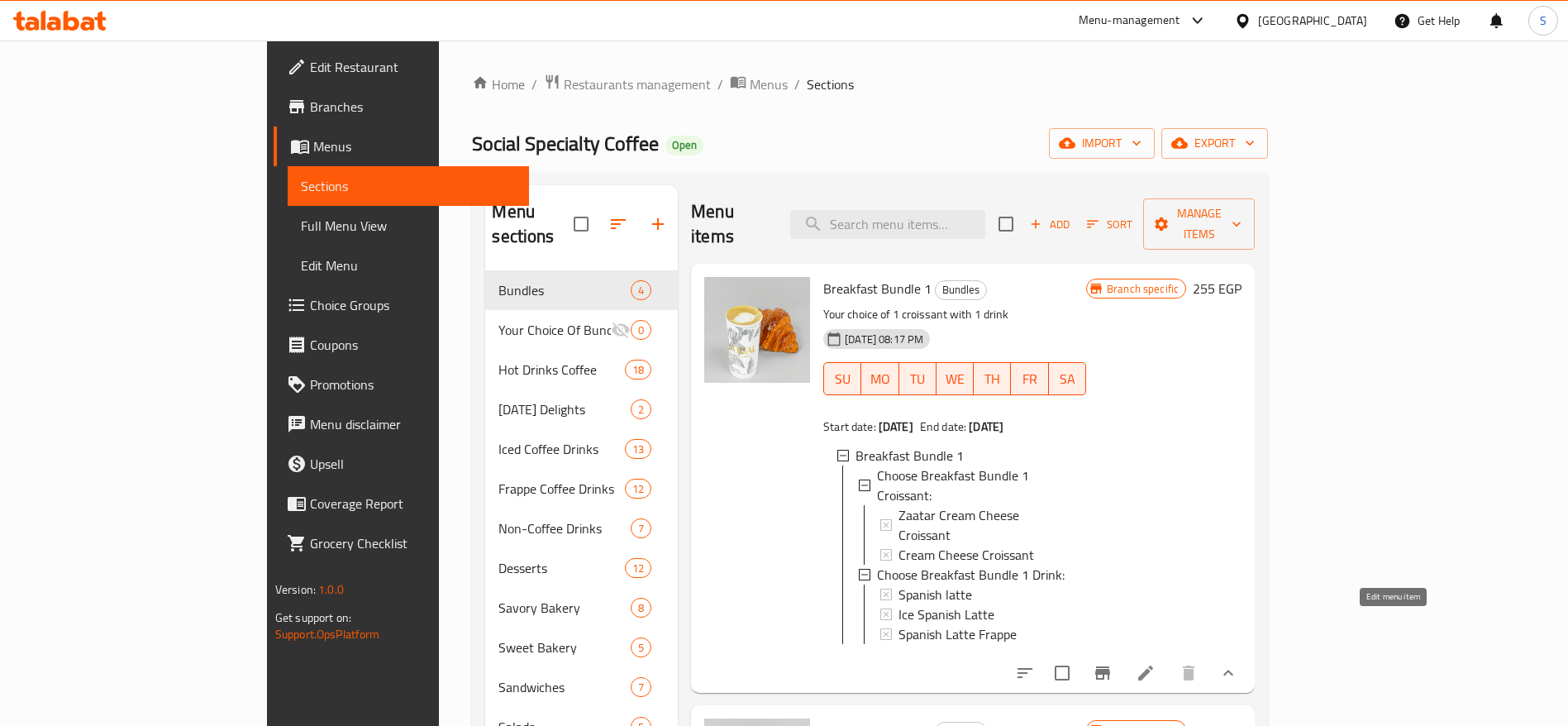
click at [1155, 663] on icon at bounding box center [1146, 673] width 19 height 19
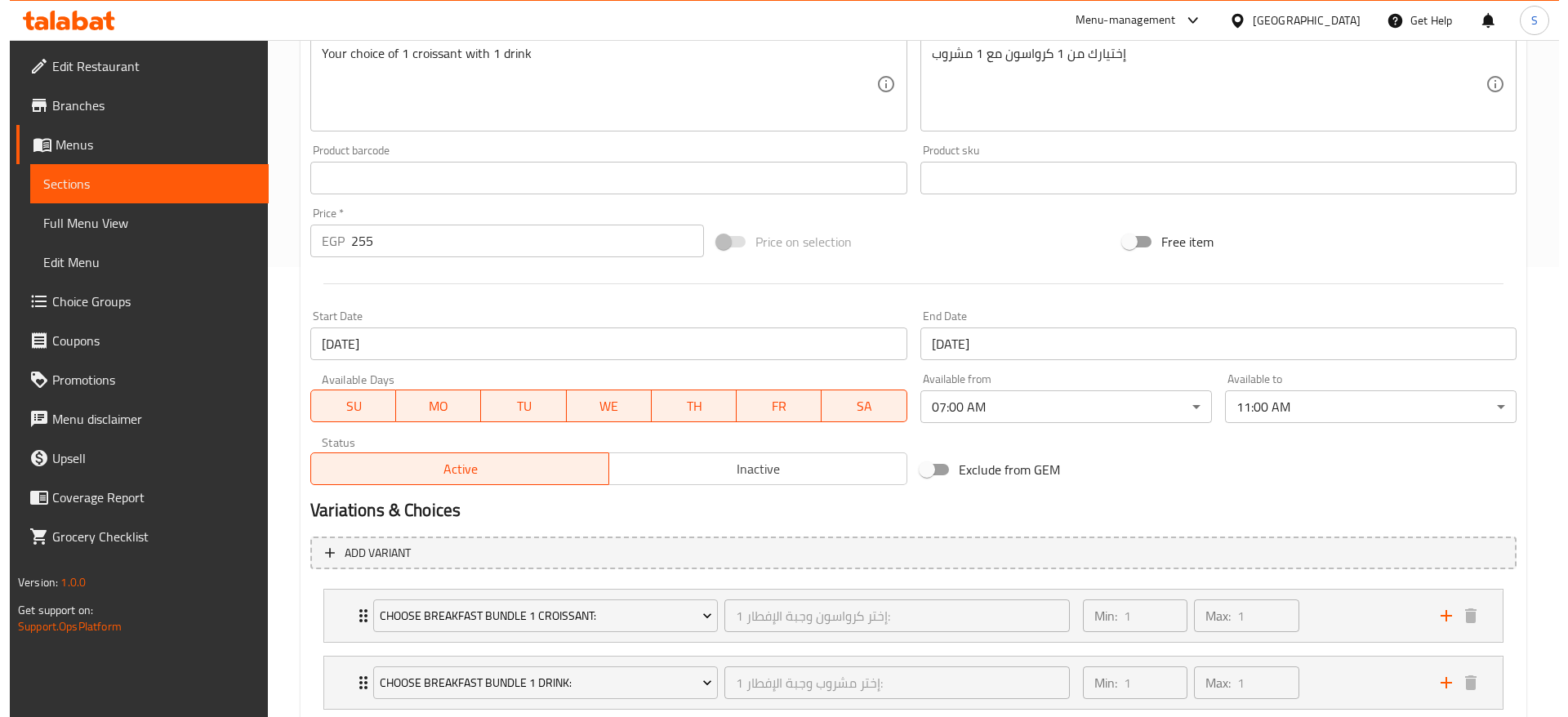
scroll to position [554, 0]
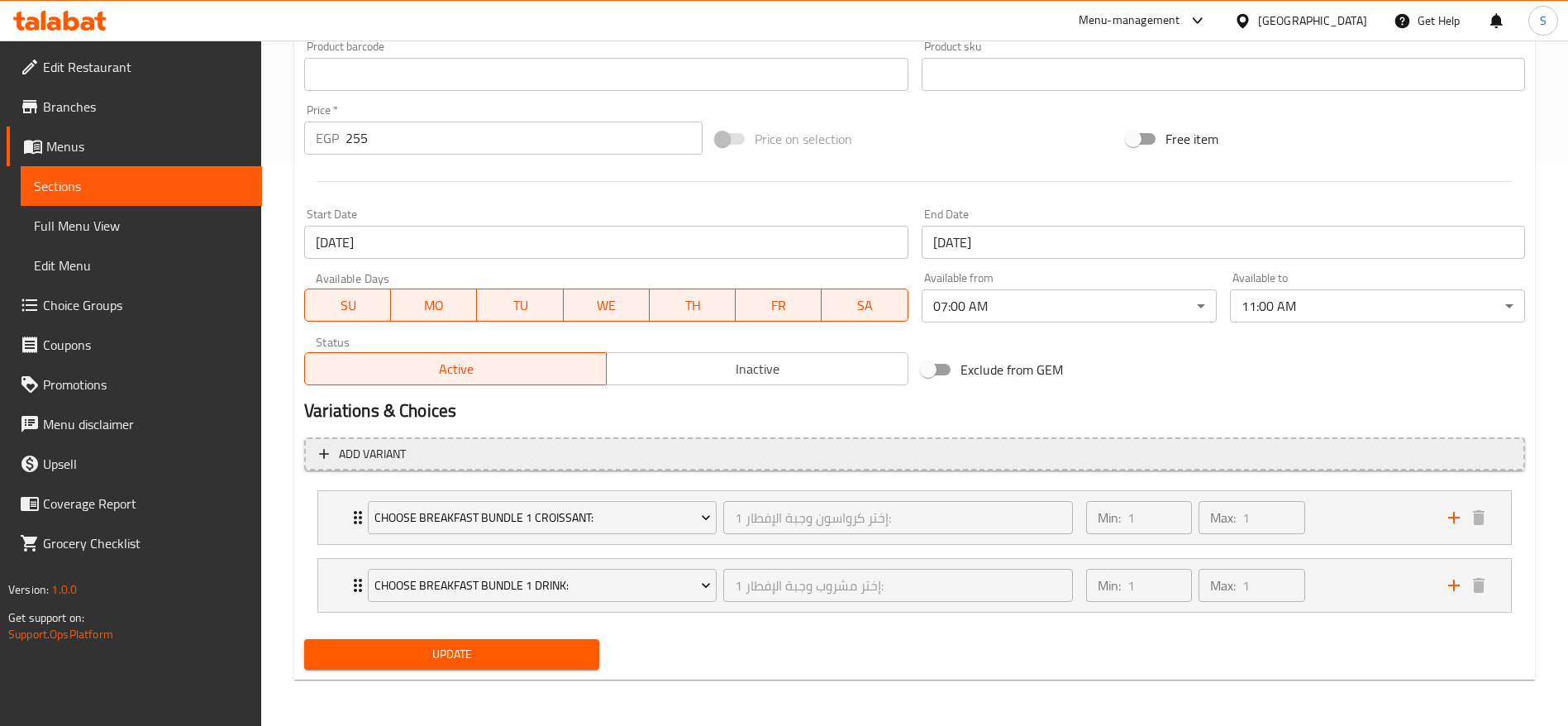
click at [437, 465] on button "Add variant" at bounding box center [915, 454] width 1221 height 34
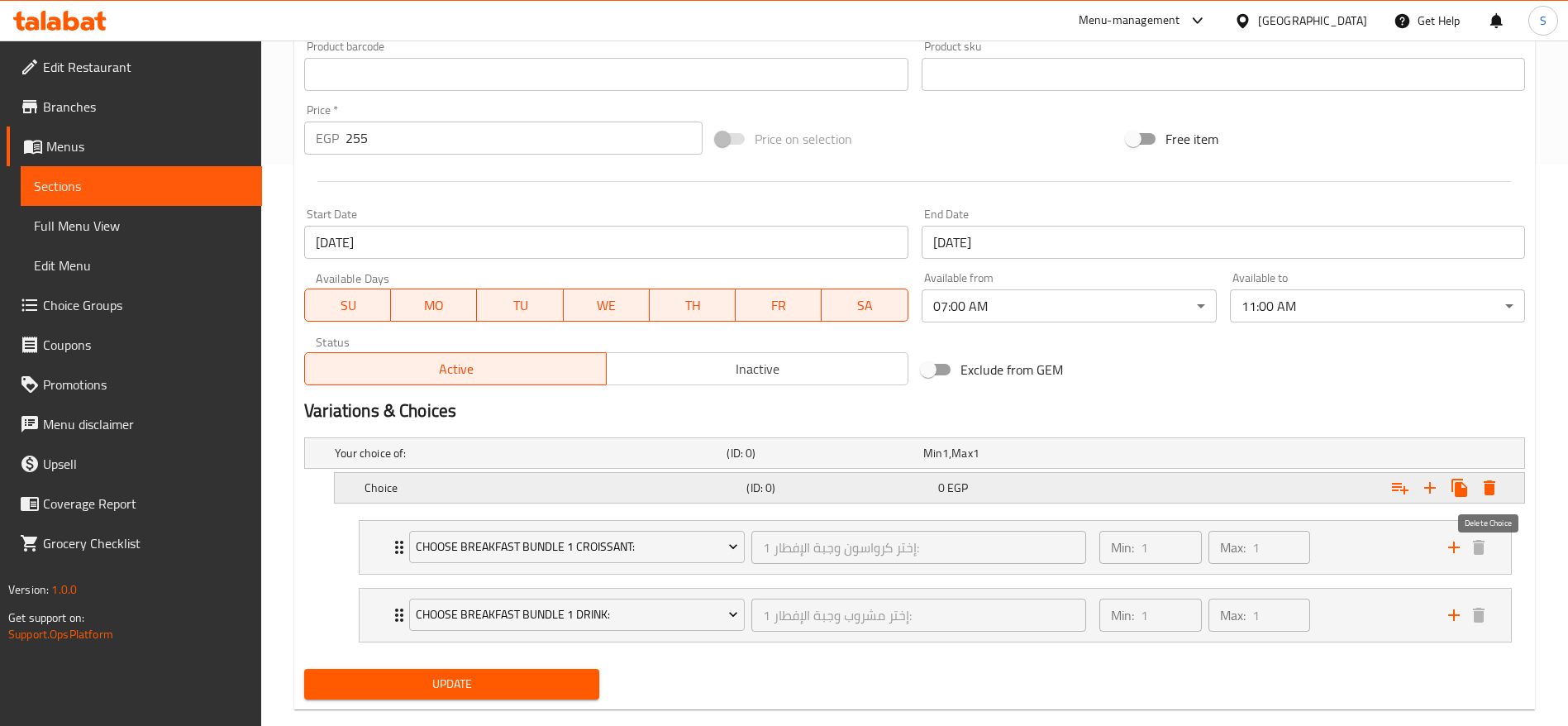
click at [1497, 490] on icon "Expand" at bounding box center [1490, 488] width 19 height 19
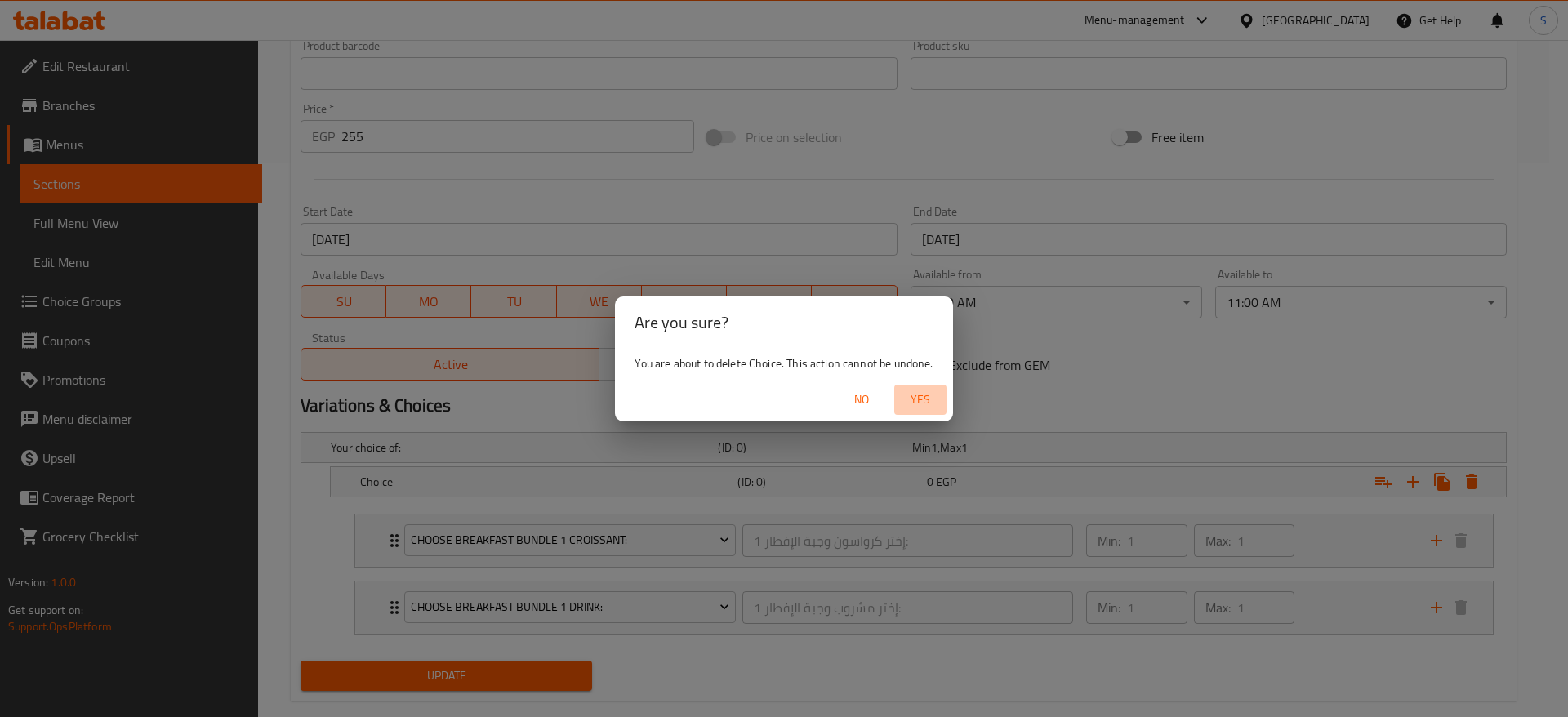
click at [929, 397] on span "Yes" at bounding box center [920, 399] width 39 height 20
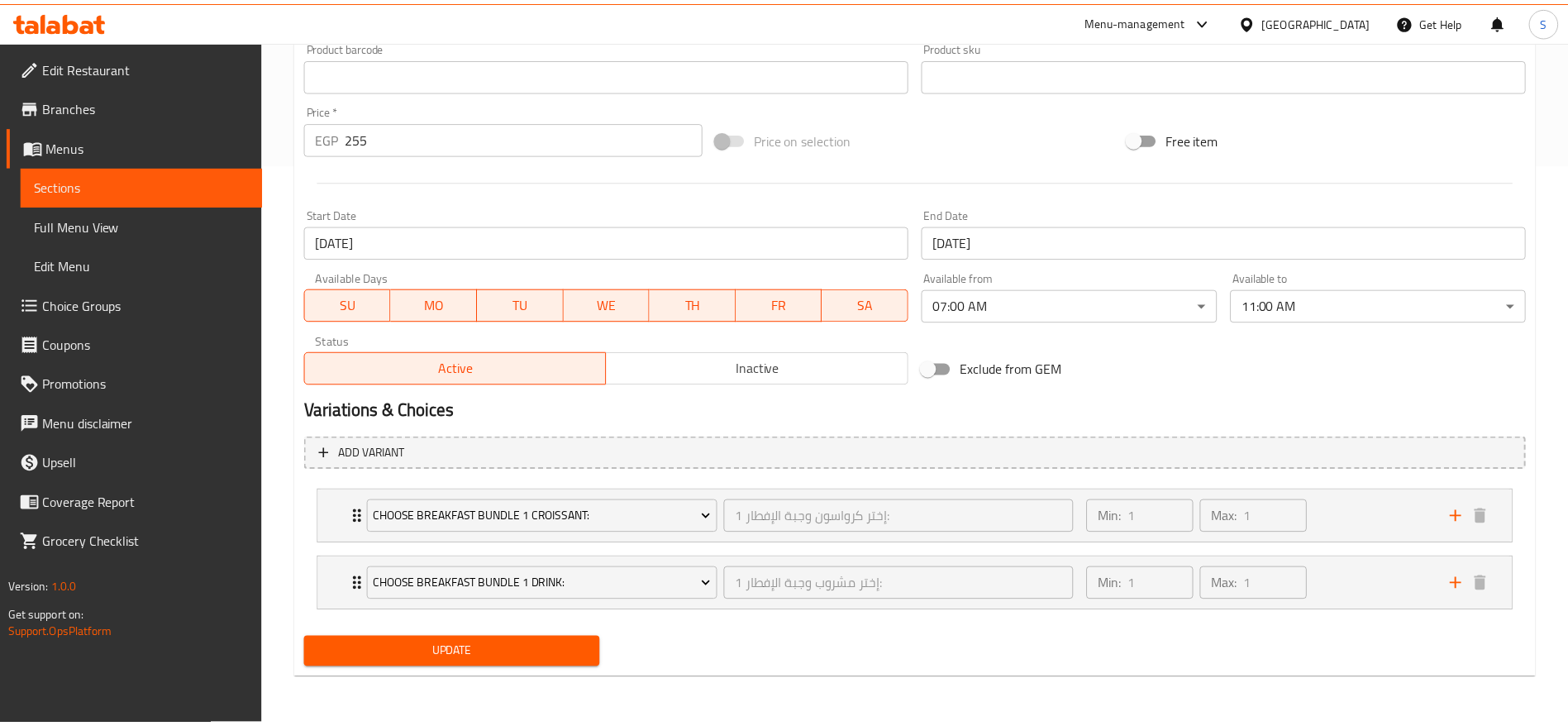
scroll to position [556, 0]
